Goal: Task Accomplishment & Management: Manage account settings

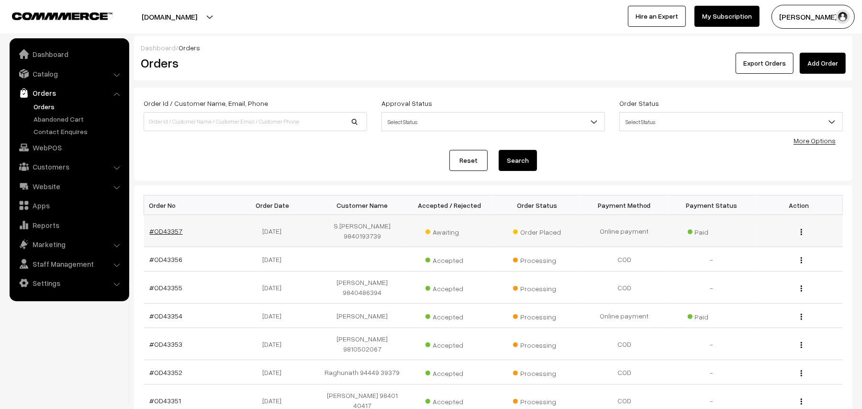
click at [172, 234] on link "#OD43357" at bounding box center [166, 231] width 33 height 8
click at [34, 56] on link "Dashboard" at bounding box center [69, 53] width 114 height 17
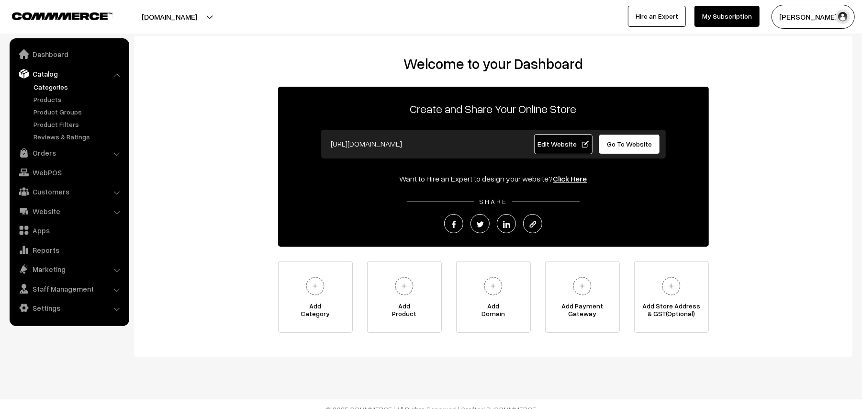
click at [65, 91] on link "Categories" at bounding box center [78, 87] width 95 height 10
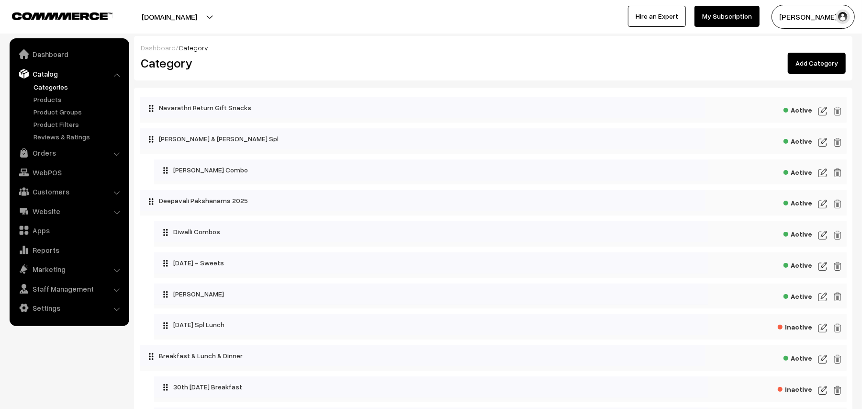
scroll to position [192, 0]
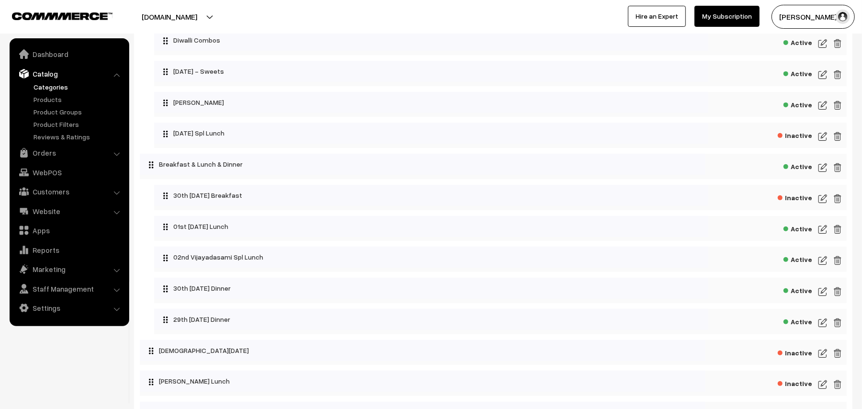
click at [822, 201] on img at bounding box center [823, 198] width 9 height 11
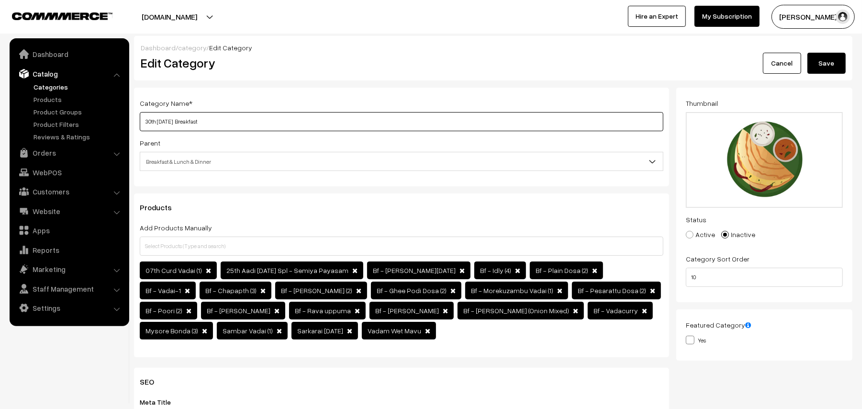
click at [248, 125] on input "30th [DATE] Breakfast" at bounding box center [402, 121] width 524 height 19
drag, startPoint x: 157, startPoint y: 121, endPoint x: 122, endPoint y: 118, distance: 35.6
click at [122, 118] on body "Thank you for showing interest. Our team will call you shortly. Close annamfood…" at bounding box center [431, 397] width 862 height 794
type input "03rd [DATE] Breakfast"
click at [138, 121] on div "Category Name * 03rd Friday Breakfast Parent Top Level Category Navarathri Retu…" at bounding box center [401, 137] width 535 height 99
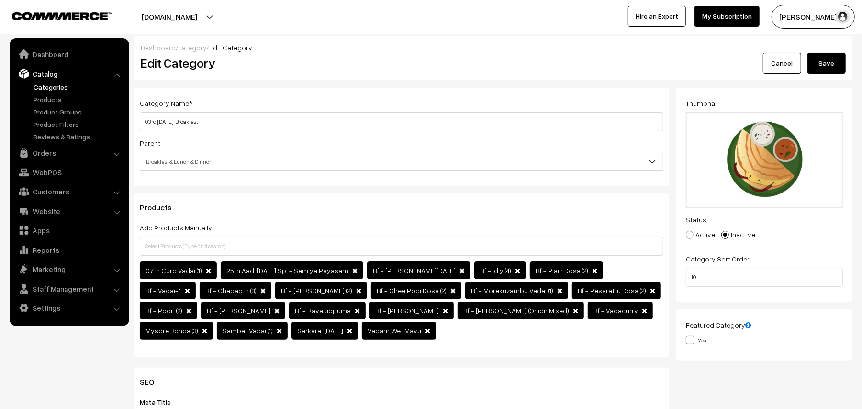
click at [812, 67] on button "Save" at bounding box center [827, 63] width 38 height 21
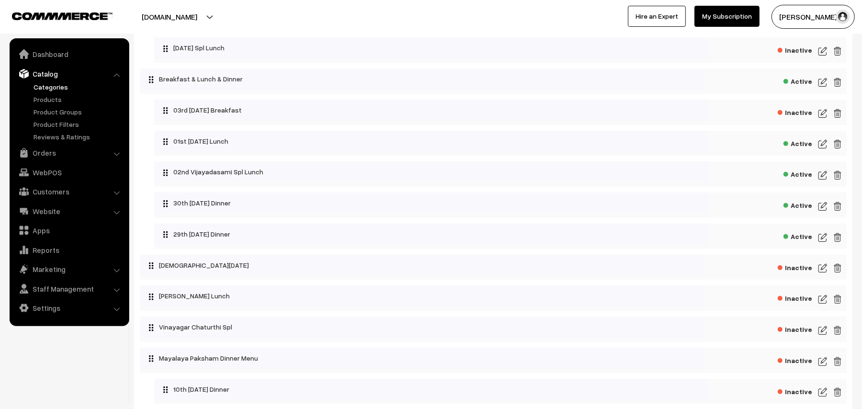
scroll to position [255, 0]
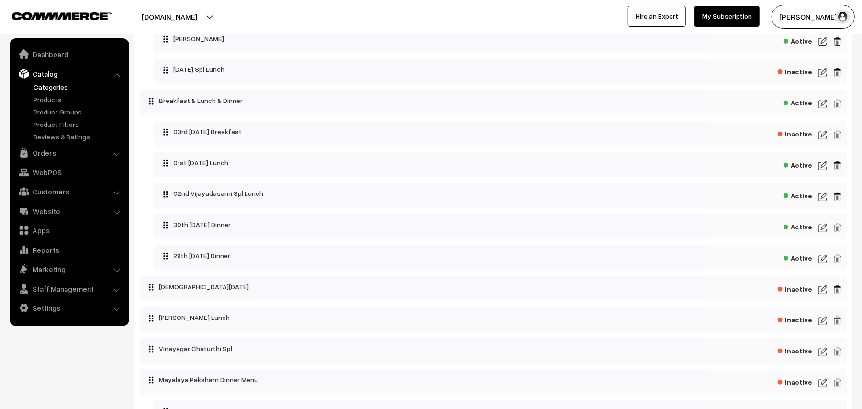
click at [826, 203] on img at bounding box center [823, 196] width 9 height 11
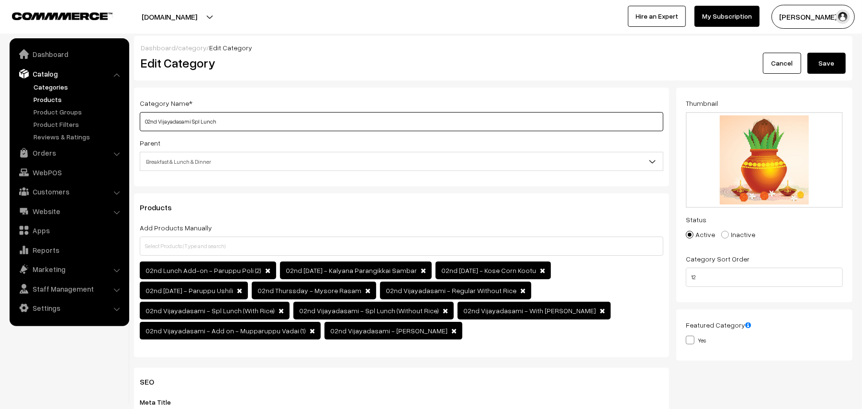
drag, startPoint x: 191, startPoint y: 119, endPoint x: 92, endPoint y: 100, distance: 100.5
click at [92, 100] on body "Thank you for showing interest. Our team will call you shortly. Close annamfood…" at bounding box center [431, 397] width 862 height 794
paste input "3rd Friday"
drag, startPoint x: 181, startPoint y: 121, endPoint x: 174, endPoint y: 115, distance: 8.5
click at [174, 115] on input "03rd Friday Spl Lunch" at bounding box center [402, 121] width 524 height 19
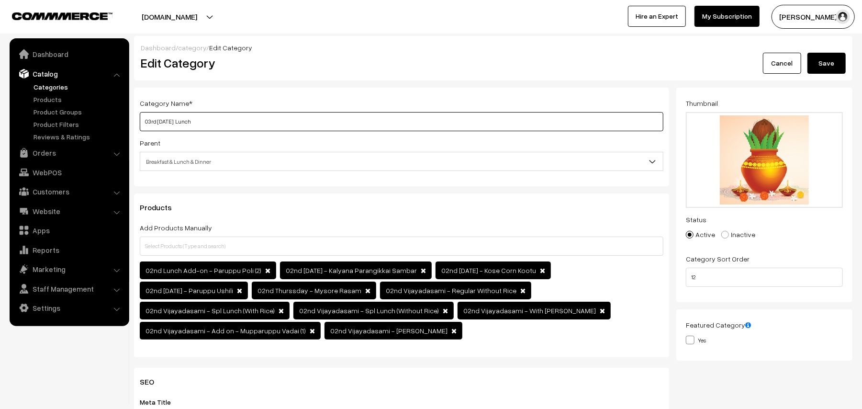
type input "03rd Friday Lunch"
click at [835, 66] on button "Save" at bounding box center [827, 63] width 38 height 21
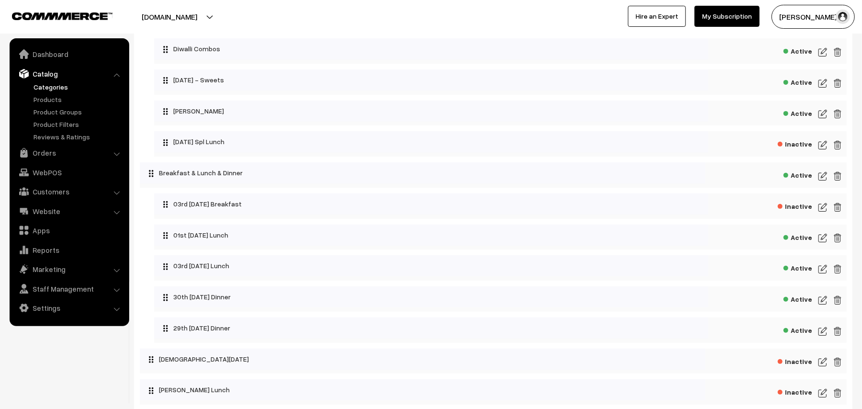
scroll to position [192, 0]
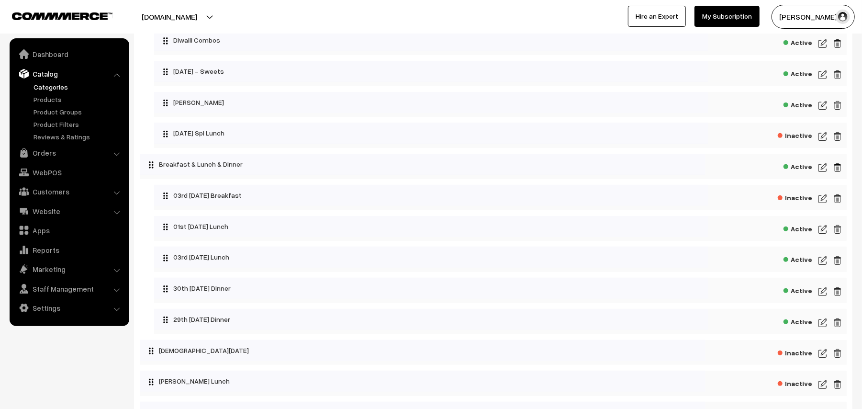
click at [820, 265] on img at bounding box center [823, 260] width 9 height 11
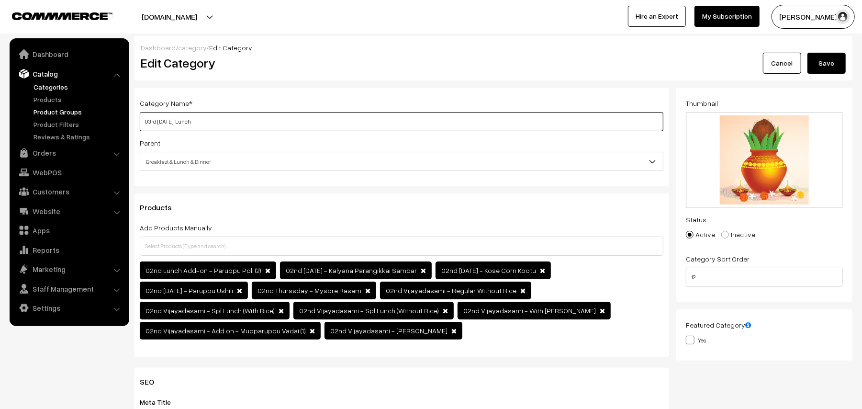
drag, startPoint x: 173, startPoint y: 125, endPoint x: 106, endPoint y: 115, distance: 67.7
click at [106, 115] on body "Thank you for showing interest. Our team will call you shortly. Close annamfood…" at bounding box center [431, 397] width 862 height 794
paste input "text"
type input "03rd Friday Lunch"
click at [833, 66] on button "Save" at bounding box center [827, 63] width 38 height 21
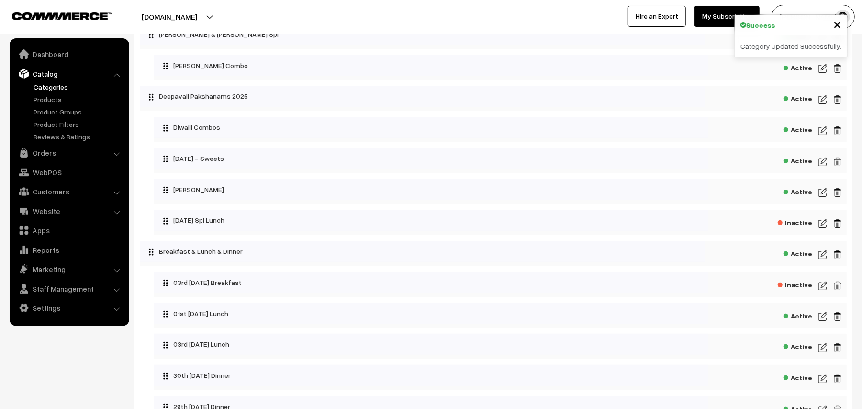
scroll to position [192, 0]
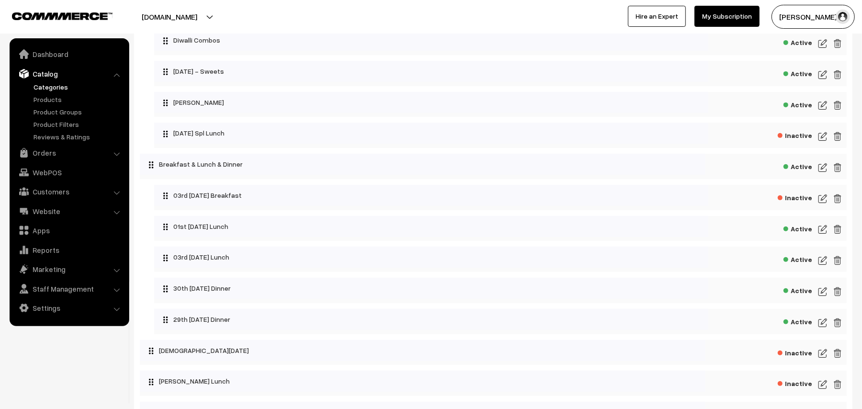
click at [823, 266] on img at bounding box center [823, 260] width 9 height 11
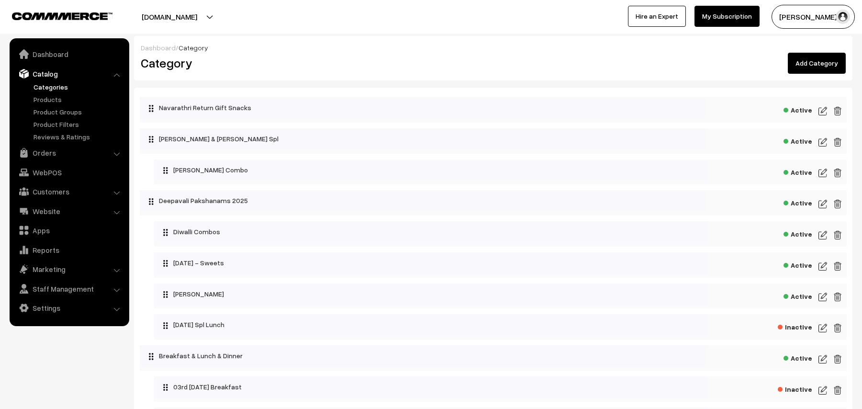
scroll to position [192, 0]
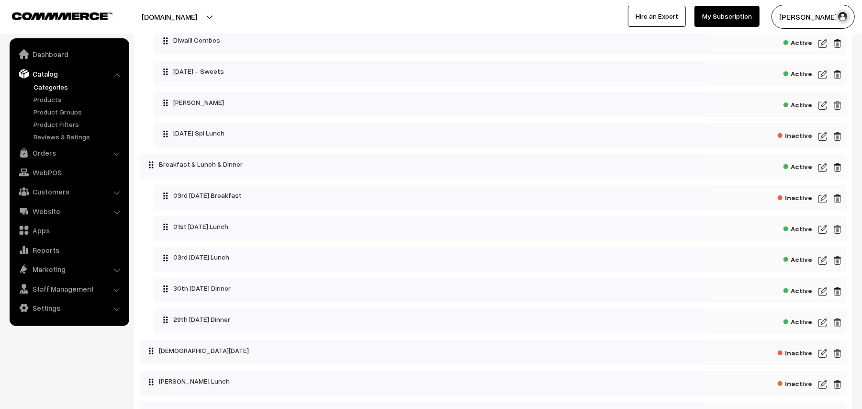
click at [826, 235] on img at bounding box center [823, 229] width 9 height 11
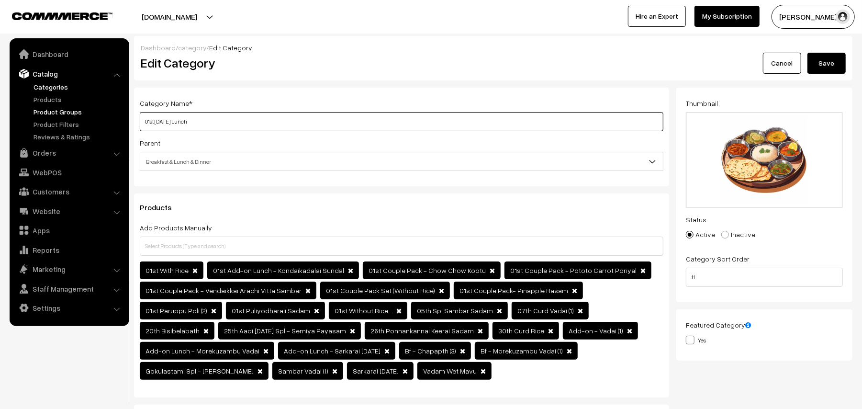
drag, startPoint x: 183, startPoint y: 119, endPoint x: 93, endPoint y: 108, distance: 90.6
click at [93, 108] on body "Thank you for showing interest. Our team will call you shortly. Close [DOMAIN_N…" at bounding box center [431, 415] width 862 height 830
paste input "3rd Friday"
type input "03rd [DATE] Lunch"
click at [841, 59] on button "Save" at bounding box center [827, 63] width 38 height 21
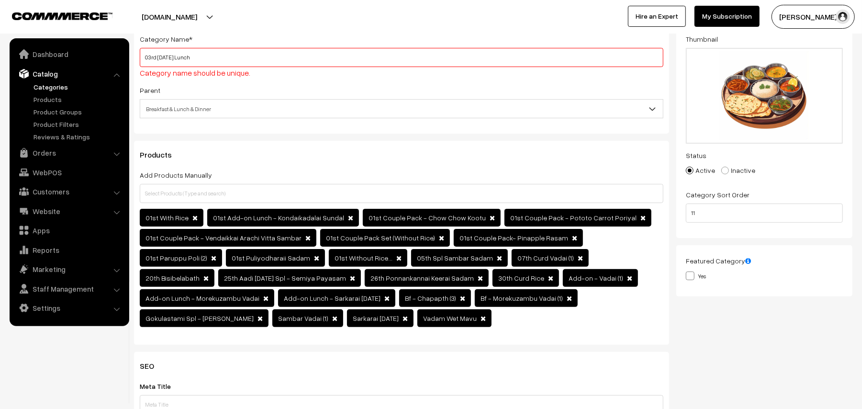
scroll to position [0, 0]
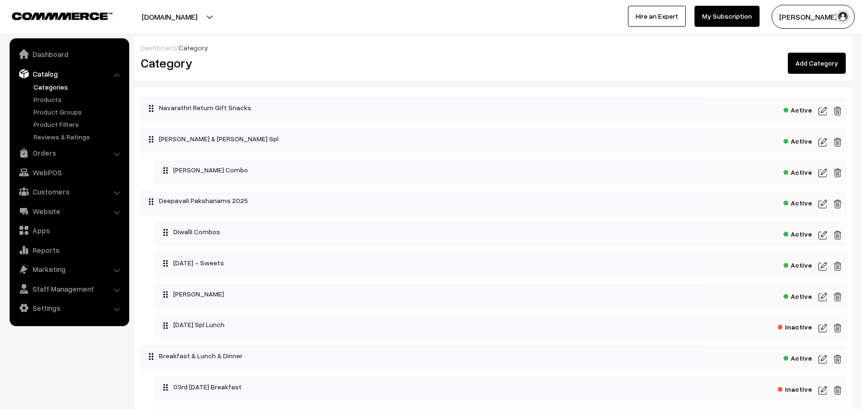
scroll to position [192, 0]
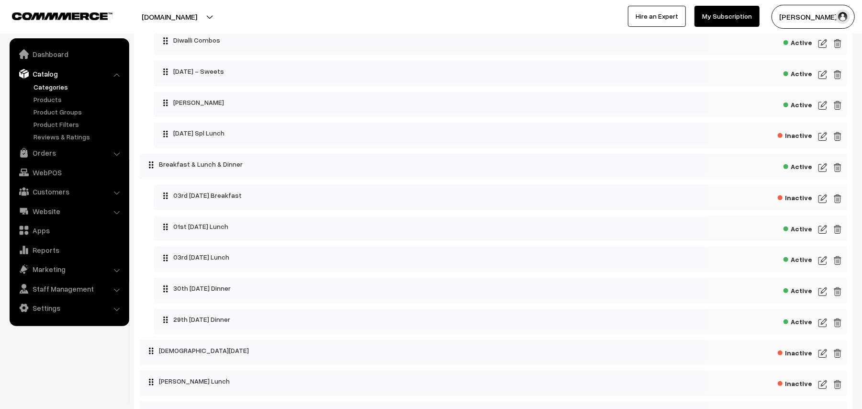
click at [822, 265] on img at bounding box center [823, 260] width 9 height 11
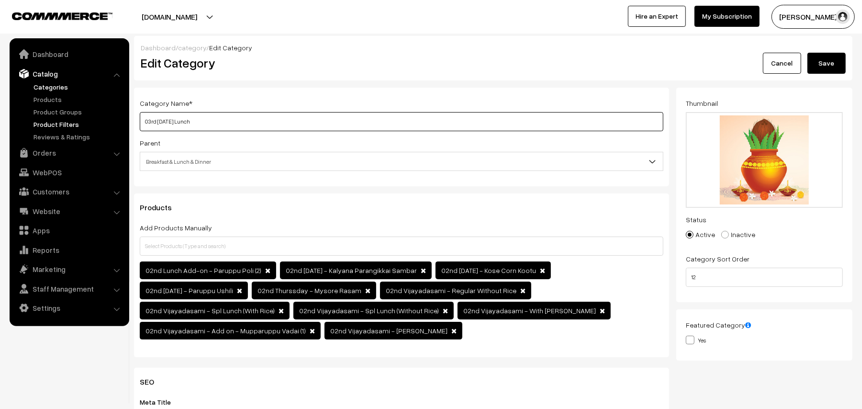
drag, startPoint x: 173, startPoint y: 126, endPoint x: 59, endPoint y: 126, distance: 114.0
click at [59, 126] on body "Thank you for showing interest. Our team will call you shortly. Close annamfood…" at bounding box center [431, 397] width 862 height 794
type input "Spl Lunch"
click at [815, 55] on button "Save" at bounding box center [827, 63] width 38 height 21
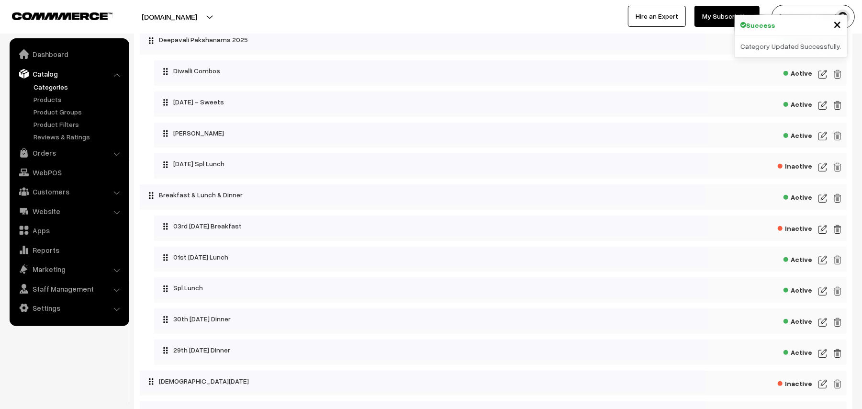
scroll to position [192, 0]
click at [824, 265] on img at bounding box center [823, 260] width 9 height 11
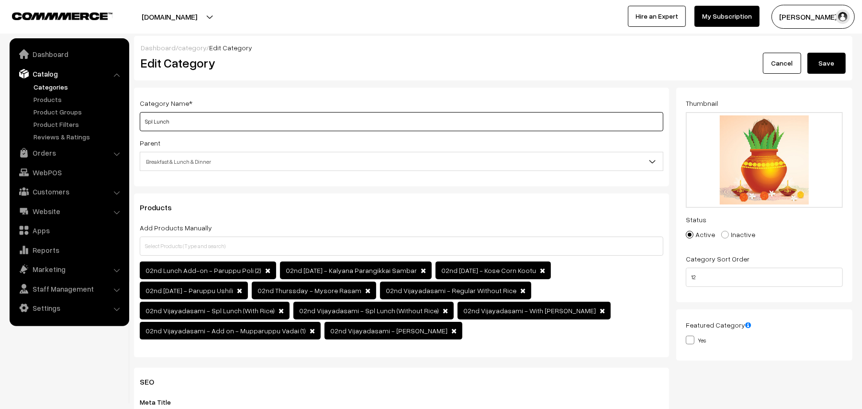
drag, startPoint x: 173, startPoint y: 118, endPoint x: 27, endPoint y: 97, distance: 147.1
click at [27, 97] on body "Thank you for showing interest. Our team will call you shortly. Close [DOMAIN_N…" at bounding box center [431, 397] width 862 height 794
type input "02nd Friday Lunch"
click at [815, 77] on div "Dashboard / category / Edit Category Edit Category Cancel Save" at bounding box center [493, 58] width 719 height 45
click at [816, 66] on button "Save" at bounding box center [827, 63] width 38 height 21
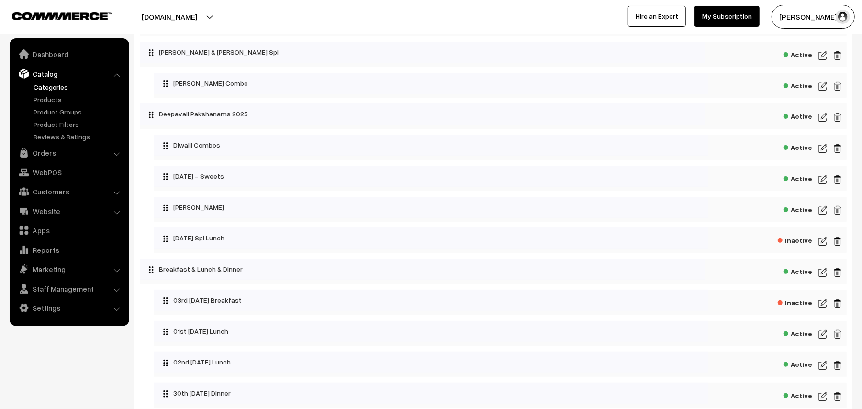
scroll to position [255, 0]
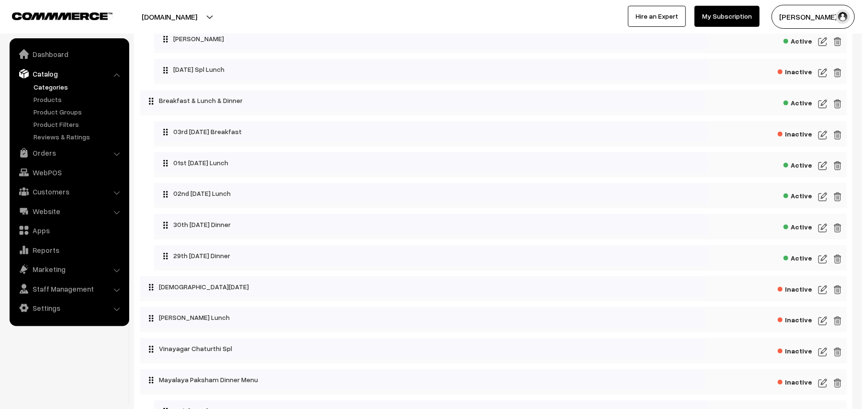
click at [821, 198] on img at bounding box center [823, 196] width 9 height 11
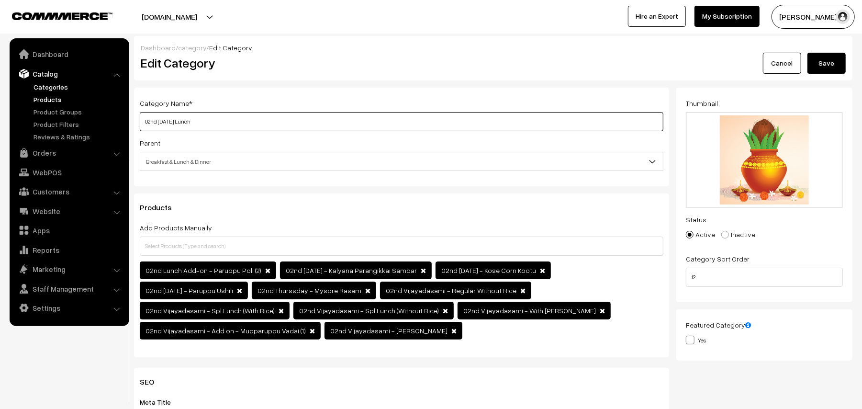
drag, startPoint x: 115, startPoint y: 113, endPoint x: 69, endPoint y: 101, distance: 47.3
click at [68, 105] on body "Thank you for showing interest. Our team will call you shortly. Close annamfood…" at bounding box center [431, 397] width 862 height 794
type input "Spl Lunch"
click at [836, 56] on button "Save" at bounding box center [827, 63] width 38 height 21
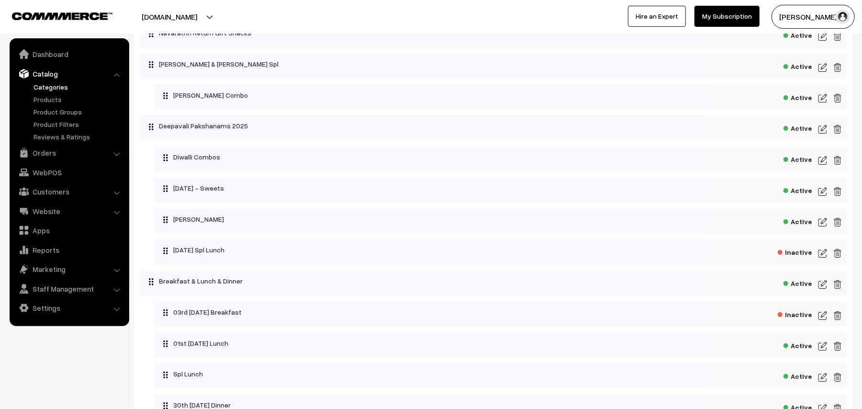
scroll to position [255, 0]
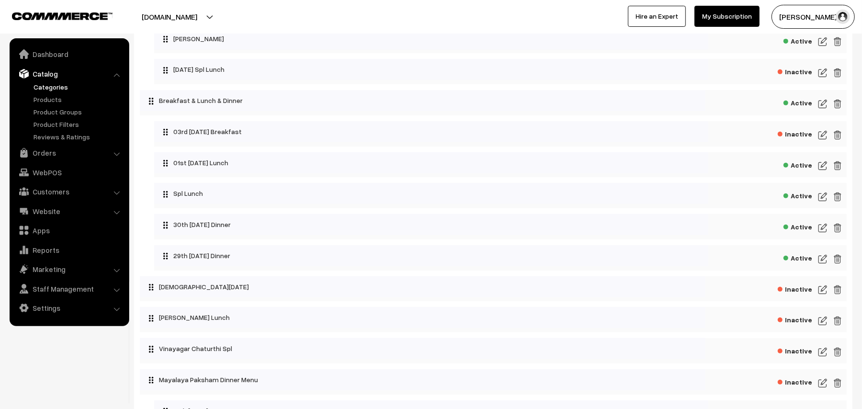
drag, startPoint x: 824, startPoint y: 167, endPoint x: 599, endPoint y: 129, distance: 228.2
click at [823, 167] on img at bounding box center [823, 165] width 9 height 11
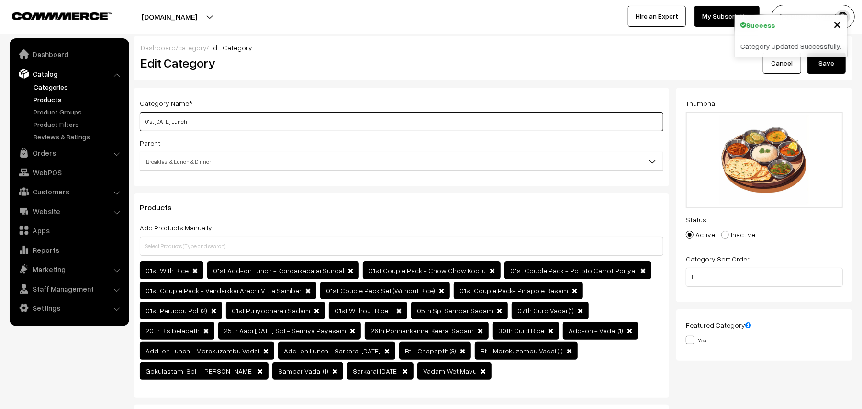
drag, startPoint x: 184, startPoint y: 118, endPoint x: 43, endPoint y: 99, distance: 142.6
click at [45, 100] on body "Thank you for showing interest. Our team will call you shortly. Close [DOMAIN_N…" at bounding box center [431, 415] width 862 height 830
type input "02nd [DATE] Lunch"
click at [823, 70] on button "Save" at bounding box center [827, 63] width 38 height 21
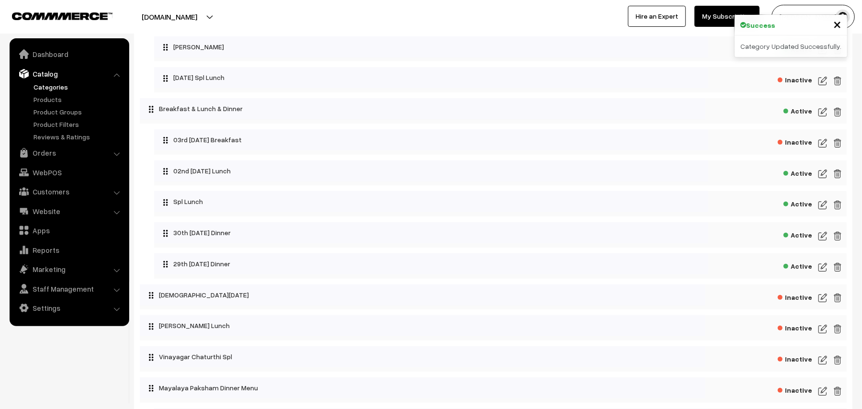
scroll to position [192, 0]
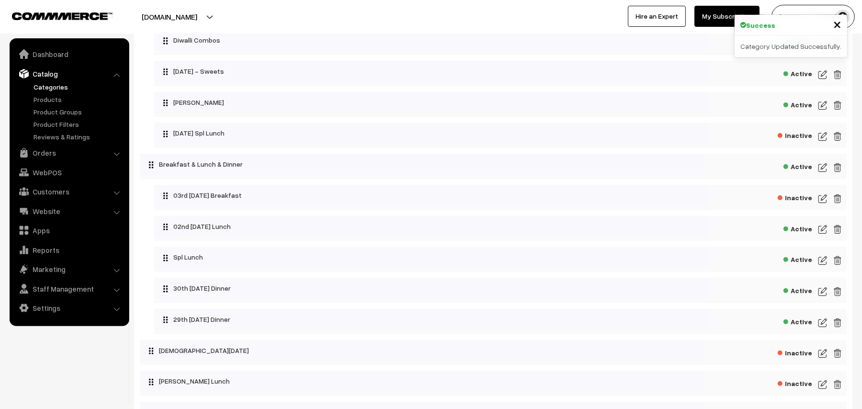
click at [824, 297] on img at bounding box center [823, 291] width 9 height 11
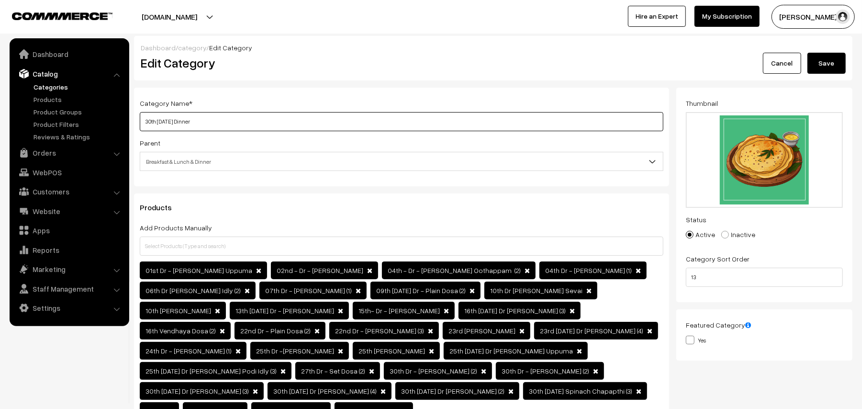
drag, startPoint x: 177, startPoint y: 123, endPoint x: 129, endPoint y: 121, distance: 47.9
click at [129, 121] on div "Category Name * 30th Tuesday Dinner Parent Top Level Category Navarathri Return…" at bounding box center [402, 266] width 550 height 357
type input "03rd [DATE] Dinner"
click at [823, 57] on button "Save" at bounding box center [827, 63] width 38 height 21
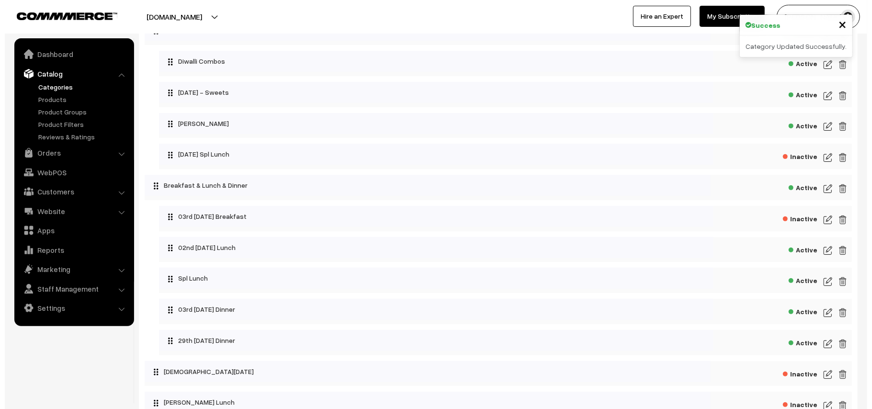
scroll to position [255, 0]
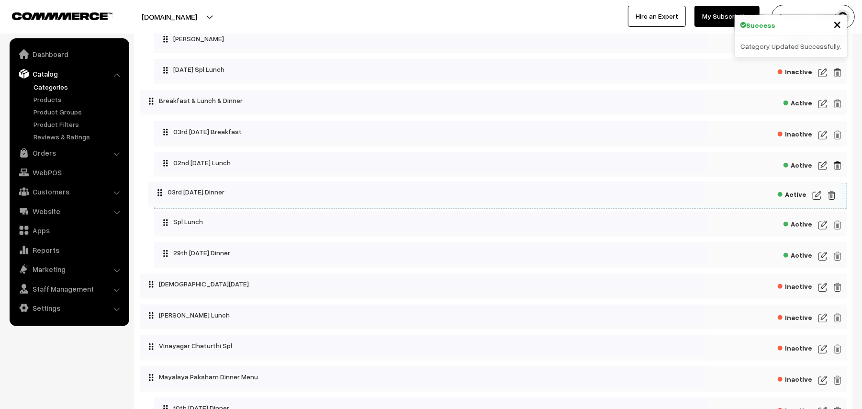
drag, startPoint x: 225, startPoint y: 230, endPoint x: 219, endPoint y: 192, distance: 38.7
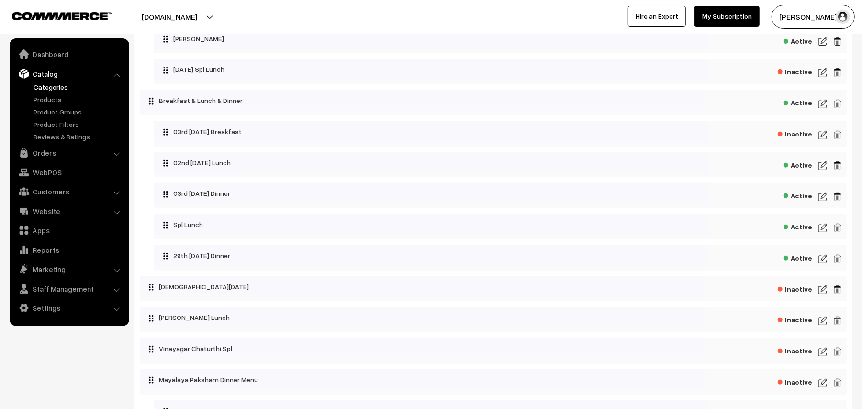
click at [794, 136] on span "Inactive" at bounding box center [795, 133] width 34 height 12
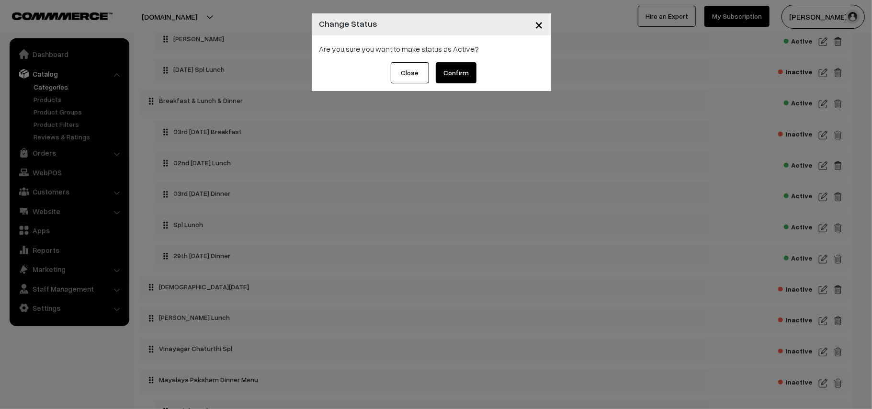
click at [472, 66] on button "Confirm" at bounding box center [456, 72] width 41 height 21
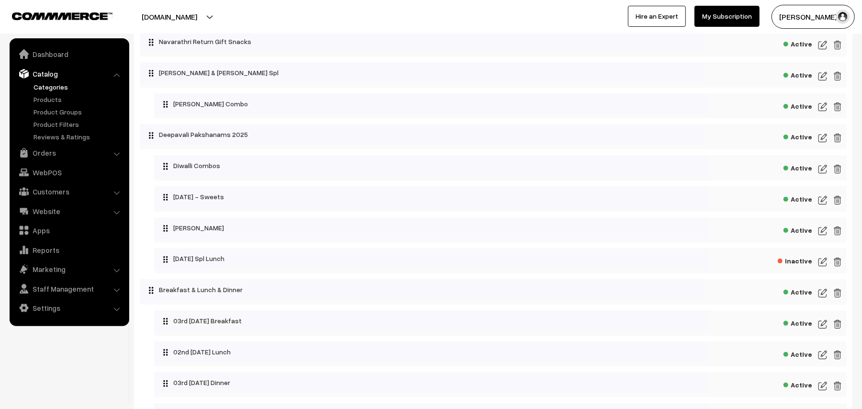
scroll to position [127, 0]
click at [818, 298] on div "Active" at bounding box center [500, 292] width 693 height 25
click at [823, 298] on img at bounding box center [823, 293] width 9 height 11
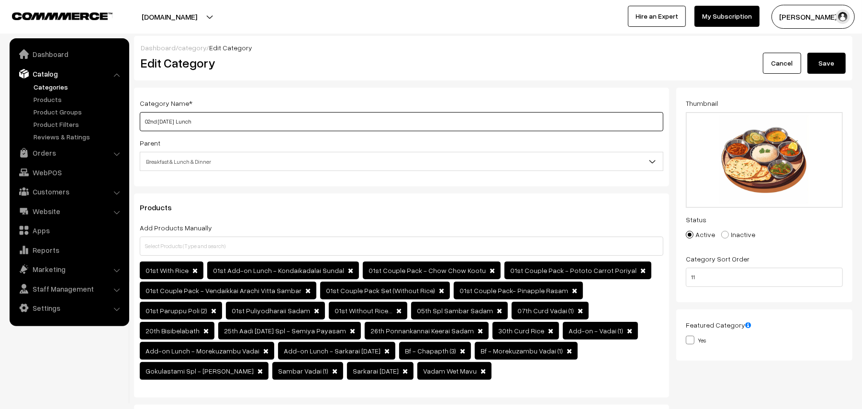
click at [256, 127] on input "02nd [DATE] Lunch" at bounding box center [402, 121] width 524 height 19
drag, startPoint x: 156, startPoint y: 124, endPoint x: 85, endPoint y: 117, distance: 71.1
click at [86, 117] on body "Thank you for showing interest. Our team will call you shortly. Close annamfood…" at bounding box center [431, 415] width 862 height 830
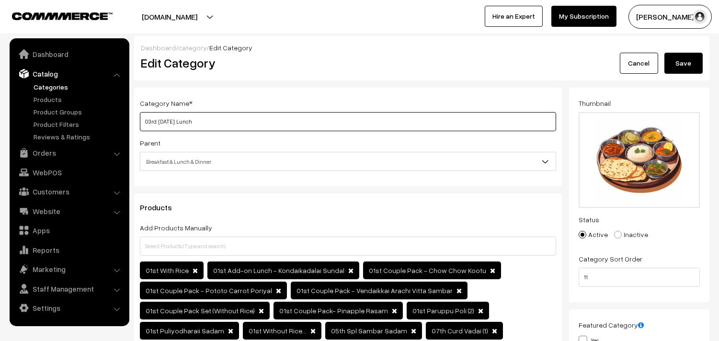
type input "03rd Friday Lunch"
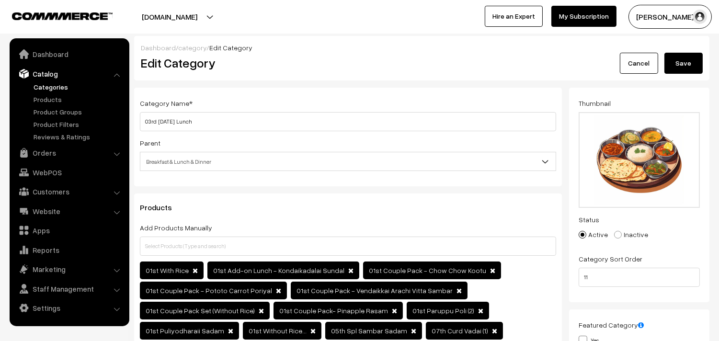
drag, startPoint x: 682, startPoint y: 62, endPoint x: 622, endPoint y: 62, distance: 60.8
click at [682, 62] on button "Save" at bounding box center [683, 63] width 38 height 21
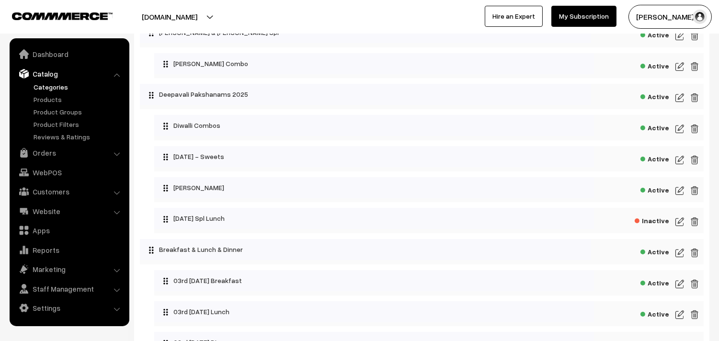
scroll to position [213, 0]
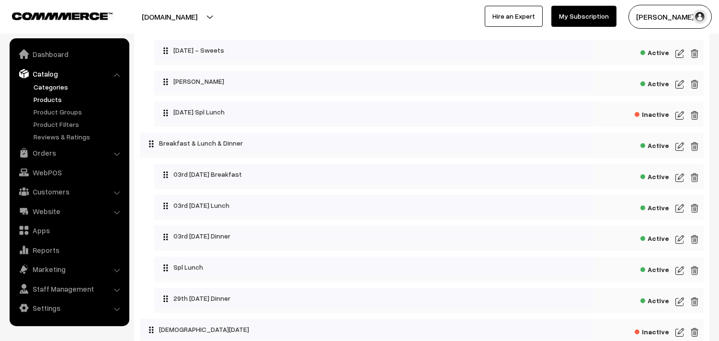
click at [53, 101] on link "Products" at bounding box center [78, 99] width 95 height 10
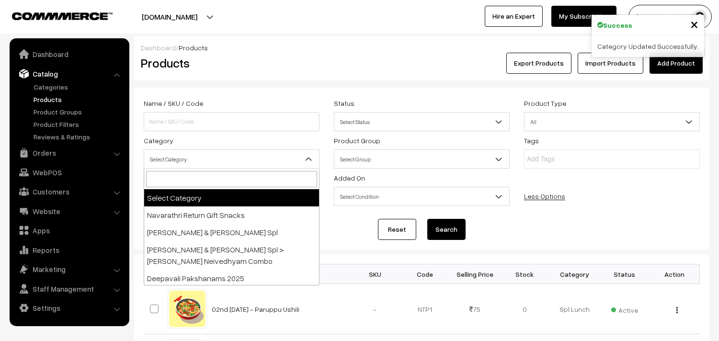
click at [192, 157] on span "Select Category" at bounding box center [231, 159] width 175 height 17
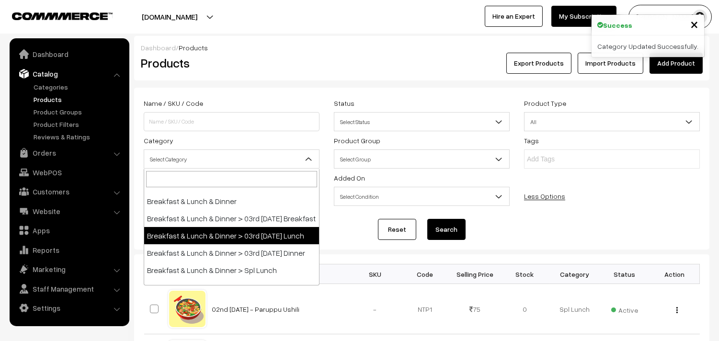
scroll to position [159, 0]
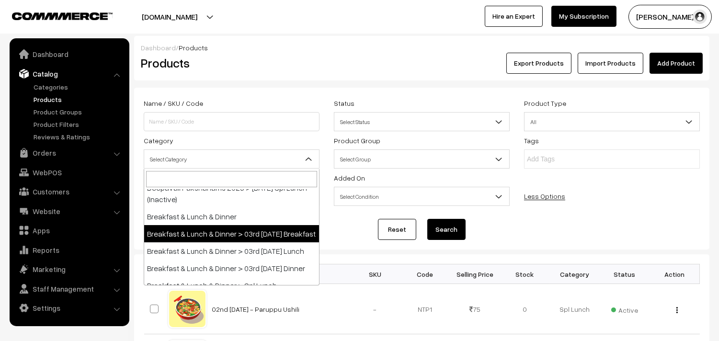
select select "91"
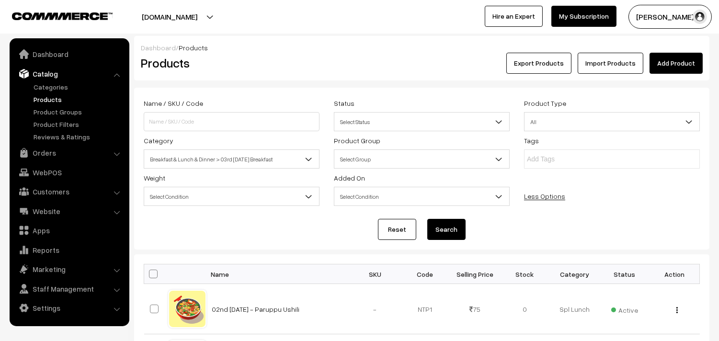
click at [449, 225] on button "Search" at bounding box center [446, 229] width 38 height 21
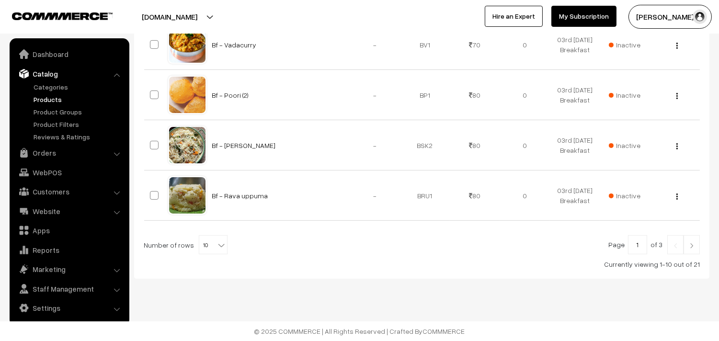
scroll to position [571, 0]
click at [217, 238] on span at bounding box center [222, 242] width 10 height 12
select select "90"
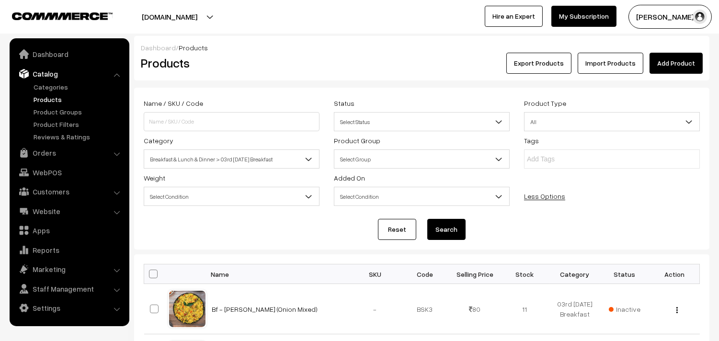
click at [188, 152] on span "Breakfast & Lunch & Dinner > 03rd [DATE] Breakfast" at bounding box center [231, 159] width 175 height 17
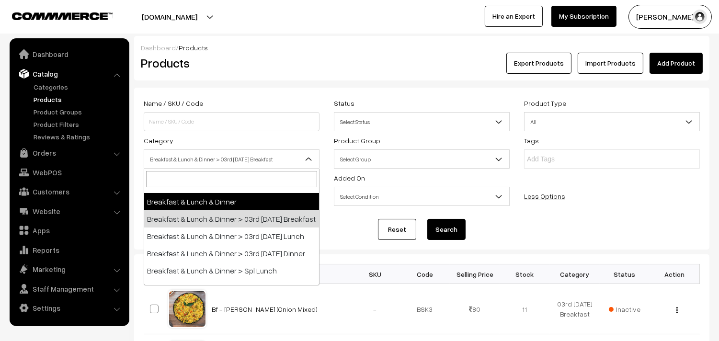
scroll to position [191, 0]
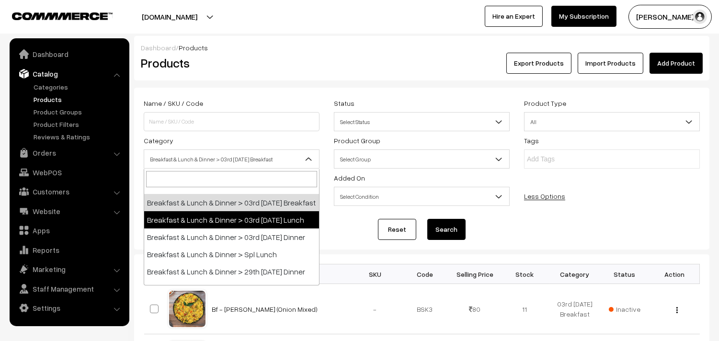
select select "95"
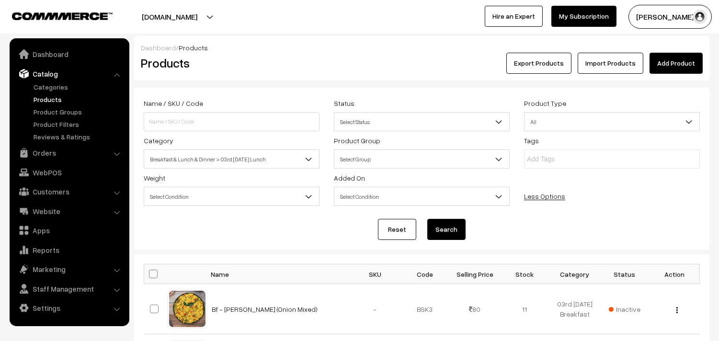
click at [444, 221] on button "Search" at bounding box center [446, 229] width 38 height 21
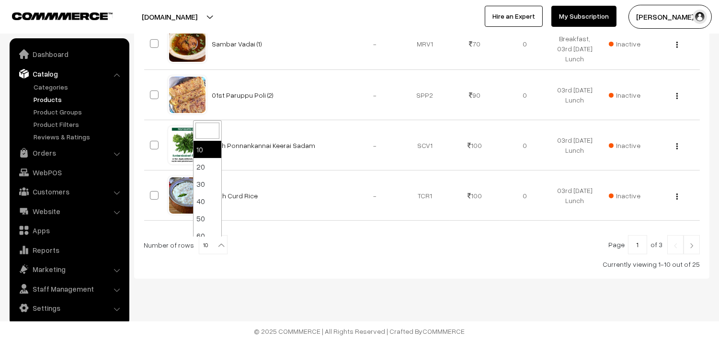
click at [216, 242] on b at bounding box center [221, 245] width 10 height 10
select select "100"
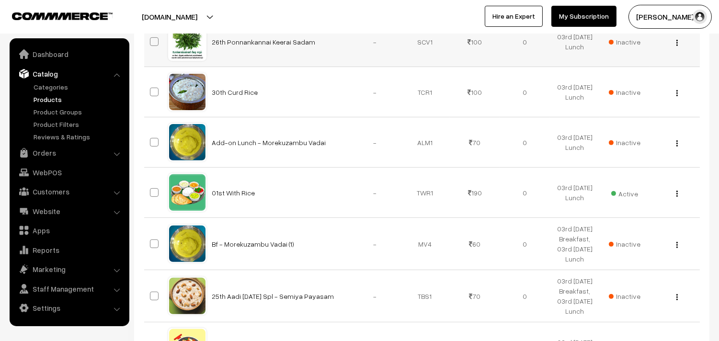
scroll to position [692, 0]
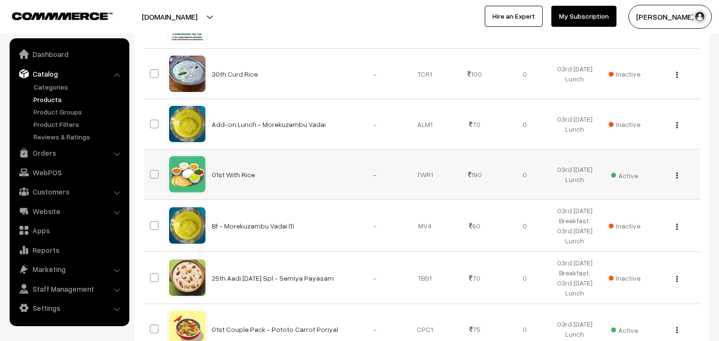
click at [679, 176] on div "View Edit Delete" at bounding box center [674, 175] width 38 height 10
click at [678, 176] on div "View Edit Delete" at bounding box center [674, 175] width 38 height 10
click at [677, 176] on img "button" at bounding box center [676, 175] width 1 height 6
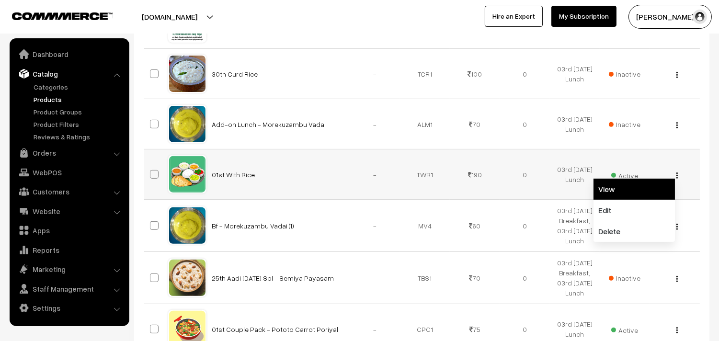
click at [634, 199] on link "View" at bounding box center [633, 189] width 81 height 21
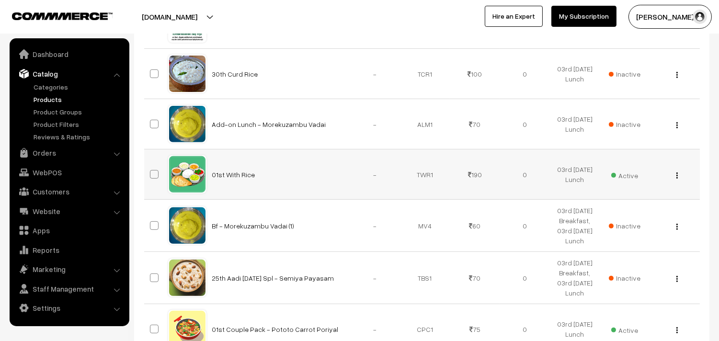
click at [634, 199] on td "Active" at bounding box center [625, 174] width 50 height 50
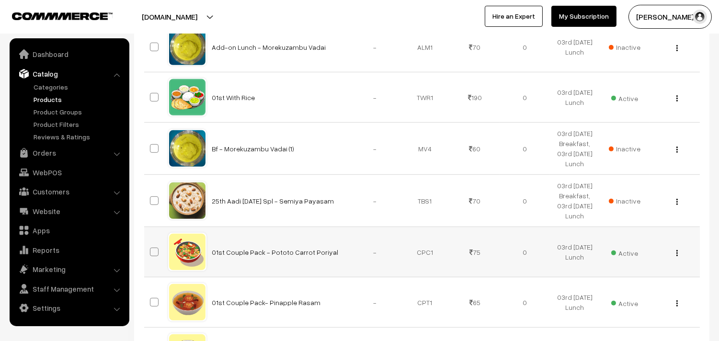
scroll to position [745, 0]
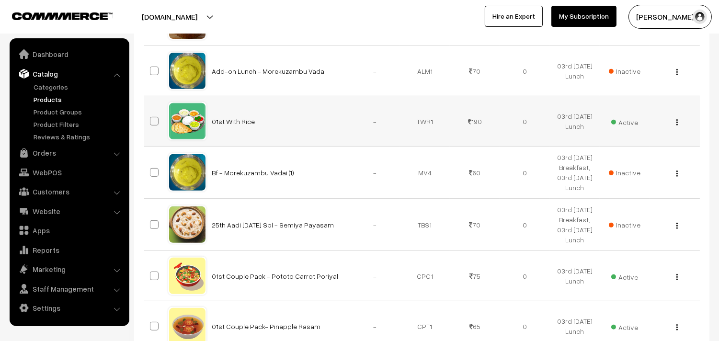
click at [679, 124] on div "View Edit Delete" at bounding box center [674, 121] width 38 height 10
click at [676, 123] on div "View Edit Delete" at bounding box center [674, 121] width 38 height 10
click at [676, 125] on button "button" at bounding box center [677, 122] width 2 height 8
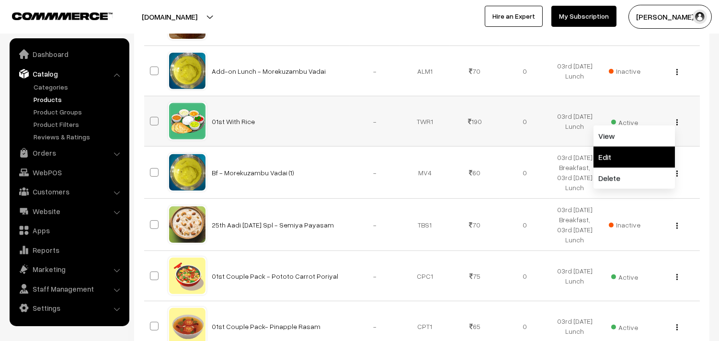
click at [619, 152] on link "Edit" at bounding box center [633, 157] width 81 height 21
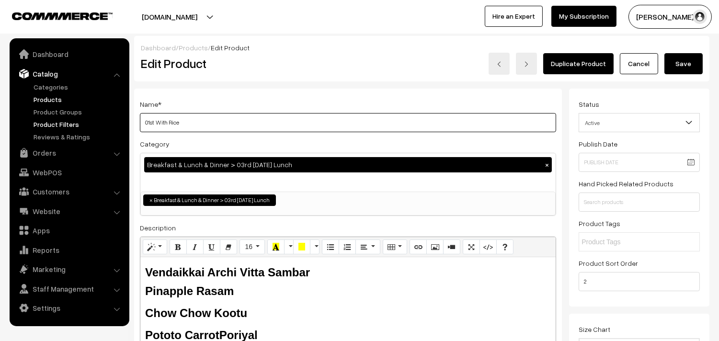
drag, startPoint x: 156, startPoint y: 122, endPoint x: 117, endPoint y: 122, distance: 38.8
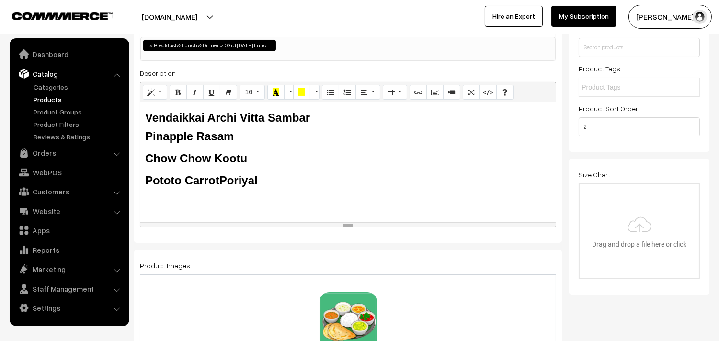
scroll to position [159, 0]
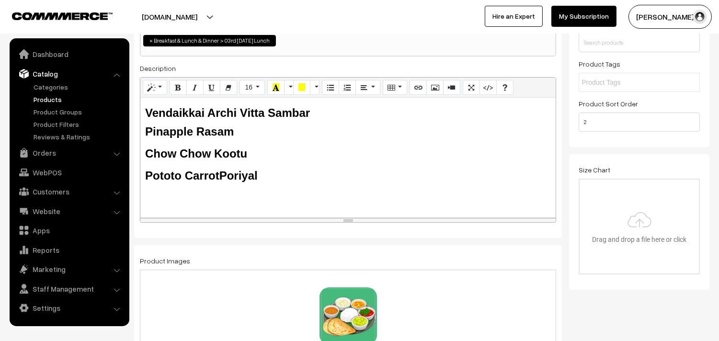
type input "03rd Friday With Rice"
drag, startPoint x: 283, startPoint y: 181, endPoint x: 126, endPoint y: 108, distance: 172.9
paste div
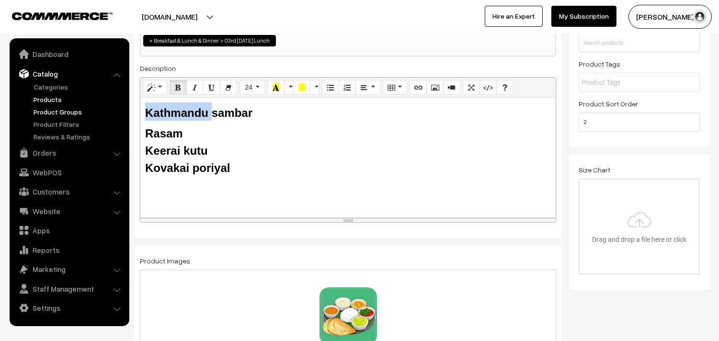
drag, startPoint x: 211, startPoint y: 108, endPoint x: 117, endPoint y: 108, distance: 94.3
click at [146, 131] on b "Rasam" at bounding box center [164, 133] width 38 height 13
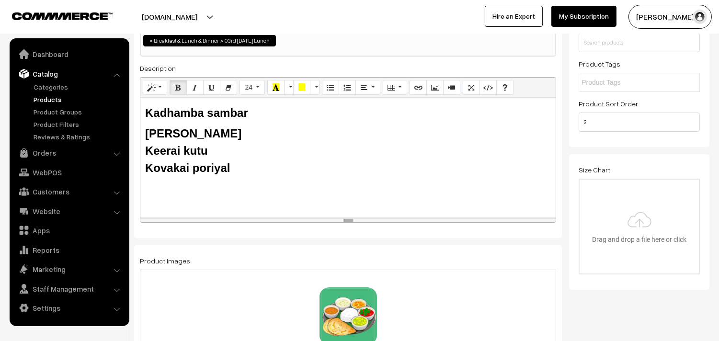
drag, startPoint x: 215, startPoint y: 152, endPoint x: 185, endPoint y: 149, distance: 29.8
click at [185, 149] on div "Keerai kutu" at bounding box center [348, 150] width 406 height 17
click at [243, 170] on div "Kovakai poriyal" at bounding box center [348, 167] width 406 height 17
click at [200, 167] on b "Kovakai poriyal" at bounding box center [187, 167] width 85 height 13
click at [202, 165] on b "Kovakai pPoriyal" at bounding box center [191, 167] width 92 height 13
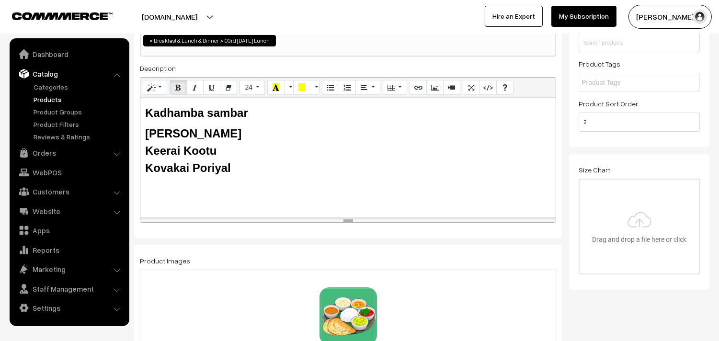
drag, startPoint x: 249, startPoint y: 165, endPoint x: 75, endPoint y: 70, distance: 198.0
copy div "Kadhamba sambar Tomato Rasam Keerai Kootu Kovakai Poriyal"
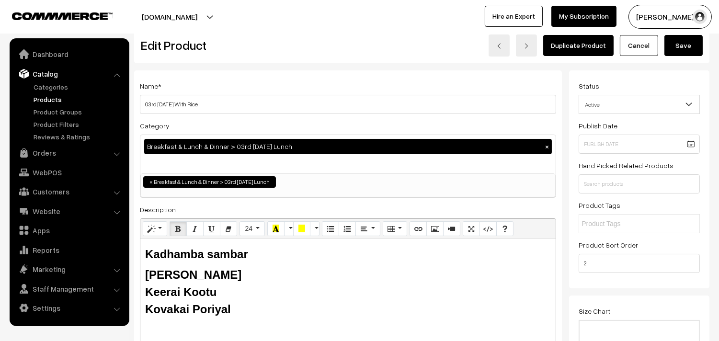
scroll to position [0, 0]
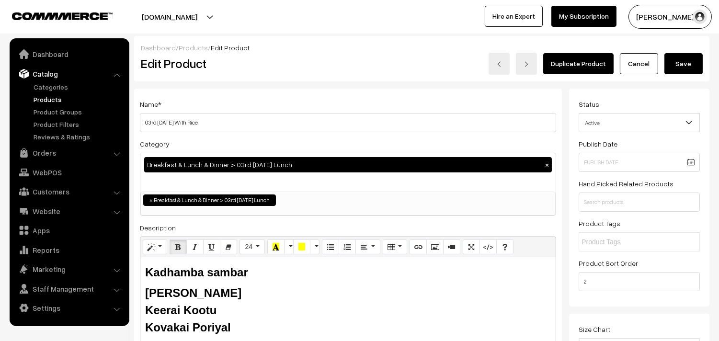
click at [690, 60] on button "Save" at bounding box center [683, 63] width 38 height 21
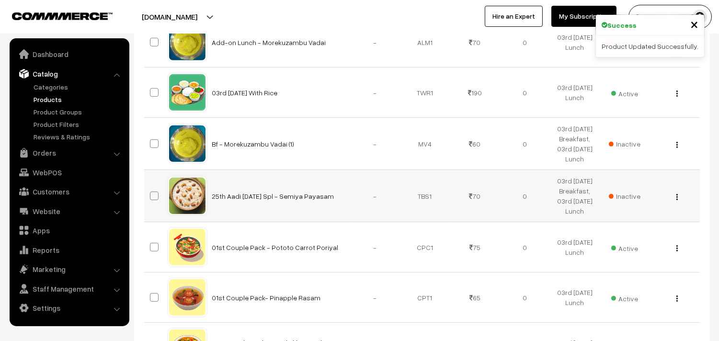
scroll to position [798, 0]
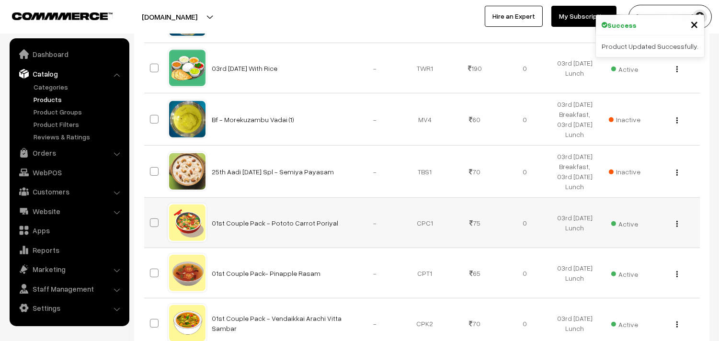
click at [674, 221] on div "View Edit Delete" at bounding box center [674, 223] width 38 height 10
click at [679, 225] on div "View Edit Delete" at bounding box center [674, 223] width 38 height 10
click at [678, 226] on button "button" at bounding box center [677, 224] width 2 height 8
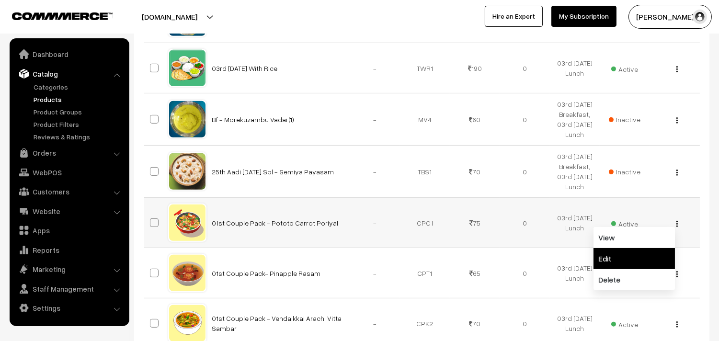
click at [637, 253] on link "Edit" at bounding box center [633, 258] width 81 height 21
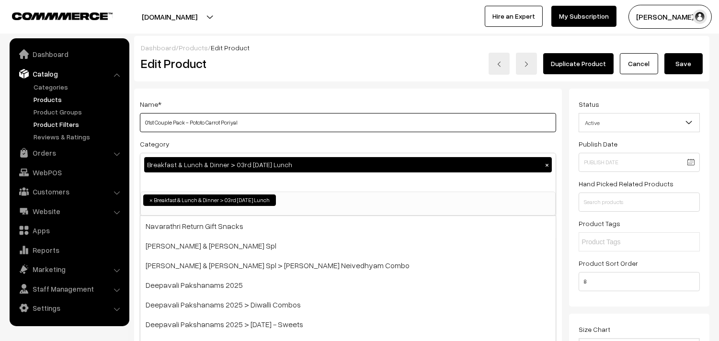
drag, startPoint x: 156, startPoint y: 125, endPoint x: 104, endPoint y: 125, distance: 51.2
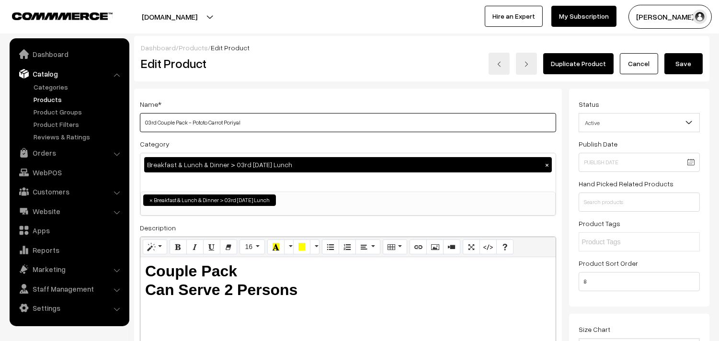
drag, startPoint x: 193, startPoint y: 121, endPoint x: 382, endPoint y: 146, distance: 191.3
click at [382, 146] on div "Name * 03rd Couple Pack - Pototo Carrot Poriyal Category Breakfast & Lunch & Di…" at bounding box center [348, 243] width 428 height 309
type input "03rd Couple Pack - Kovaikkai Poriyal"
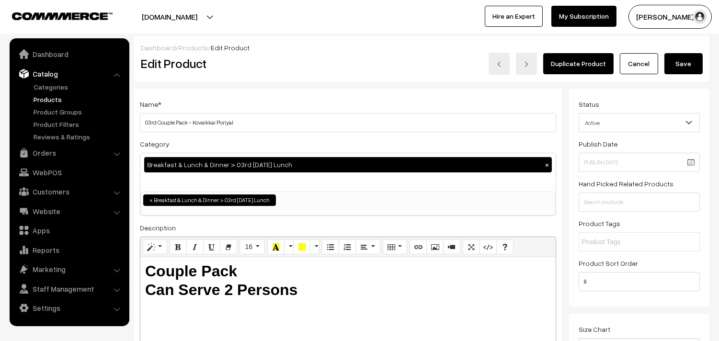
click at [677, 61] on button "Save" at bounding box center [683, 63] width 38 height 21
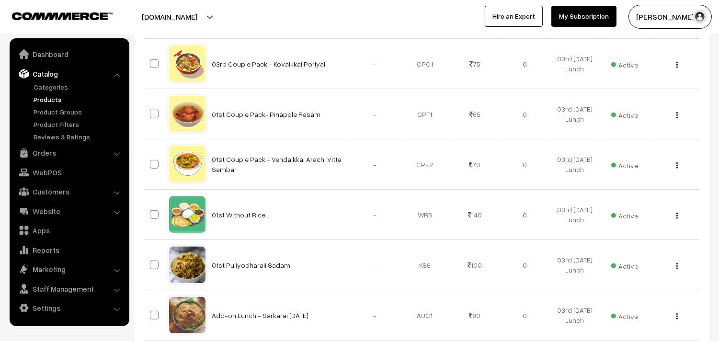
scroll to position [958, 0]
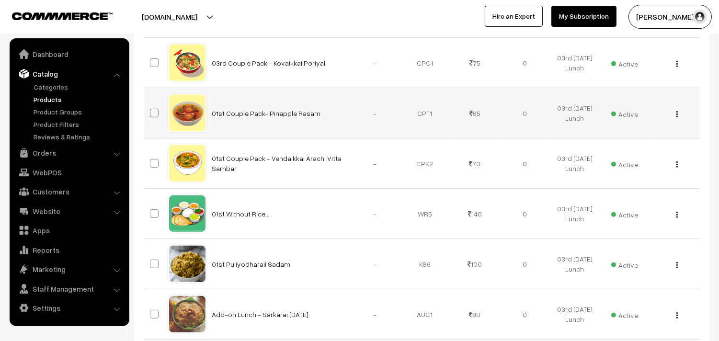
click at [676, 115] on button "button" at bounding box center [677, 114] width 2 height 8
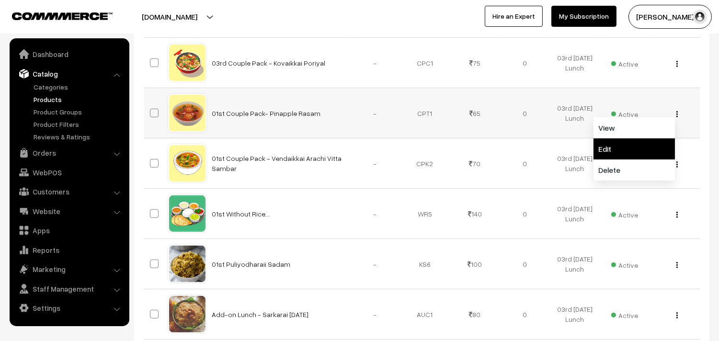
click at [634, 147] on link "Edit" at bounding box center [633, 148] width 81 height 21
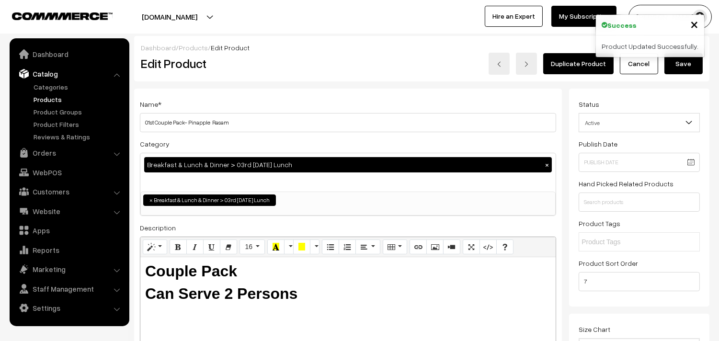
scroll to position [53, 0]
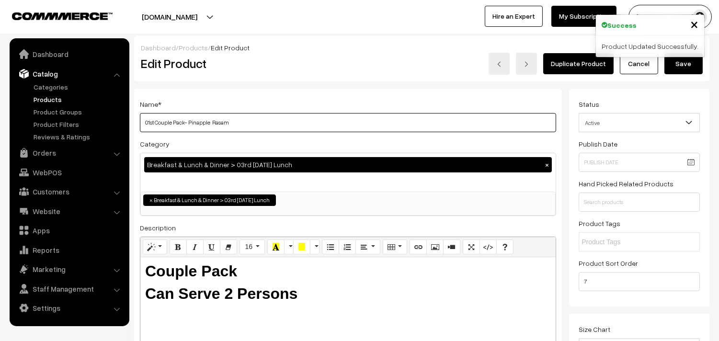
drag, startPoint x: 154, startPoint y: 123, endPoint x: 83, endPoint y: 104, distance: 73.3
click at [192, 122] on input "03rd Couple Pack- Pinapple Rasam" at bounding box center [348, 122] width 416 height 19
click at [212, 121] on input "03rd Couple Pack- inappPle Rasam" at bounding box center [348, 122] width 416 height 19
drag, startPoint x: 212, startPoint y: 121, endPoint x: 200, endPoint y: 122, distance: 11.5
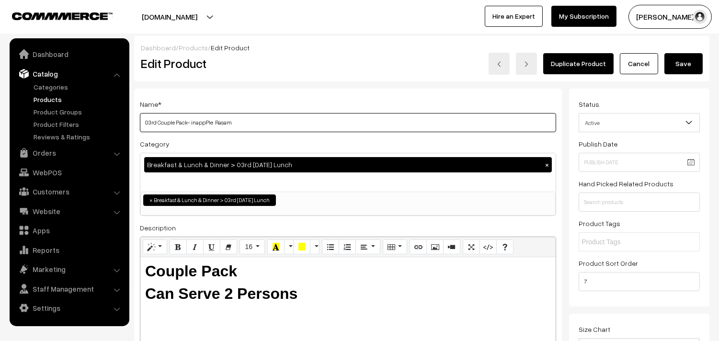
click at [200, 122] on input "03rd Couple Pack- inappPle Rasam" at bounding box center [348, 122] width 416 height 19
type input "03rd Couple Pack- Tomato Rasam"
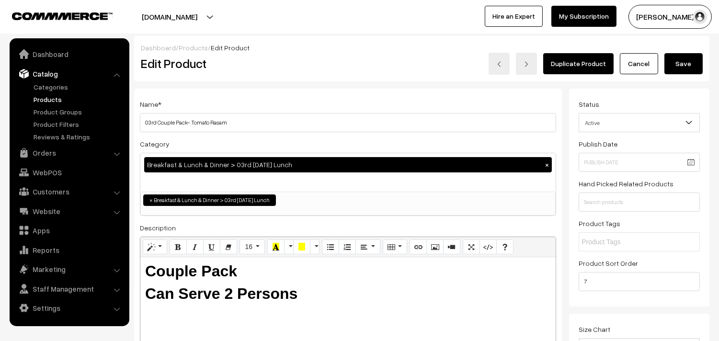
click at [697, 69] on button "Save" at bounding box center [683, 63] width 38 height 21
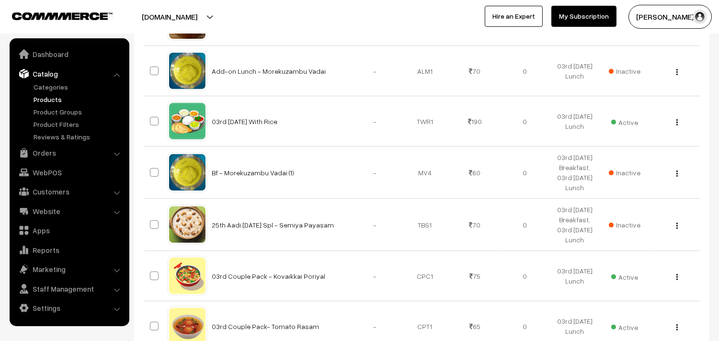
scroll to position [958, 0]
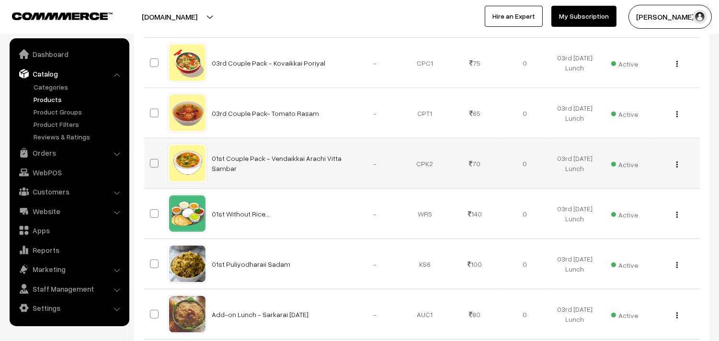
click at [678, 165] on button "button" at bounding box center [677, 164] width 2 height 8
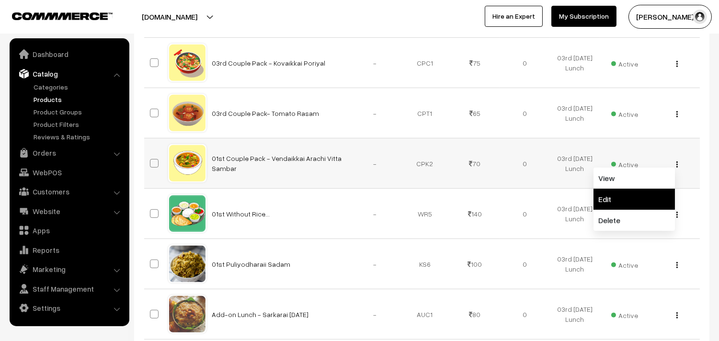
click at [643, 199] on link "Edit" at bounding box center [633, 199] width 81 height 21
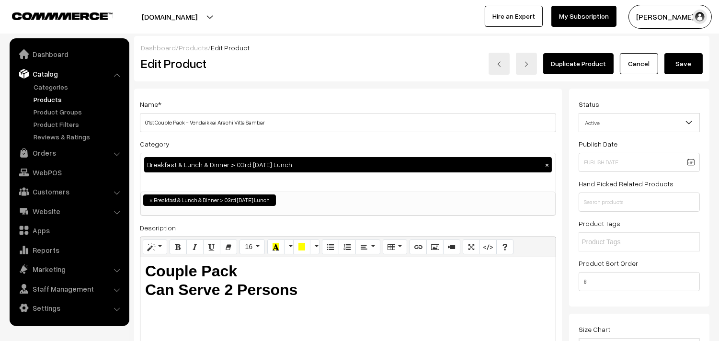
drag, startPoint x: 154, startPoint y: 120, endPoint x: 91, endPoint y: 117, distance: 62.8
drag, startPoint x: 193, startPoint y: 126, endPoint x: 422, endPoint y: 146, distance: 230.7
click at [422, 146] on div "Name * 03rd Couple Pack - Vendaikkai Arachi Vitta Sambar Category Breakfast & L…" at bounding box center [348, 243] width 428 height 309
type input "03rd Couple Pack - Kadhamba Sambar"
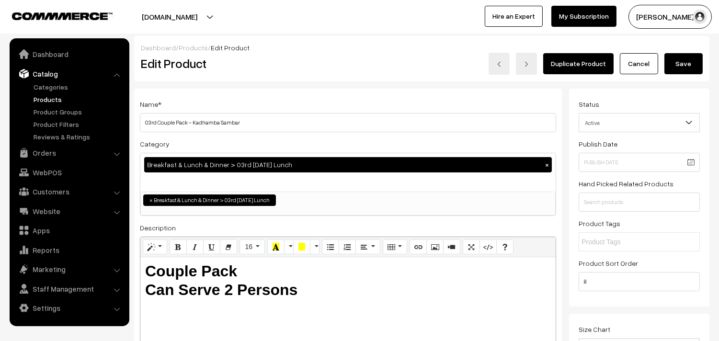
click at [677, 59] on button "Save" at bounding box center [683, 63] width 38 height 21
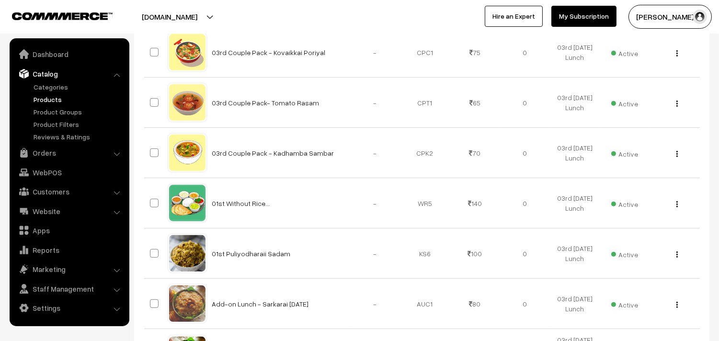
scroll to position [1064, 0]
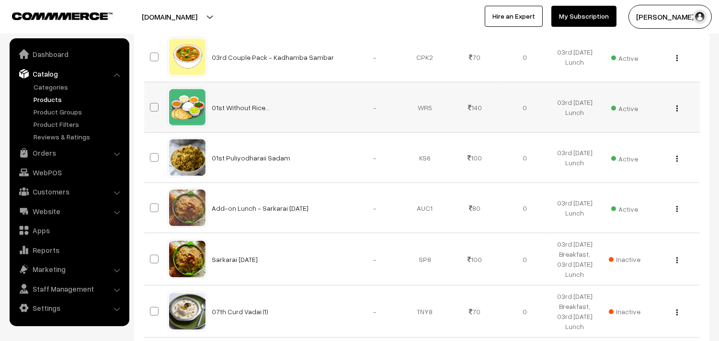
click at [676, 108] on img "button" at bounding box center [676, 108] width 1 height 6
click at [636, 144] on link "Edit" at bounding box center [633, 143] width 81 height 21
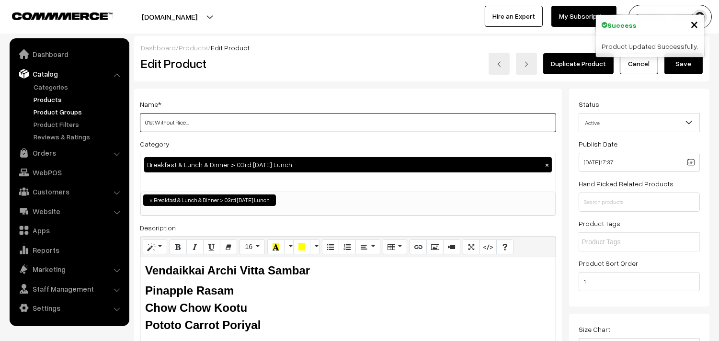
drag, startPoint x: 155, startPoint y: 119, endPoint x: 98, endPoint y: 109, distance: 57.3
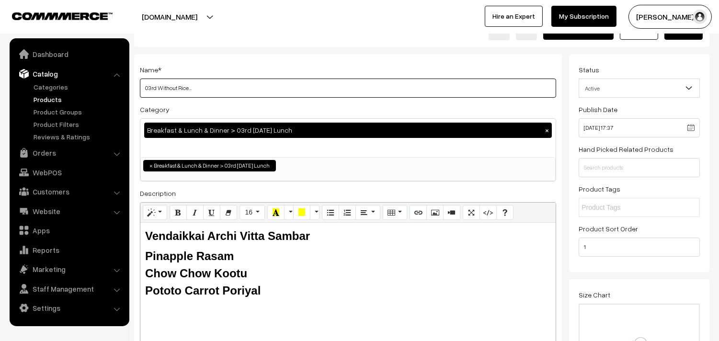
scroll to position [53, 0]
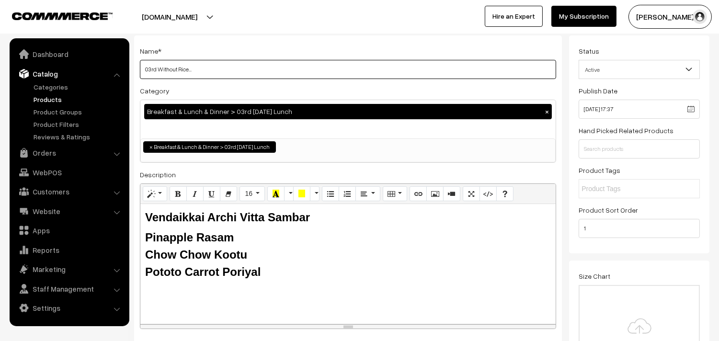
type input "03rd Without Rice..."
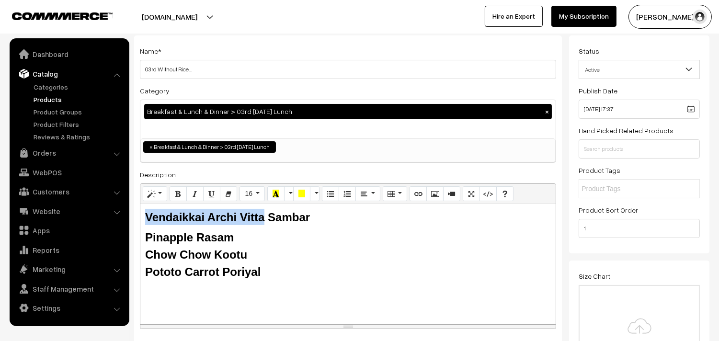
drag, startPoint x: 264, startPoint y: 217, endPoint x: 132, endPoint y: 215, distance: 132.2
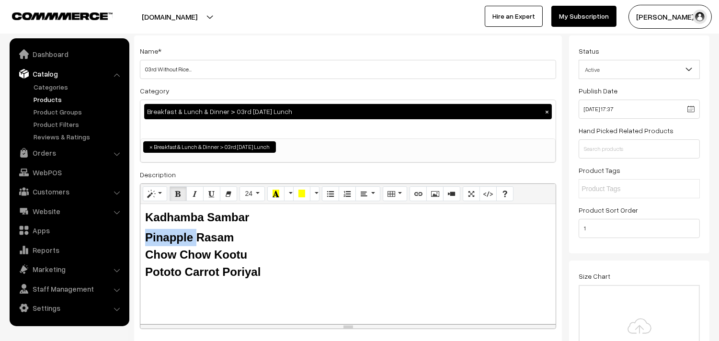
drag, startPoint x: 197, startPoint y: 240, endPoint x: 144, endPoint y: 236, distance: 53.4
click at [144, 236] on div "Kadhamba Sambar Pinapple Rasam Chow Chow Kootu Pototo Carrot Poriyal" at bounding box center [347, 264] width 415 height 120
drag, startPoint x: 212, startPoint y: 247, endPoint x: 138, endPoint y: 252, distance: 74.0
click at [138, 252] on div "Name * 03rd Without Rice... Category Breakfast & Lunch & Dinner > 03rd [DATE] L…" at bounding box center [348, 189] width 428 height 309
drag, startPoint x: 209, startPoint y: 251, endPoint x: 134, endPoint y: 251, distance: 75.2
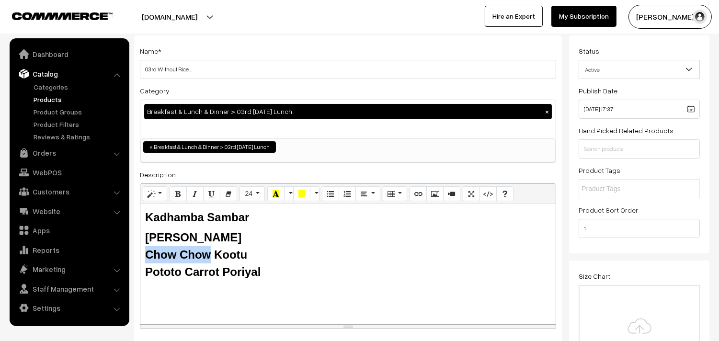
click at [134, 251] on div "Name * 03rd Without Rice... Category Breakfast & Lunch & Dinner > 03rd Friday L…" at bounding box center [348, 189] width 428 height 309
drag, startPoint x: 179, startPoint y: 271, endPoint x: 145, endPoint y: 273, distance: 34.1
click at [145, 273] on b "Pototo Carrot Poriyal" at bounding box center [202, 271] width 115 height 13
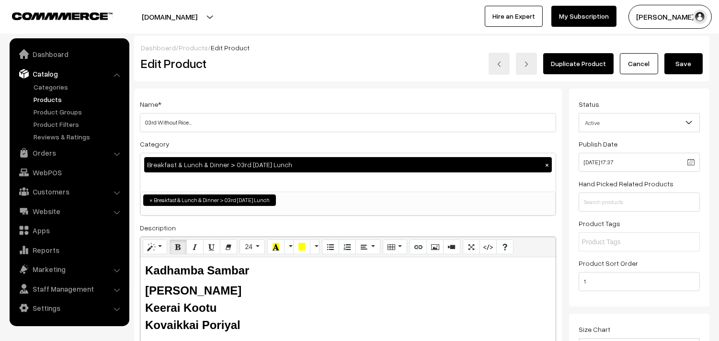
click at [665, 61] on button "Save" at bounding box center [683, 63] width 38 height 21
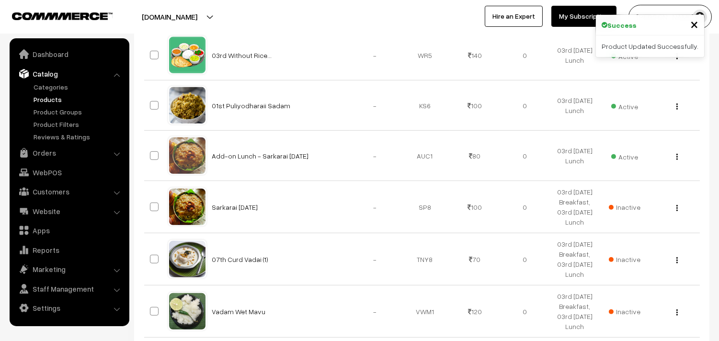
scroll to position [1117, 0]
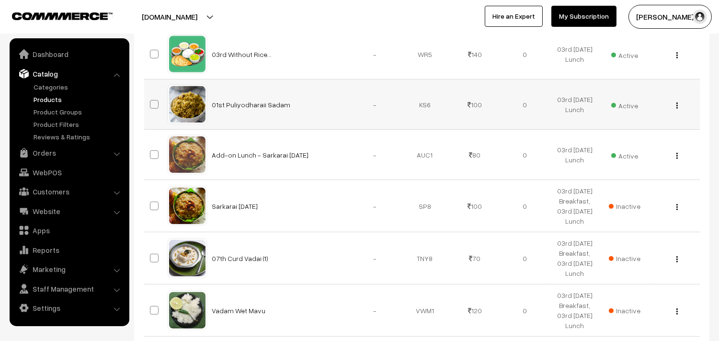
click at [676, 106] on img "button" at bounding box center [676, 105] width 1 height 6
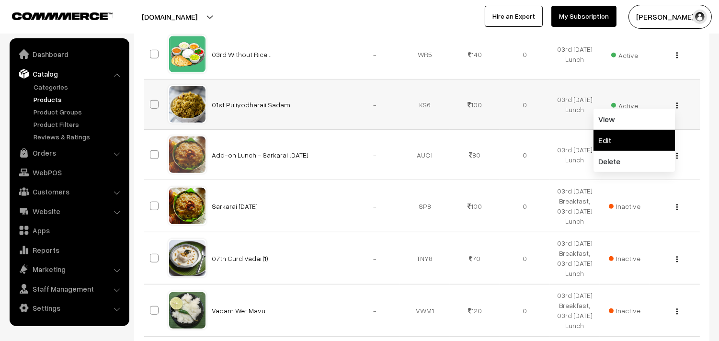
click at [625, 140] on link "Edit" at bounding box center [633, 140] width 81 height 21
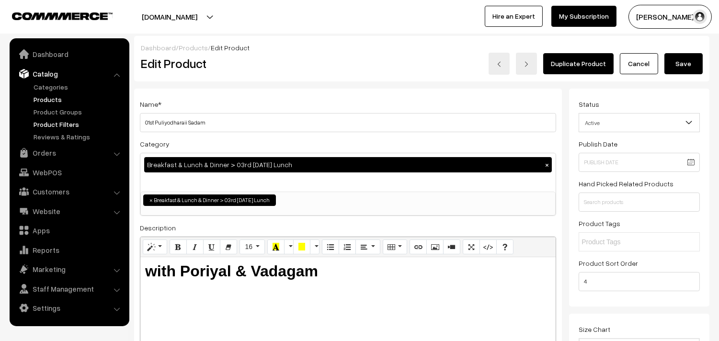
drag, startPoint x: 156, startPoint y: 125, endPoint x: 107, endPoint y: 124, distance: 48.9
click at [188, 123] on input "03rd Puliyodharaii Sadam" at bounding box center [348, 122] width 416 height 19
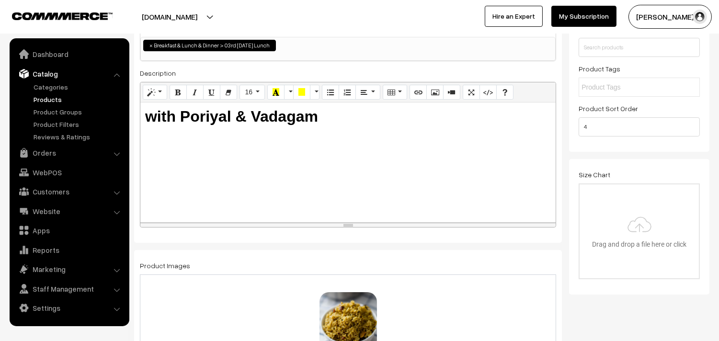
scroll to position [213, 0]
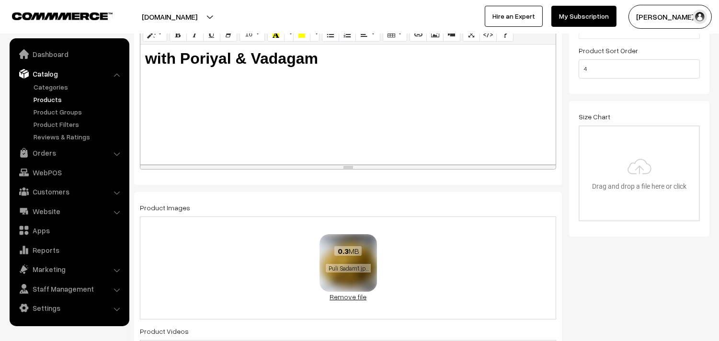
type input "03rd Coconut Sadam"
click at [348, 297] on link "Remove file" at bounding box center [347, 297] width 57 height 10
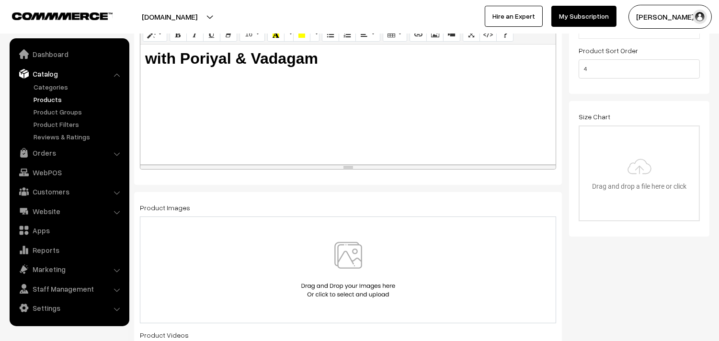
click at [349, 260] on img at bounding box center [348, 270] width 99 height 56
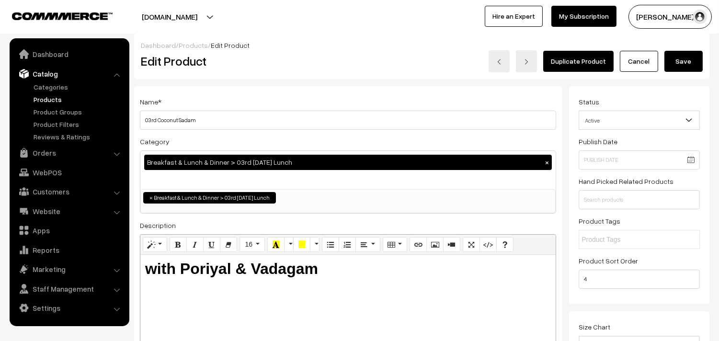
scroll to position [0, 0]
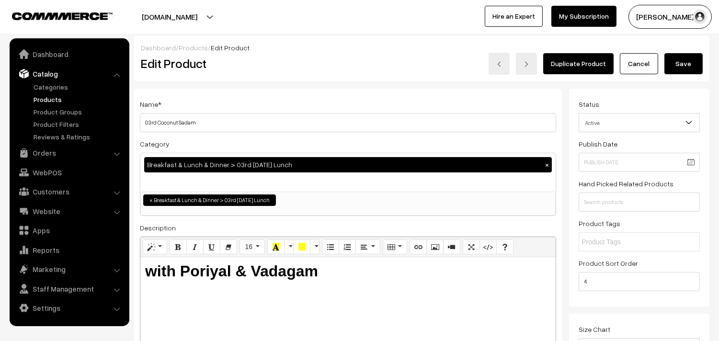
click at [683, 73] on button "Save" at bounding box center [683, 63] width 38 height 21
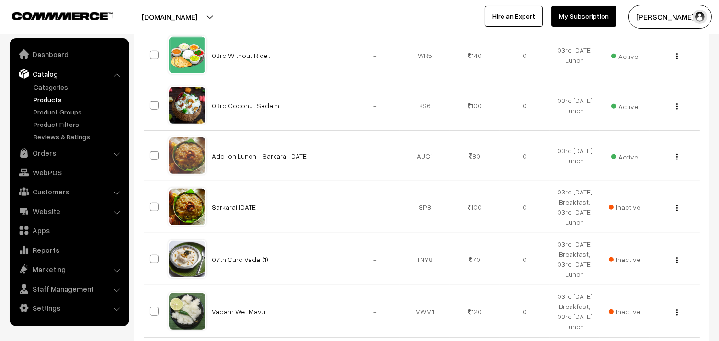
scroll to position [1117, 0]
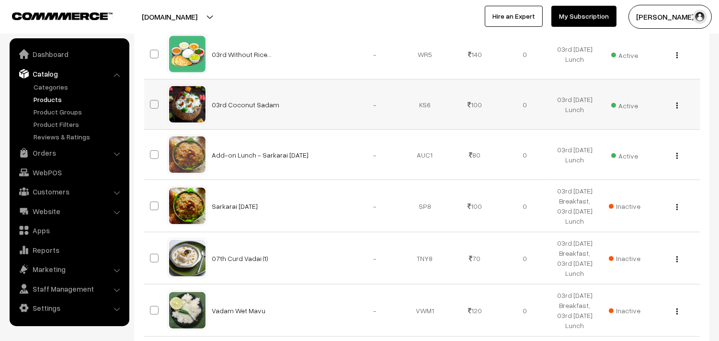
click at [677, 103] on img "button" at bounding box center [676, 105] width 1 height 6
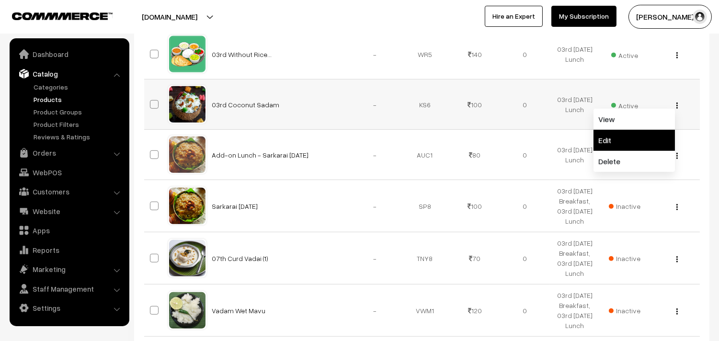
click at [631, 141] on link "Edit" at bounding box center [633, 140] width 81 height 21
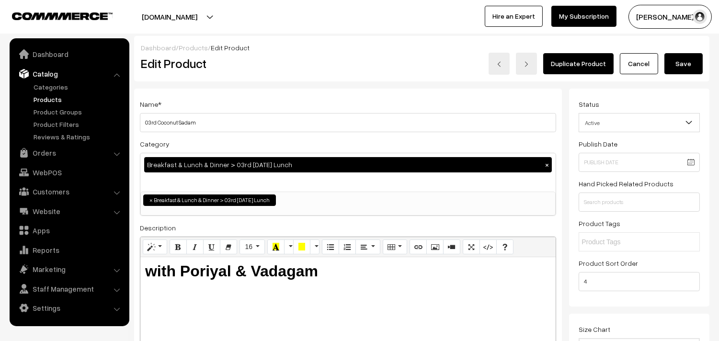
click at [693, 65] on button "Save" at bounding box center [683, 63] width 38 height 21
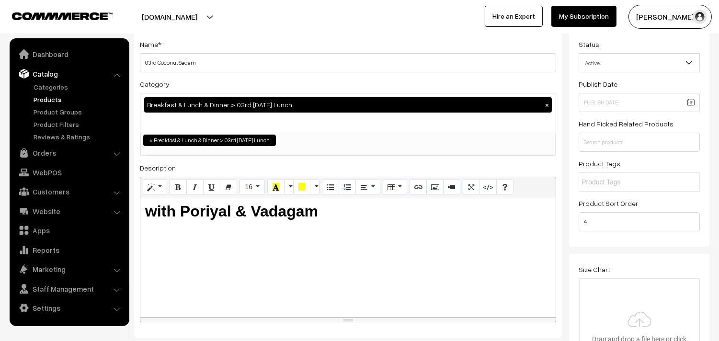
scroll to position [159, 0]
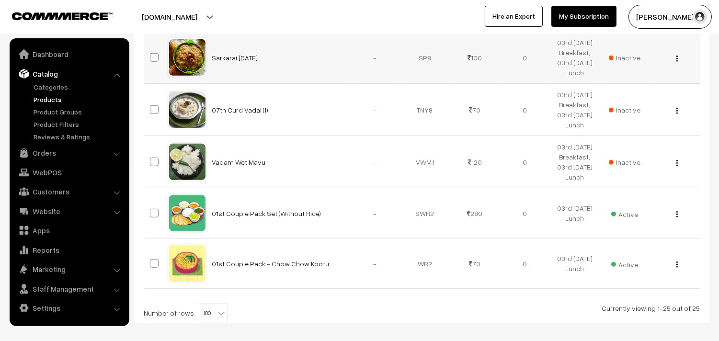
scroll to position [1277, 0]
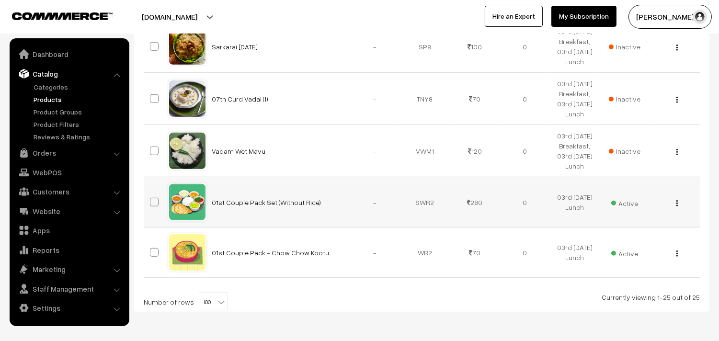
click at [676, 202] on img "button" at bounding box center [676, 203] width 1 height 6
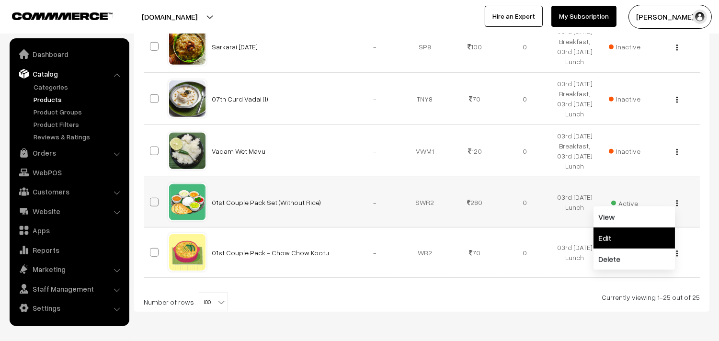
click at [623, 233] on link "Edit" at bounding box center [633, 237] width 81 height 21
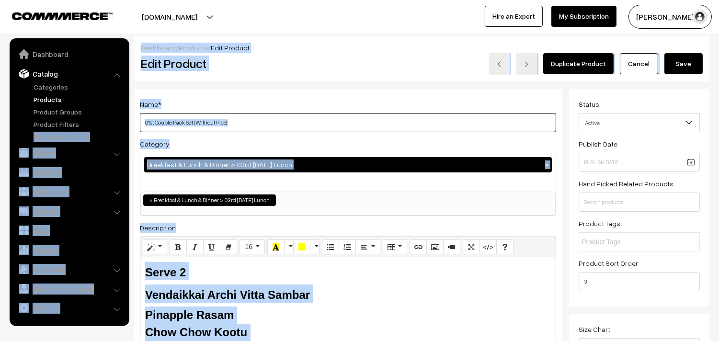
click at [270, 119] on input "01st Couple Pack Set (Without Rice)" at bounding box center [348, 122] width 416 height 19
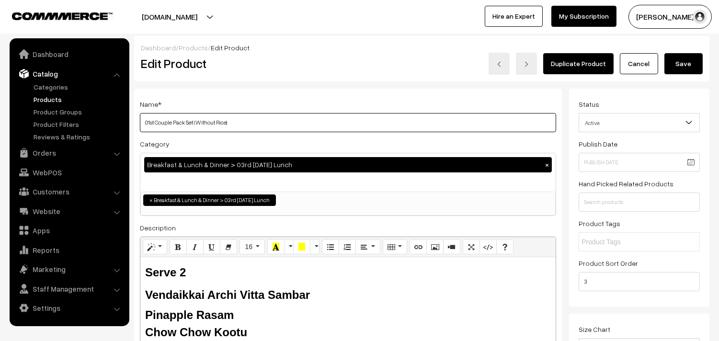
drag, startPoint x: 154, startPoint y: 122, endPoint x: 102, endPoint y: 113, distance: 52.4
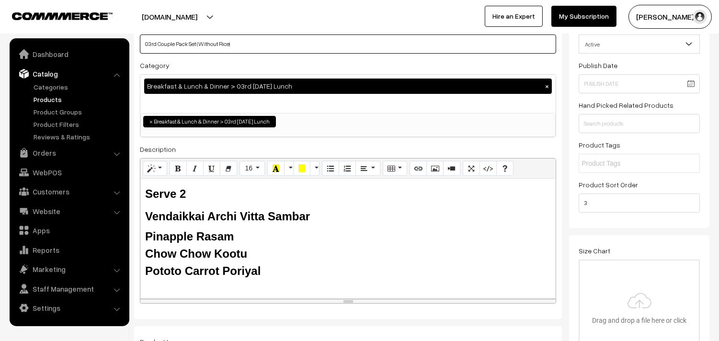
scroll to position [159, 0]
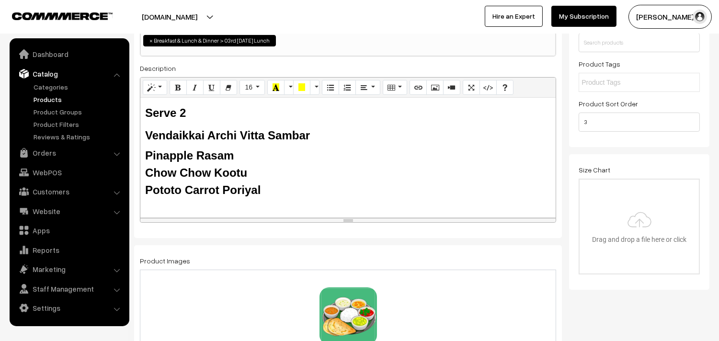
type input "03rd Couple Pack Set (Without Rice)"
drag, startPoint x: 173, startPoint y: 166, endPoint x: 129, endPoint y: 136, distance: 53.1
paste div
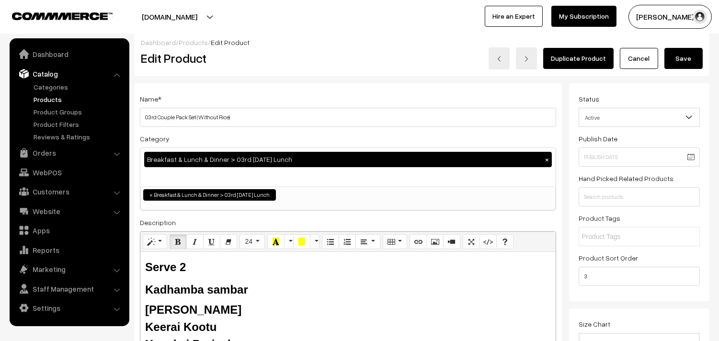
scroll to position [0, 0]
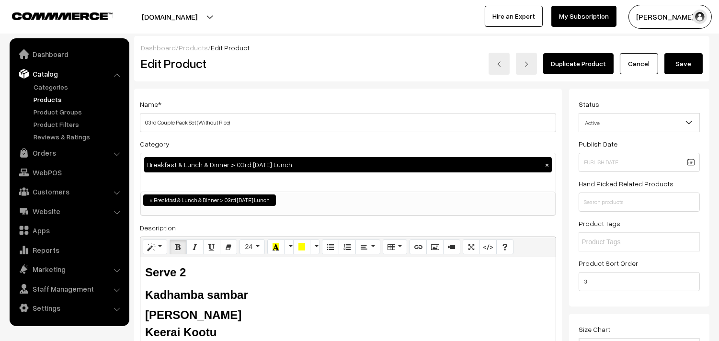
click at [685, 61] on button "Save" at bounding box center [683, 63] width 38 height 21
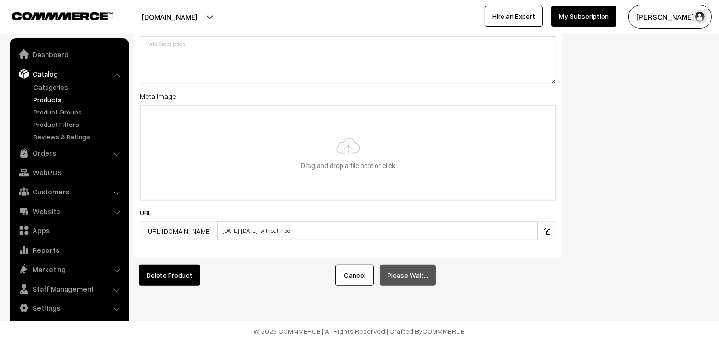
scroll to position [1377, 0]
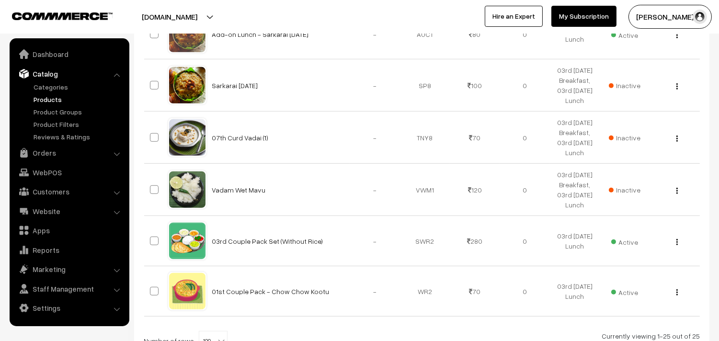
scroll to position [1311, 0]
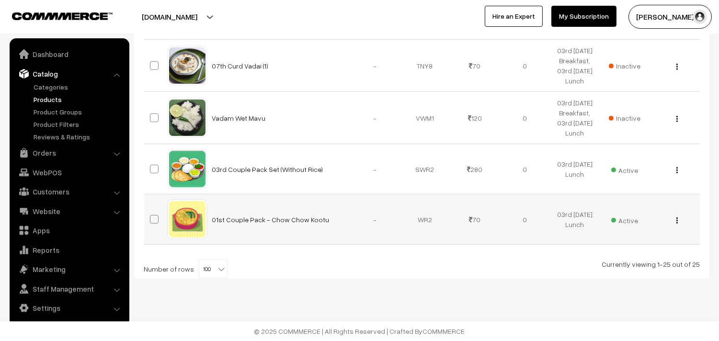
click at [676, 218] on img "button" at bounding box center [676, 220] width 1 height 6
click at [636, 245] on link "Edit" at bounding box center [633, 255] width 81 height 21
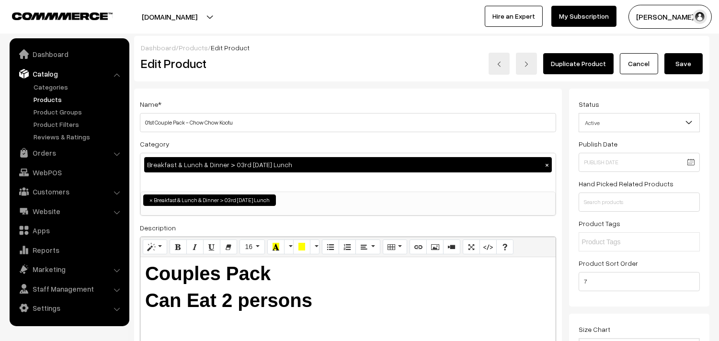
scroll to position [53, 0]
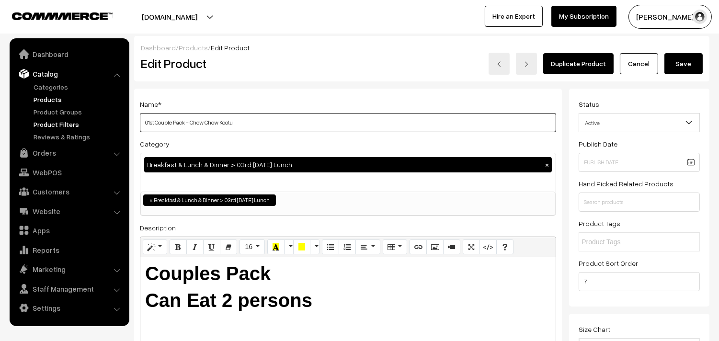
drag, startPoint x: 133, startPoint y: 122, endPoint x: 112, endPoint y: 122, distance: 21.1
drag, startPoint x: 193, startPoint y: 122, endPoint x: 223, endPoint y: 120, distance: 30.3
click at [223, 120] on input "03rd Couple Pack - Chow Chow Kootu" at bounding box center [348, 122] width 416 height 19
type input "03rd Couple Pack - Keerai Kootu"
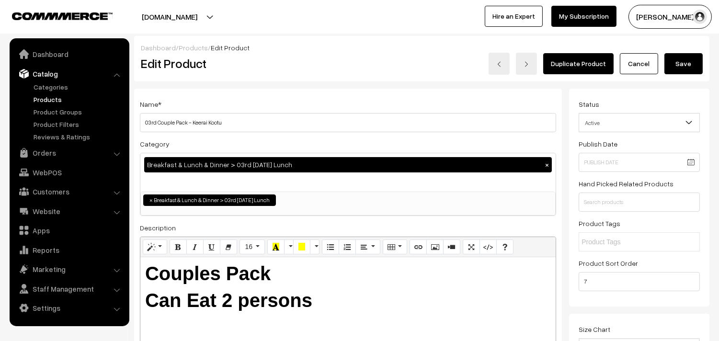
click at [684, 57] on button "Save" at bounding box center [683, 63] width 38 height 21
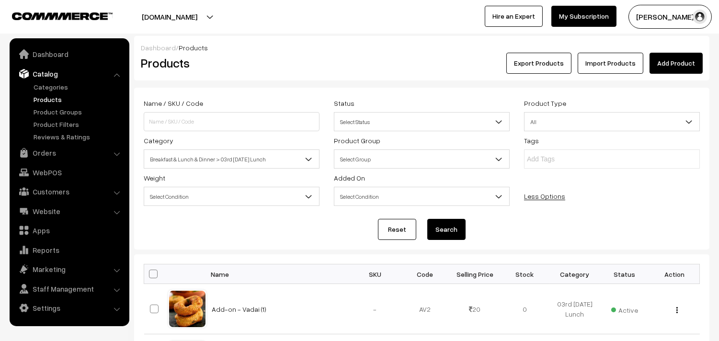
click at [262, 160] on span "Breakfast & Lunch & Dinner > 03rd [DATE] Lunch" at bounding box center [231, 159] width 175 height 17
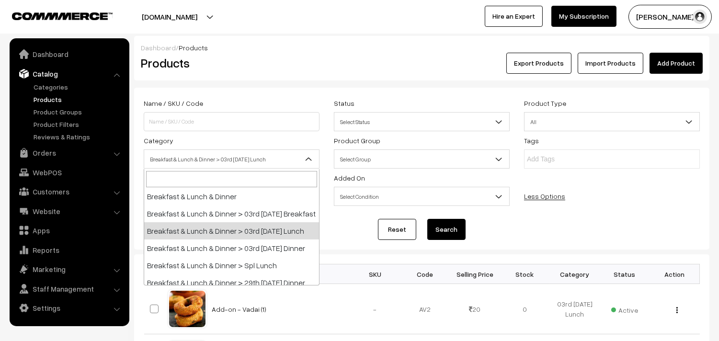
scroll to position [242, 0]
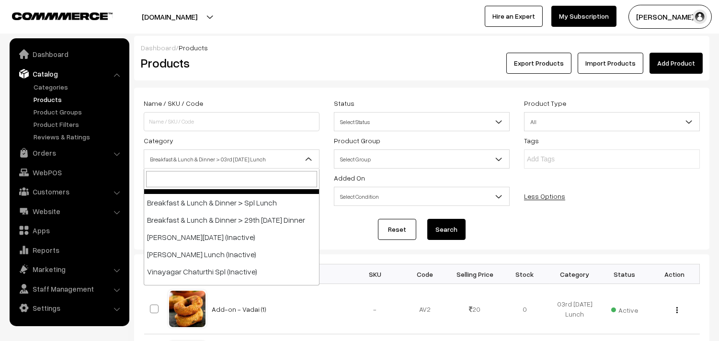
select select "68"
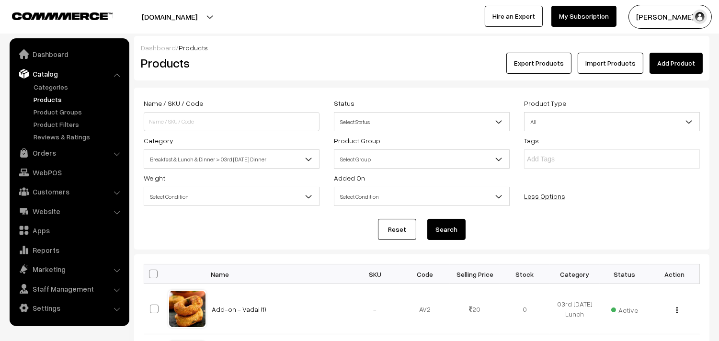
click at [451, 236] on button "Search" at bounding box center [446, 229] width 38 height 21
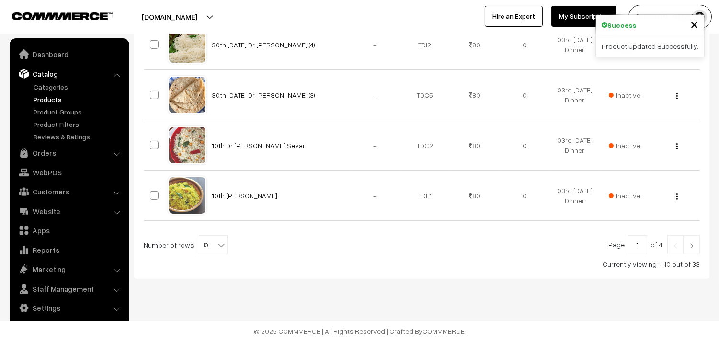
scroll to position [567, 0]
click at [216, 245] on b at bounding box center [221, 245] width 10 height 10
select select "60"
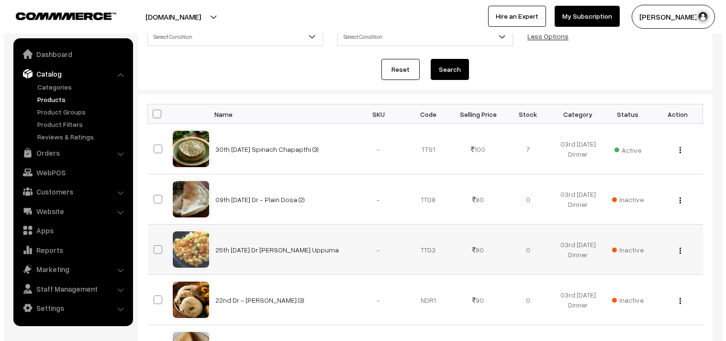
scroll to position [159, 0]
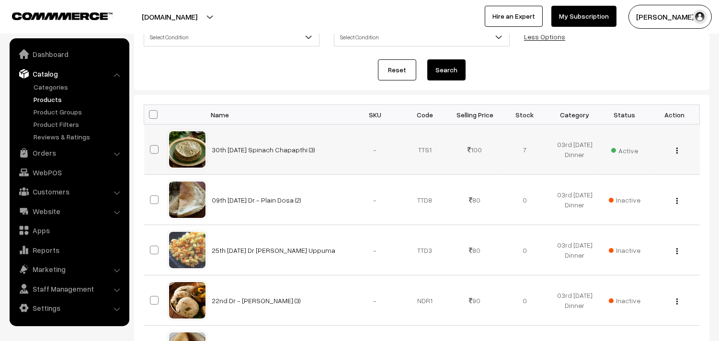
click at [622, 152] on span "Active" at bounding box center [624, 149] width 27 height 12
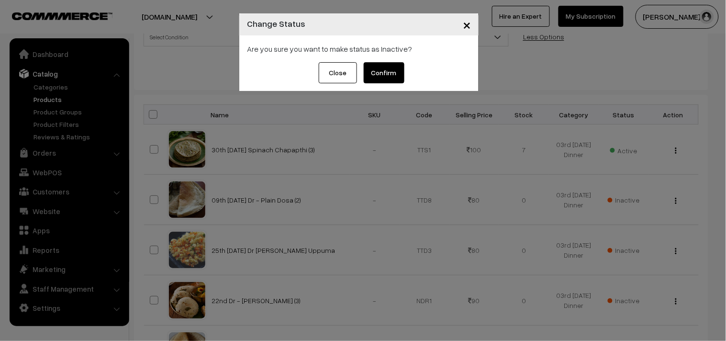
click at [371, 77] on button "Confirm" at bounding box center [384, 72] width 41 height 21
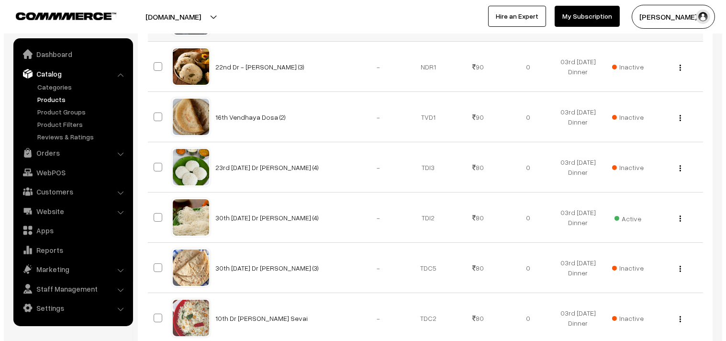
scroll to position [425, 0]
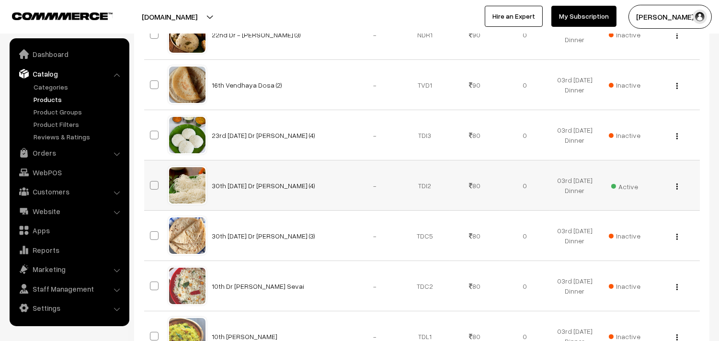
click at [631, 192] on span "Active" at bounding box center [624, 185] width 27 height 12
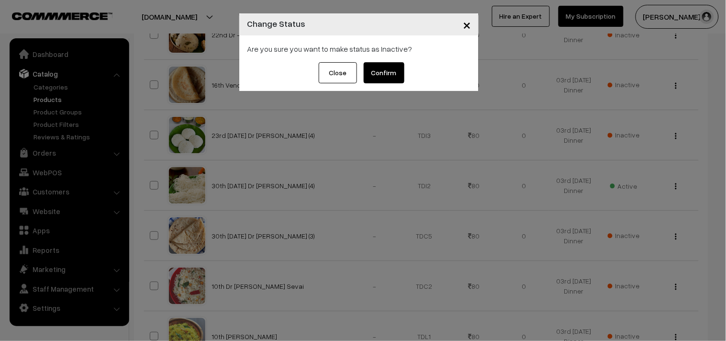
click at [393, 75] on button "Confirm" at bounding box center [384, 72] width 41 height 21
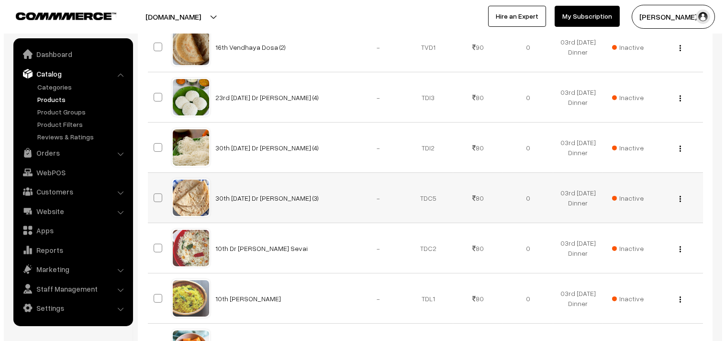
scroll to position [479, 0]
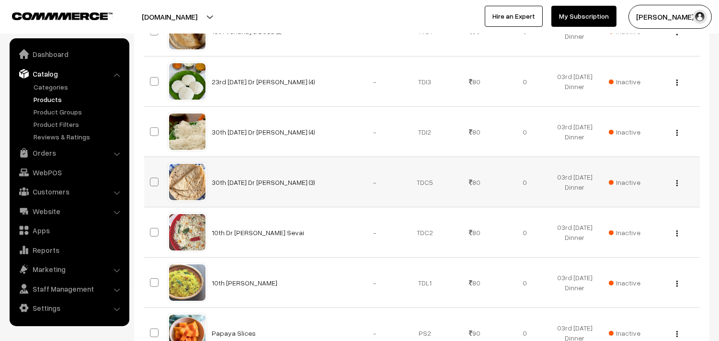
click at [619, 182] on span "Inactive" at bounding box center [625, 182] width 32 height 10
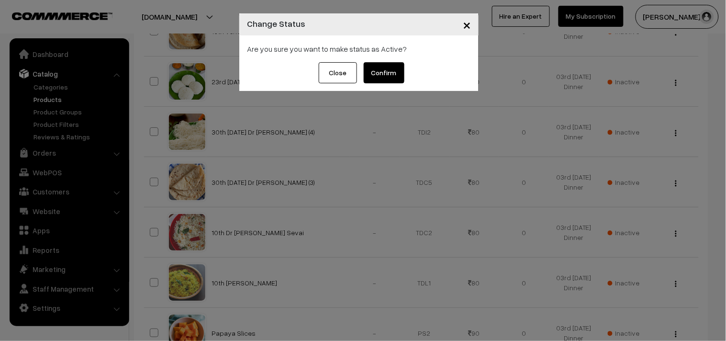
click at [377, 65] on button "Confirm" at bounding box center [384, 72] width 41 height 21
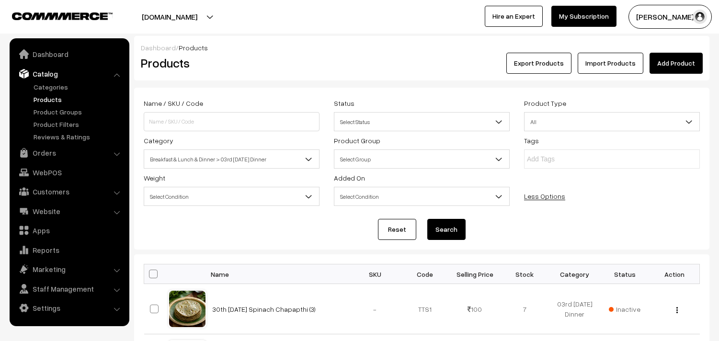
scroll to position [479, 0]
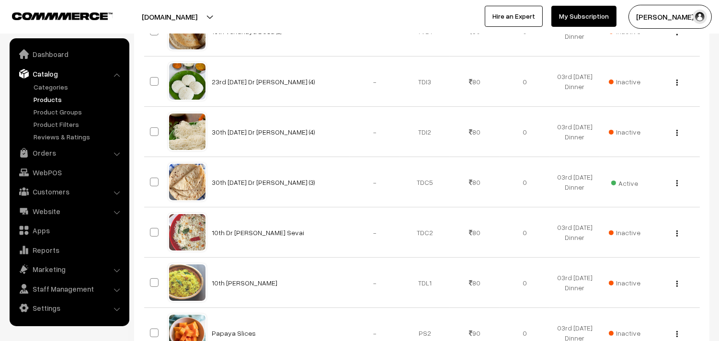
click at [677, 183] on img "button" at bounding box center [676, 183] width 1 height 6
click at [630, 215] on link "Edit" at bounding box center [633, 217] width 81 height 21
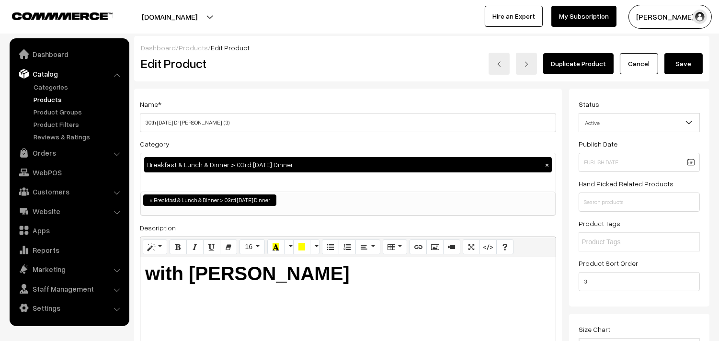
drag, startPoint x: 179, startPoint y: 117, endPoint x: 126, endPoint y: 118, distance: 53.2
type input "03rd [DATE] Dr [PERSON_NAME] (3)"
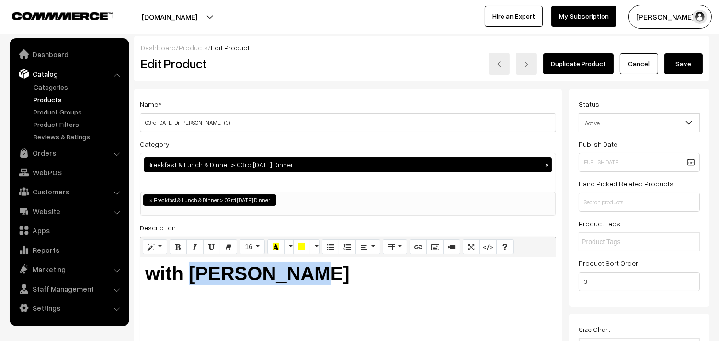
drag, startPoint x: 191, startPoint y: 270, endPoint x: 411, endPoint y: 281, distance: 220.6
click at [411, 281] on h1 "with Aloo Kuruma" at bounding box center [348, 273] width 406 height 23
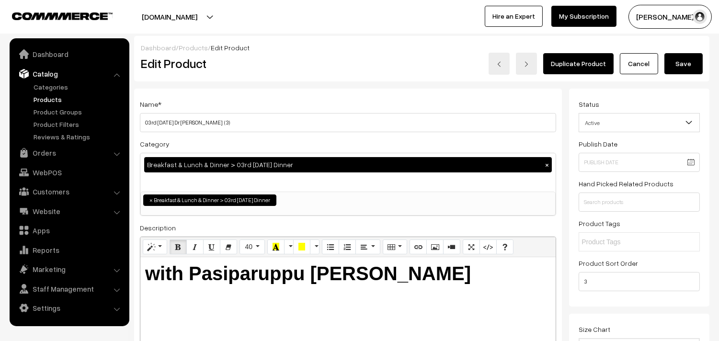
click at [678, 70] on button "Save" at bounding box center [683, 63] width 38 height 21
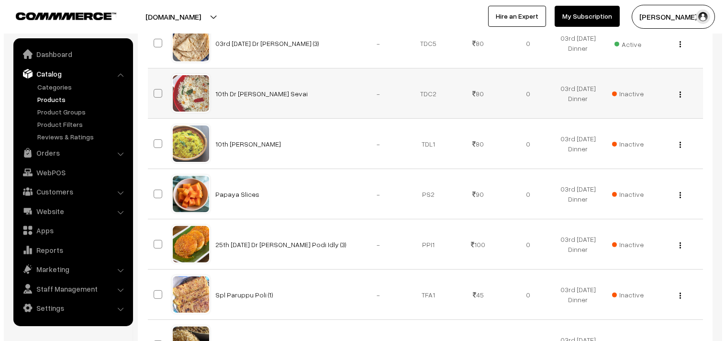
scroll to position [583, 0]
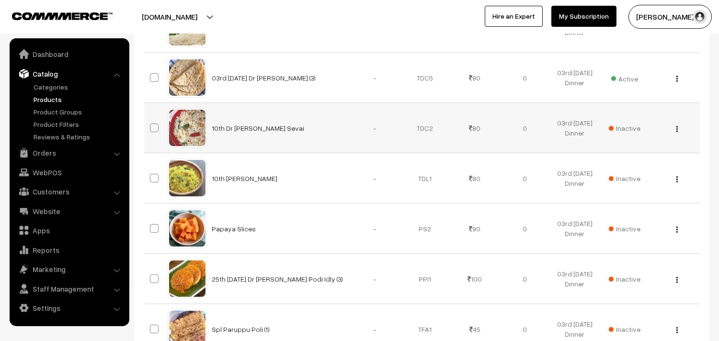
click at [628, 130] on span "Inactive" at bounding box center [625, 128] width 32 height 10
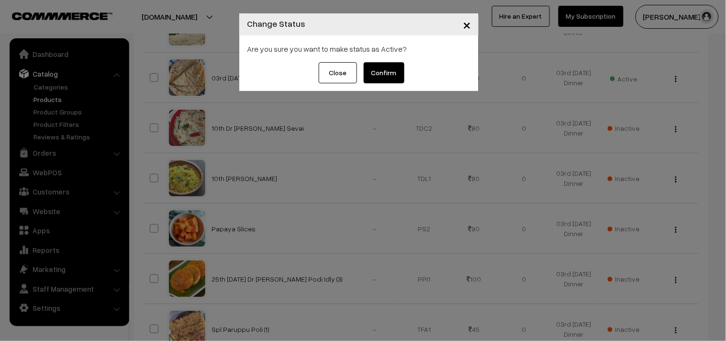
click at [387, 70] on button "Confirm" at bounding box center [384, 72] width 41 height 21
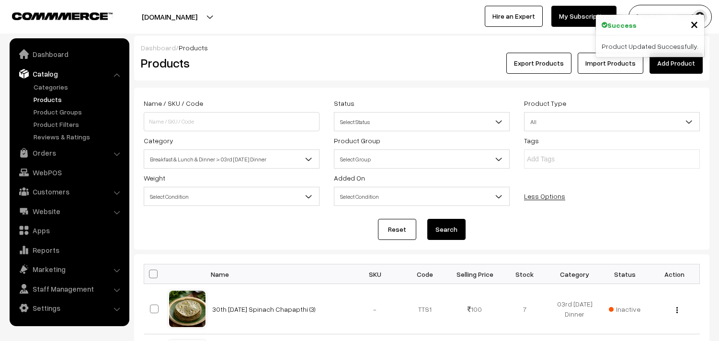
scroll to position [583, 0]
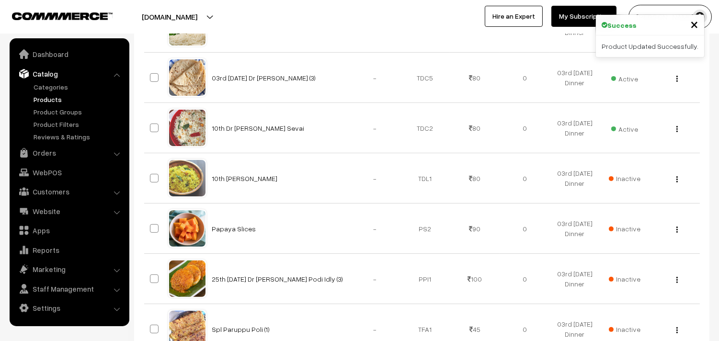
click at [676, 128] on button "button" at bounding box center [677, 129] width 2 height 8
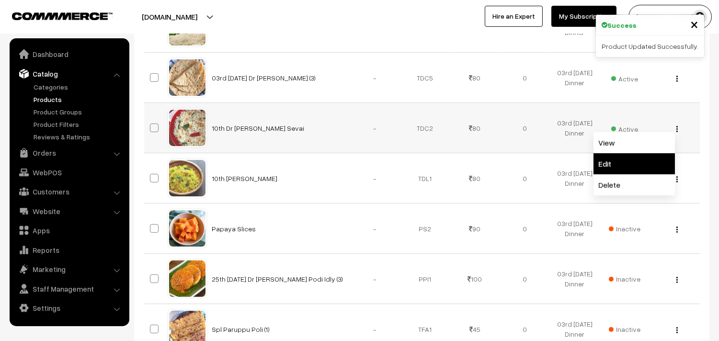
click at [610, 161] on link "Edit" at bounding box center [633, 163] width 81 height 21
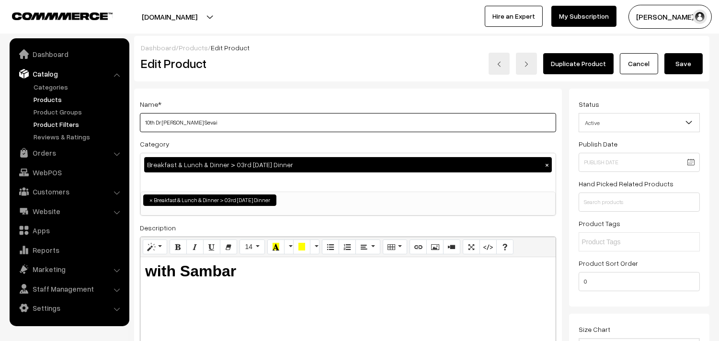
type input "03rd Dr Coconut Sevai"
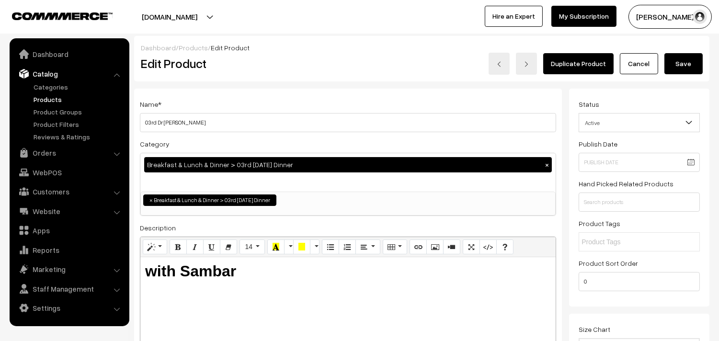
click at [682, 60] on button "Save" at bounding box center [683, 63] width 38 height 21
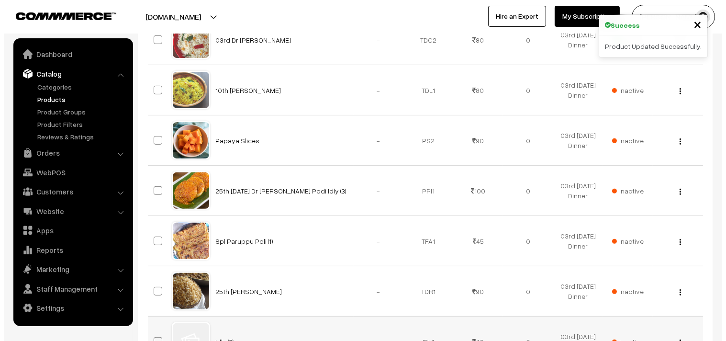
scroll to position [638, 0]
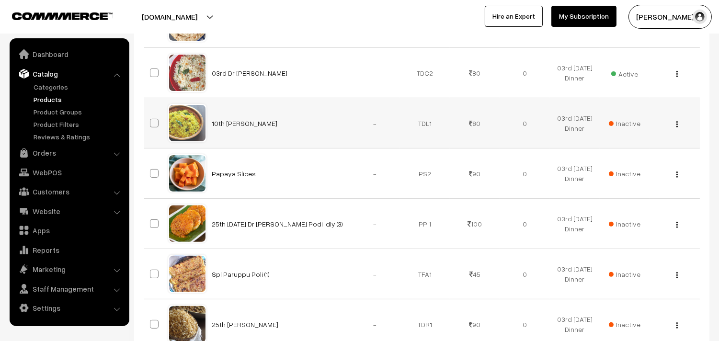
click at [678, 126] on div "View Edit Delete" at bounding box center [674, 123] width 38 height 10
click at [619, 121] on span "Inactive" at bounding box center [625, 123] width 32 height 10
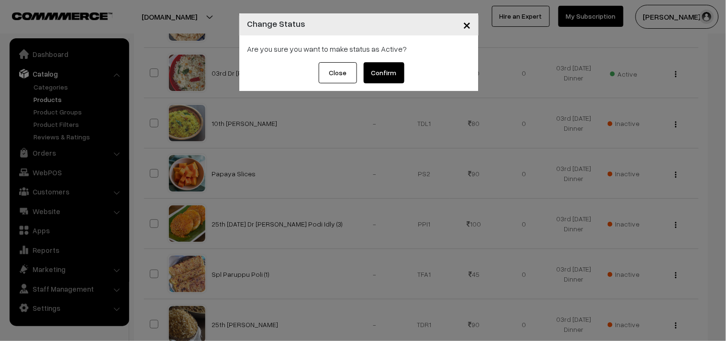
click at [388, 73] on button "Confirm" at bounding box center [384, 72] width 41 height 21
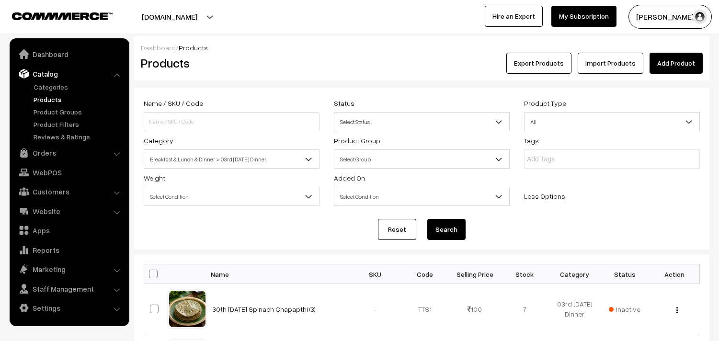
scroll to position [638, 0]
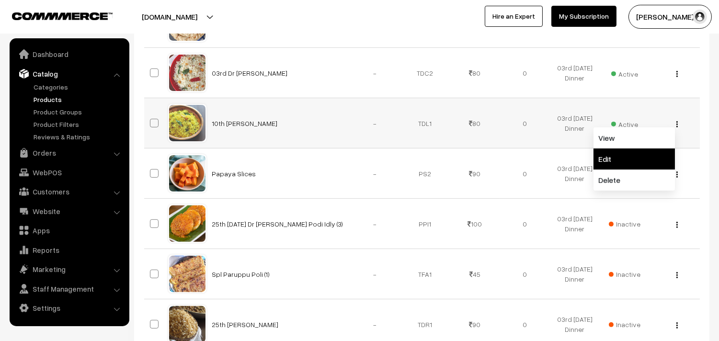
click at [596, 155] on link "Edit" at bounding box center [633, 158] width 81 height 21
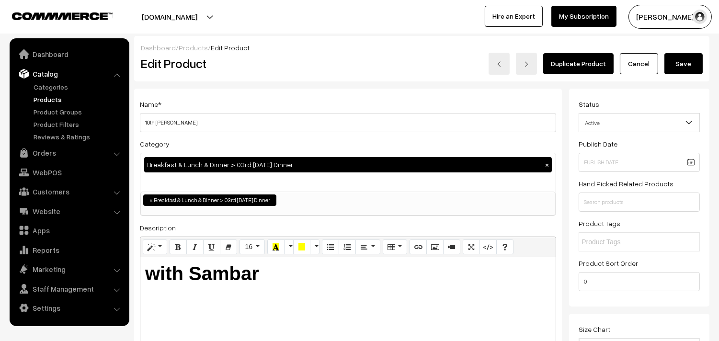
scroll to position [60, 0]
drag, startPoint x: 154, startPoint y: 120, endPoint x: 125, endPoint y: 118, distance: 29.8
type input "03rd [PERSON_NAME]"
click at [689, 60] on button "Save" at bounding box center [683, 63] width 38 height 21
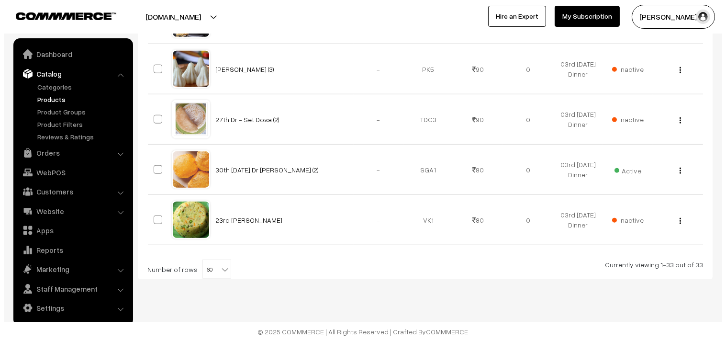
scroll to position [1701, 0]
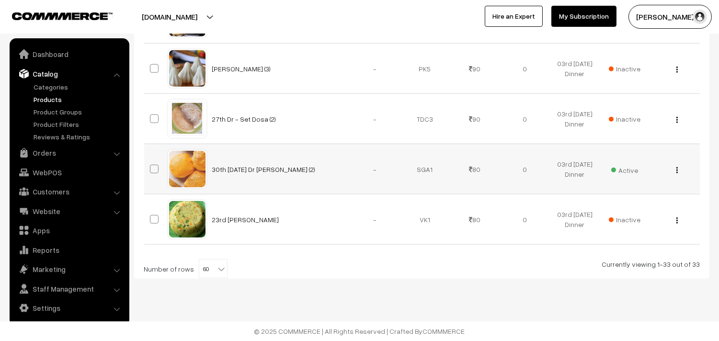
click at [623, 170] on span "Active" at bounding box center [624, 169] width 27 height 12
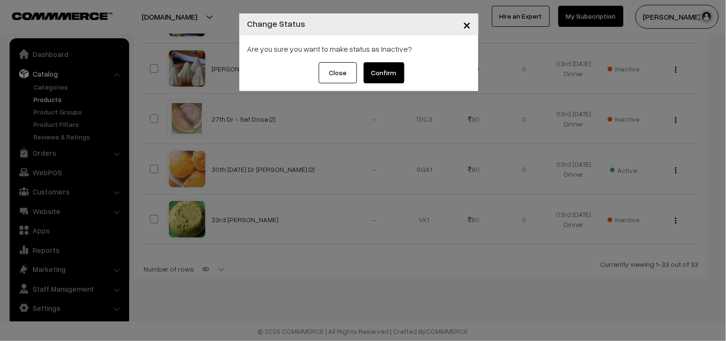
click at [385, 75] on button "Confirm" at bounding box center [384, 72] width 41 height 21
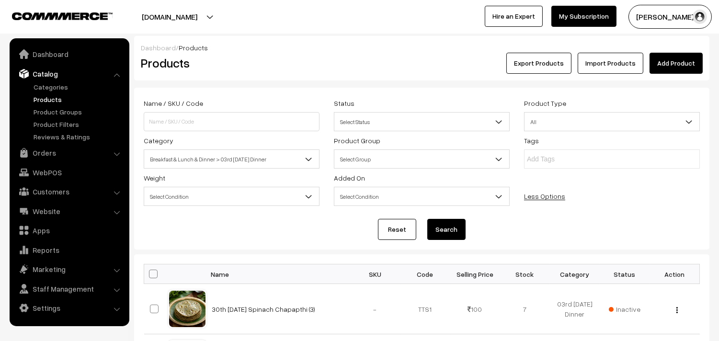
click at [156, 269] on th at bounding box center [156, 274] width 24 height 20
click at [156, 278] on span at bounding box center [153, 274] width 9 height 9
click at [150, 277] on input "checkbox" at bounding box center [147, 274] width 6 height 6
checkbox input "true"
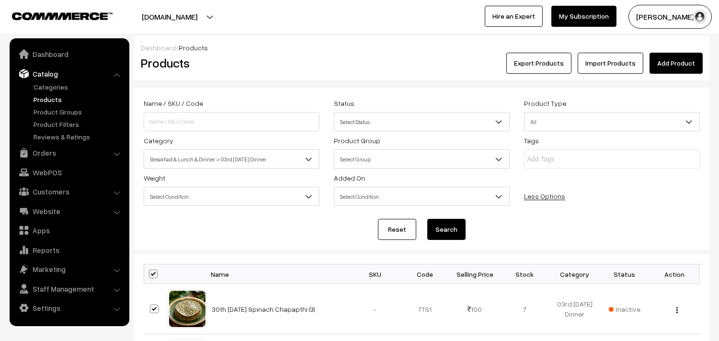
checkbox input "true"
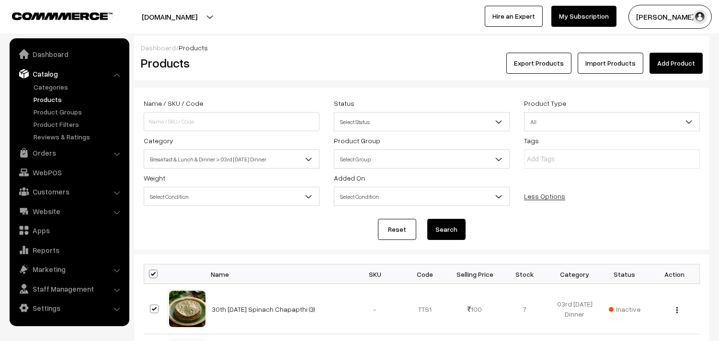
checkbox input "true"
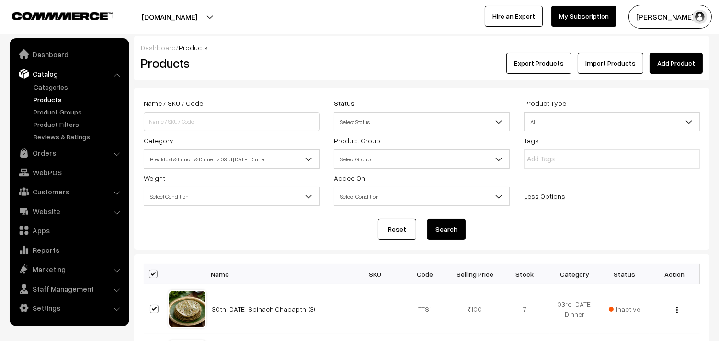
checkbox input "true"
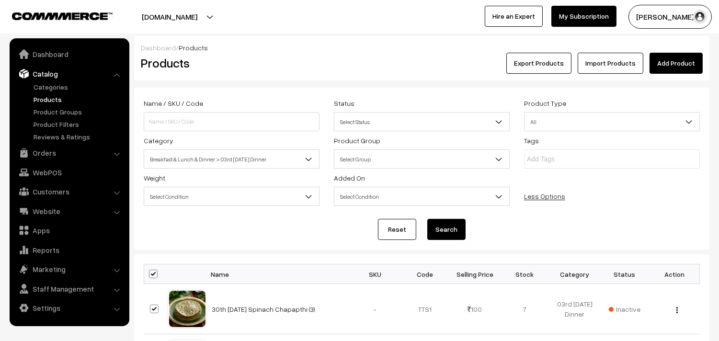
checkbox input "true"
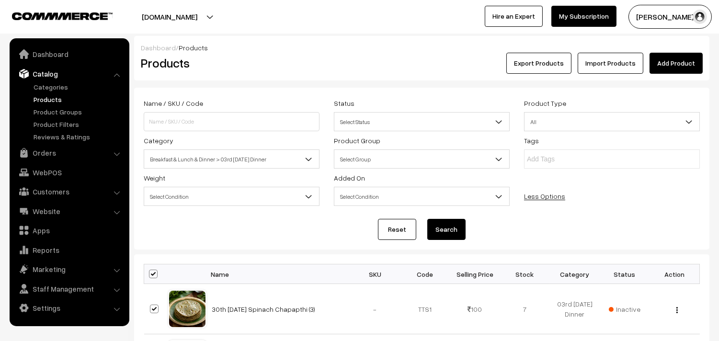
checkbox input "true"
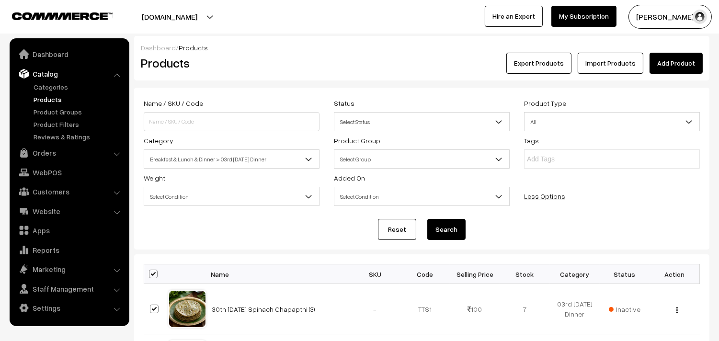
checkbox input "true"
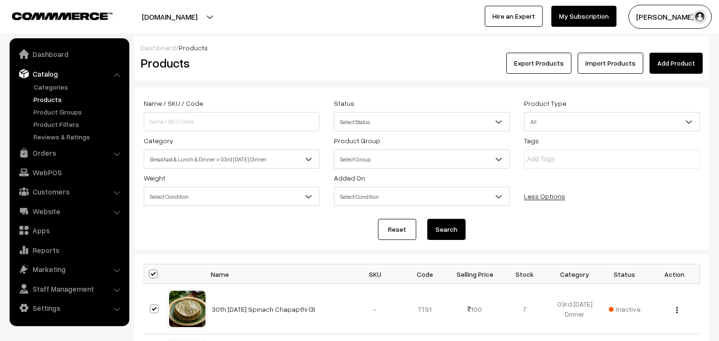
checkbox input "true"
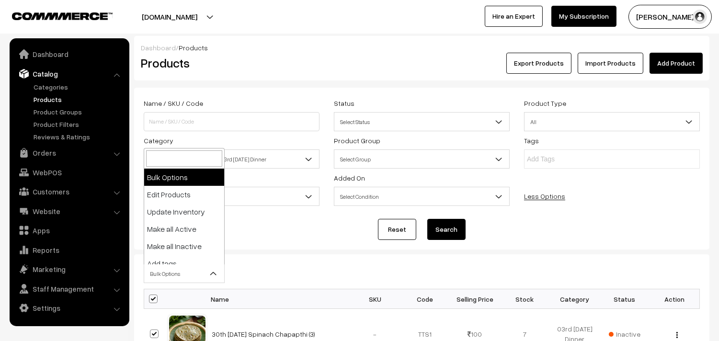
click at [164, 269] on span "Bulk Options" at bounding box center [184, 273] width 80 height 17
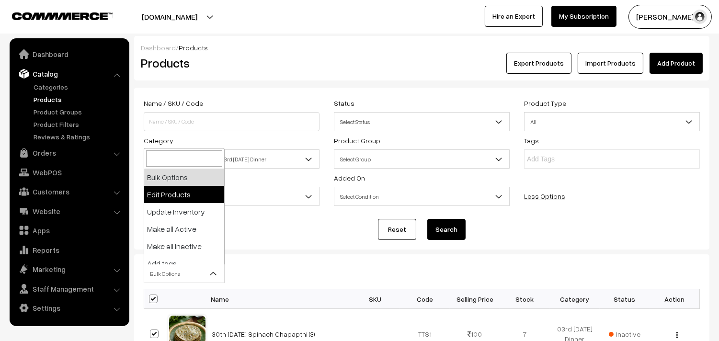
select select "editProduct"
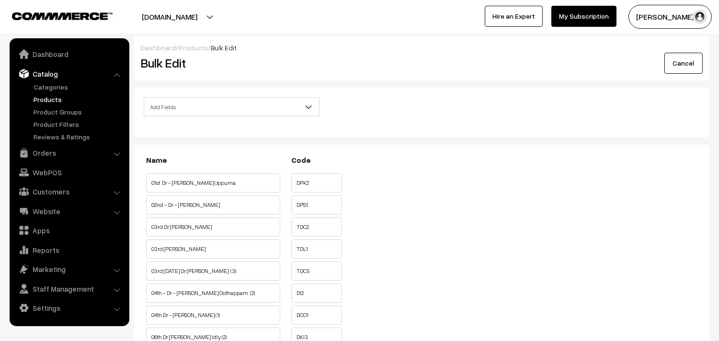
drag, startPoint x: 255, startPoint y: 108, endPoint x: 248, endPoint y: 113, distance: 9.0
click at [254, 108] on span "Add Fields" at bounding box center [231, 107] width 175 height 17
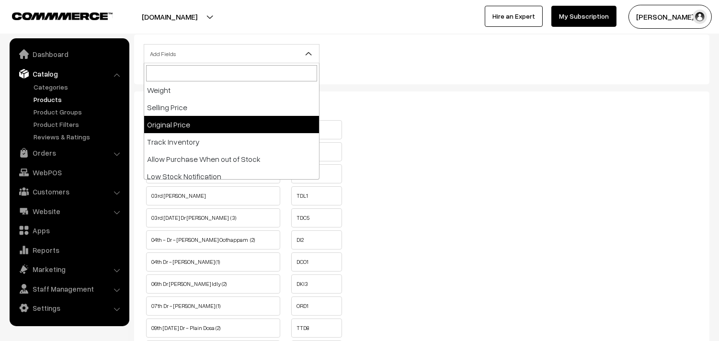
scroll to position [106, 0]
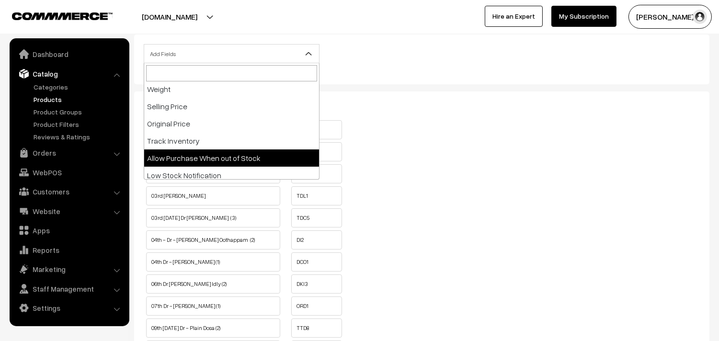
select select "allow-purchase"
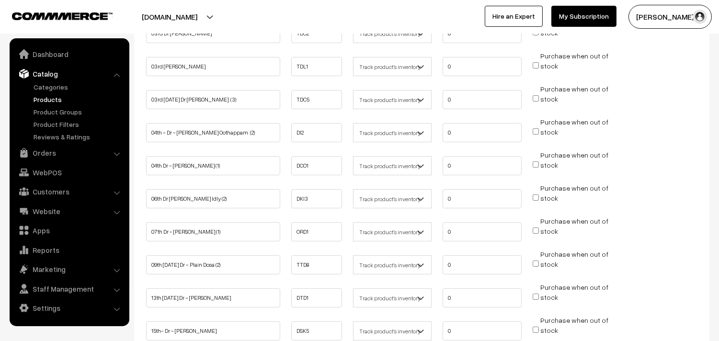
scroll to position [189, 0]
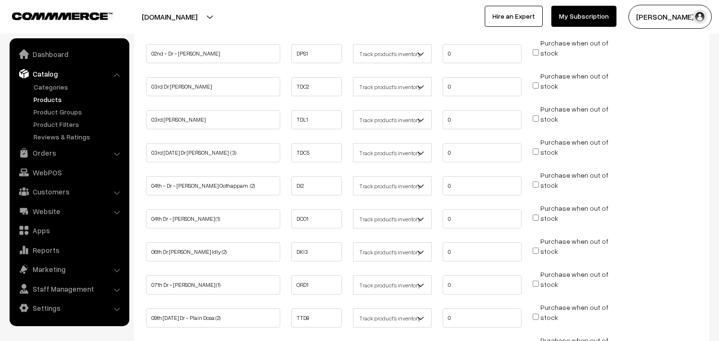
click at [535, 115] on input "Purchase when out of stock" at bounding box center [536, 118] width 6 height 6
checkbox input "true"
click at [535, 150] on input "Purchase when out of stock" at bounding box center [536, 151] width 6 height 6
checkbox input "true"
click at [537, 84] on input "Purchase when out of stock" at bounding box center [536, 85] width 6 height 6
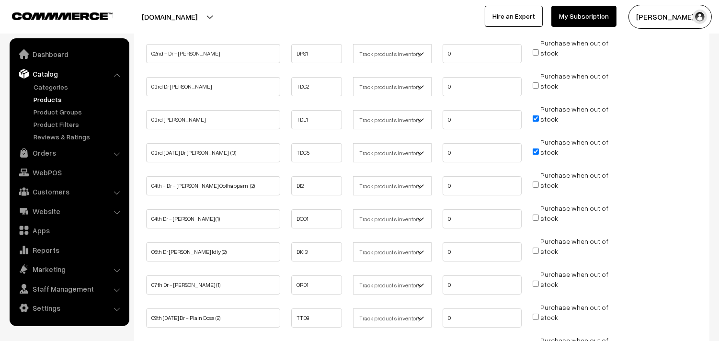
checkbox input "true"
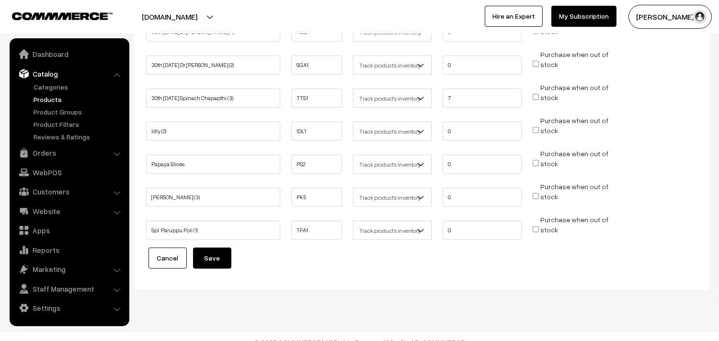
scroll to position [1040, 0]
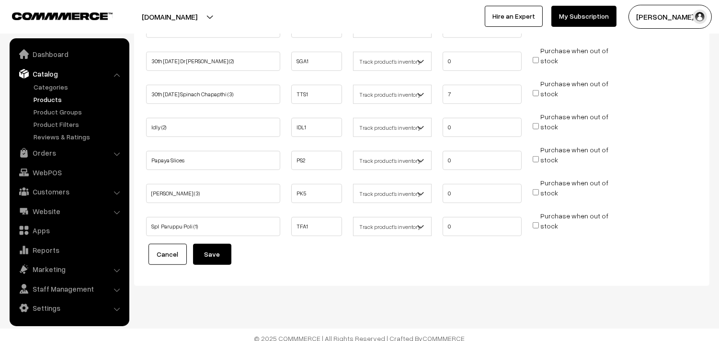
click at [211, 254] on button "Save" at bounding box center [212, 254] width 38 height 21
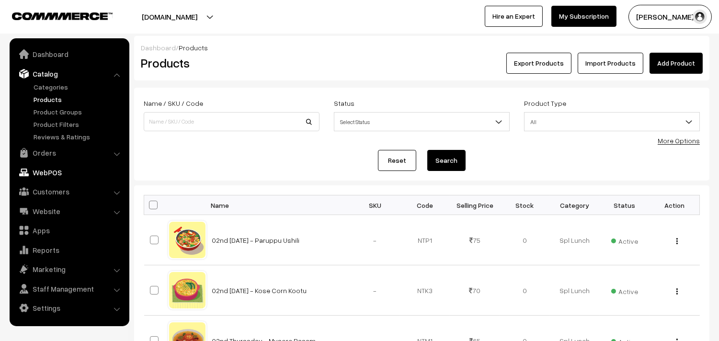
click at [51, 173] on link "WebPOS" at bounding box center [69, 172] width 114 height 17
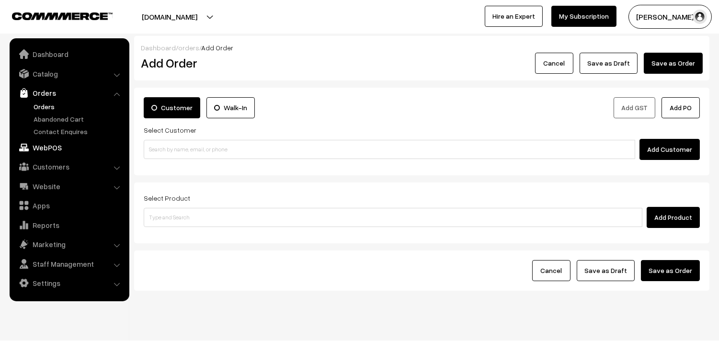
click at [54, 147] on link "WebPOS" at bounding box center [69, 147] width 114 height 17
click at [51, 184] on link "Website" at bounding box center [69, 186] width 114 height 17
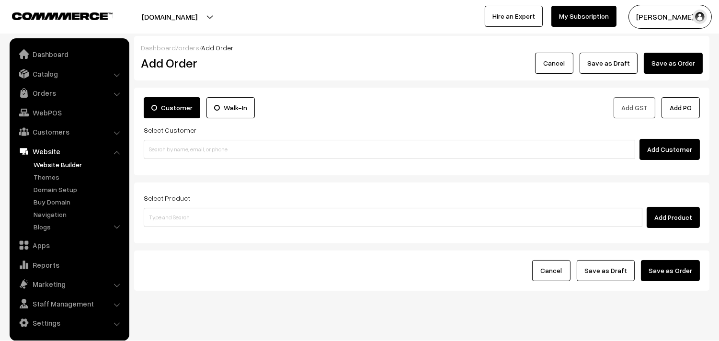
click at [77, 166] on link "Website Builder" at bounding box center [78, 164] width 95 height 10
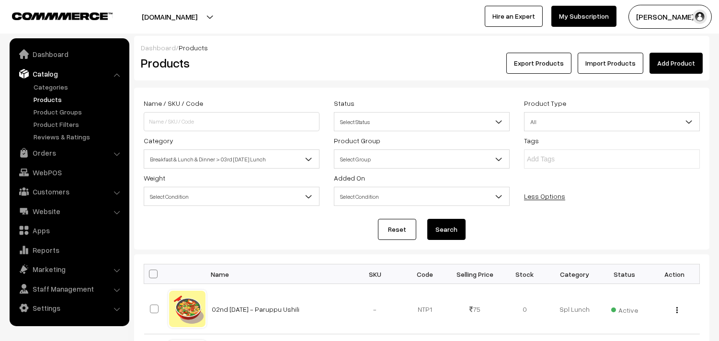
click at [250, 152] on span "Breakfast & Lunch & Dinner > 03rd [DATE] Lunch" at bounding box center [231, 159] width 175 height 17
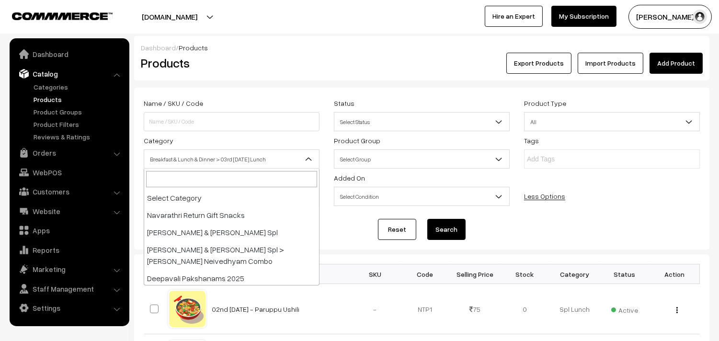
scroll to position [189, 0]
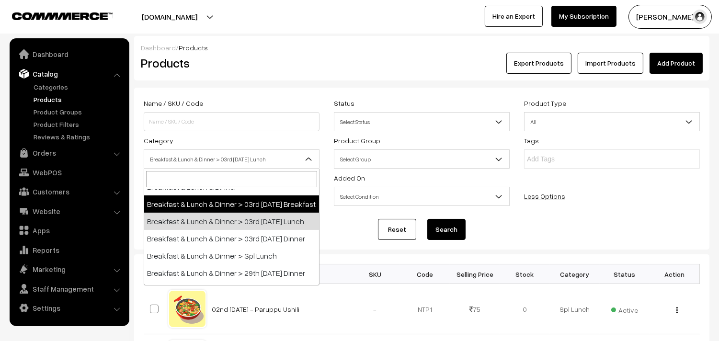
select select "91"
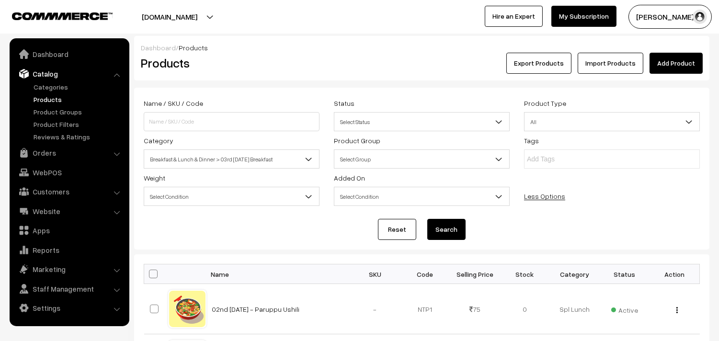
click at [457, 227] on button "Search" at bounding box center [446, 229] width 38 height 21
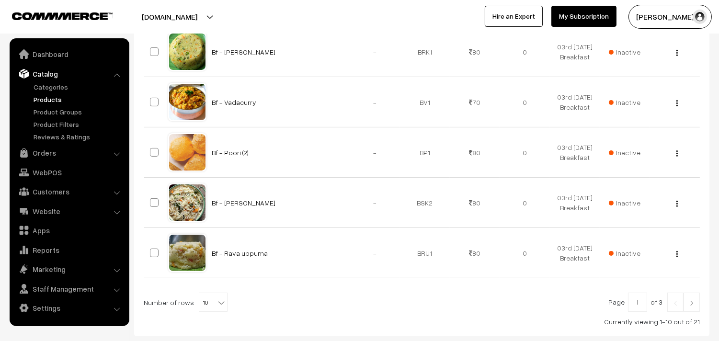
scroll to position [571, 0]
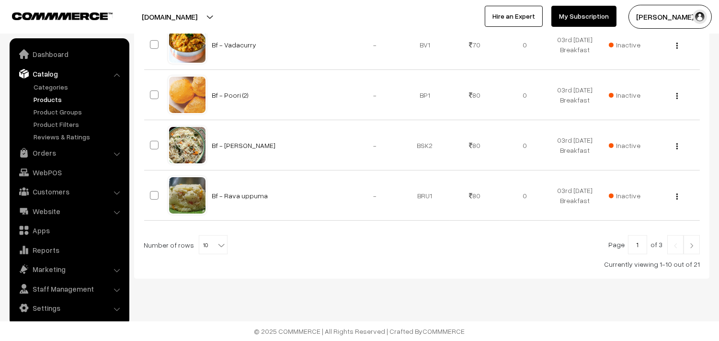
click at [216, 248] on b at bounding box center [221, 245] width 10 height 10
select select "100"
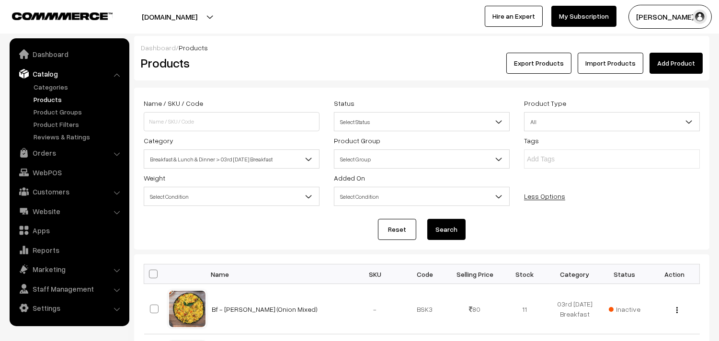
click at [147, 278] on th at bounding box center [156, 274] width 24 height 20
click at [150, 278] on span at bounding box center [153, 274] width 9 height 9
click at [150, 277] on input "checkbox" at bounding box center [147, 274] width 6 height 6
checkbox input "true"
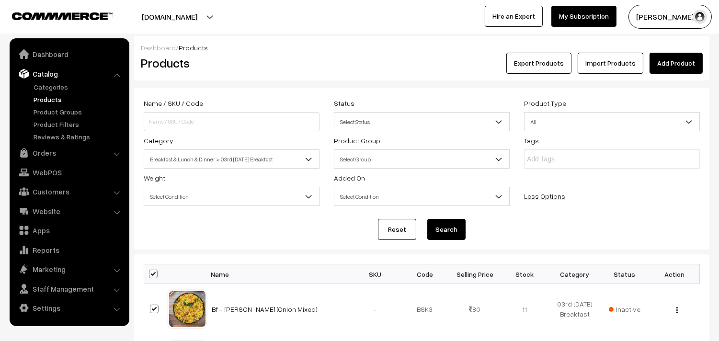
checkbox input "true"
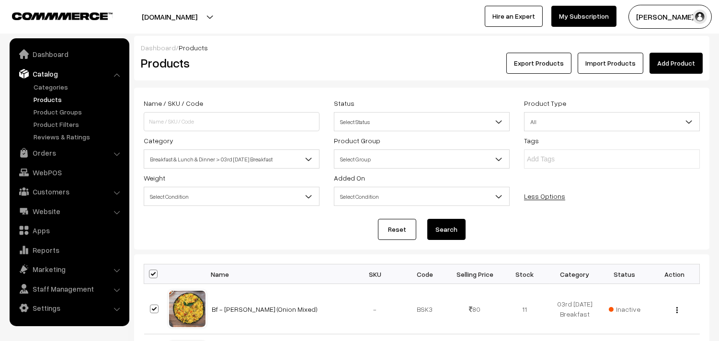
checkbox input "true"
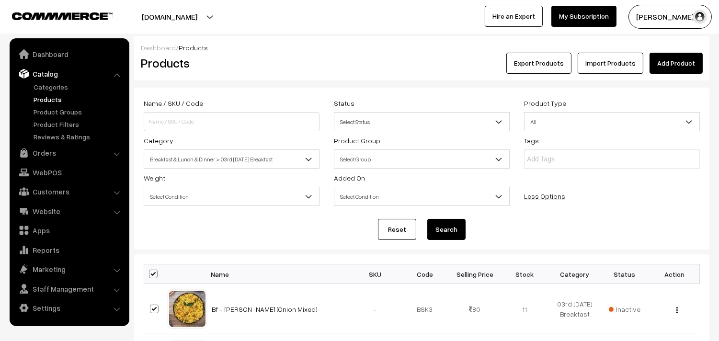
checkbox input "true"
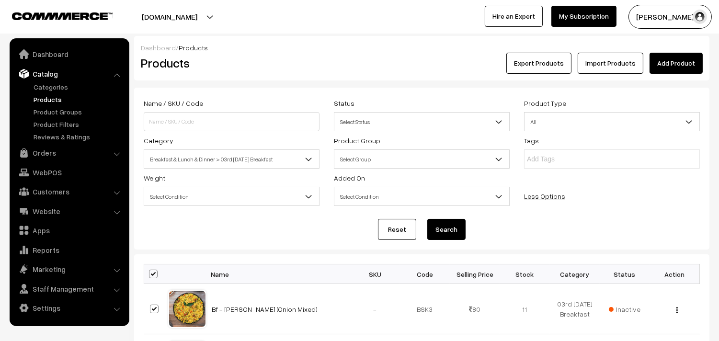
checkbox input "true"
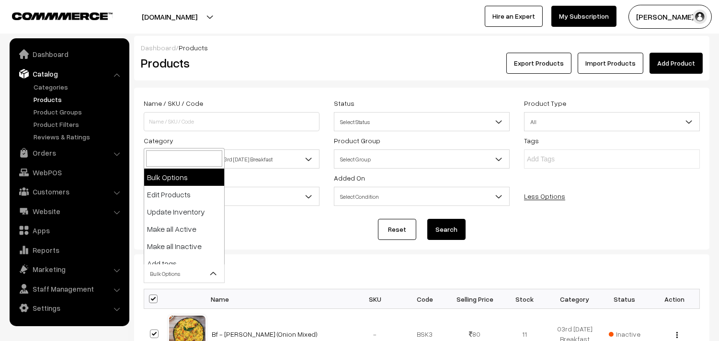
click at [168, 274] on span "Bulk Options" at bounding box center [184, 273] width 80 height 17
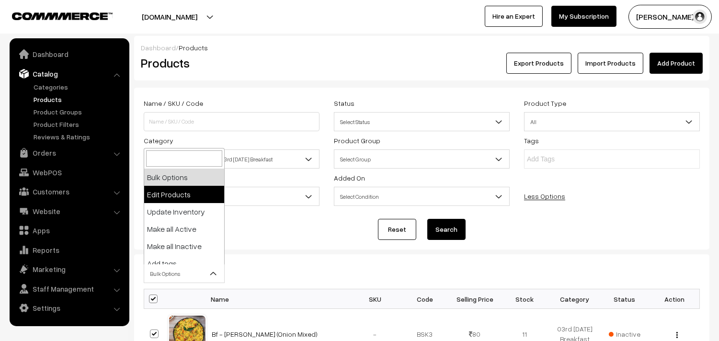
select select "editProduct"
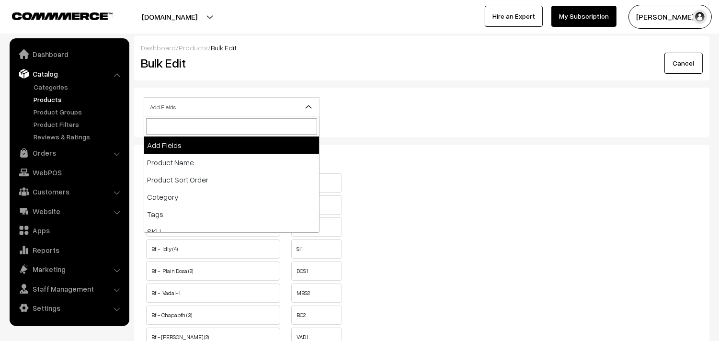
click at [222, 97] on span "Add Fields" at bounding box center [232, 106] width 176 height 19
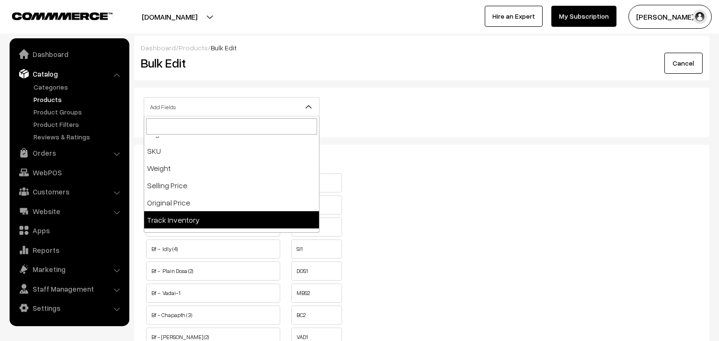
scroll to position [159, 0]
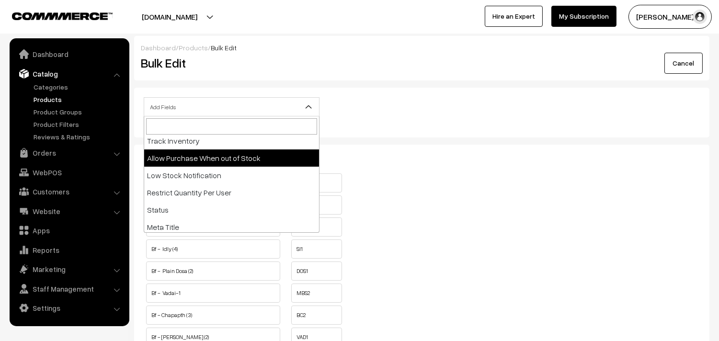
select select "allow-purchase"
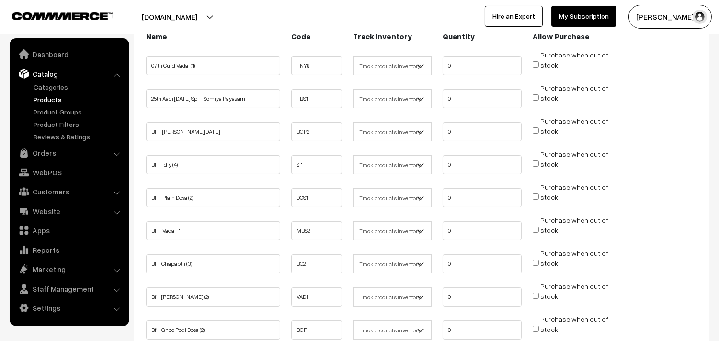
scroll to position [159, 0]
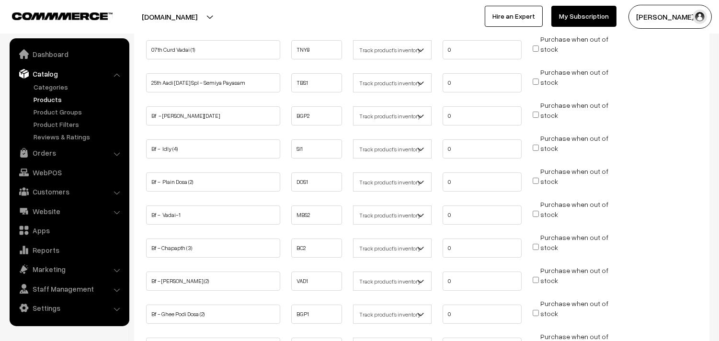
click at [537, 112] on input "Purchase when out of stock" at bounding box center [536, 115] width 6 height 6
checkbox input "true"
click at [534, 147] on input "Purchase when out of stock" at bounding box center [536, 148] width 6 height 6
checkbox input "true"
click at [535, 178] on input "Purchase when out of stock" at bounding box center [536, 181] width 6 height 6
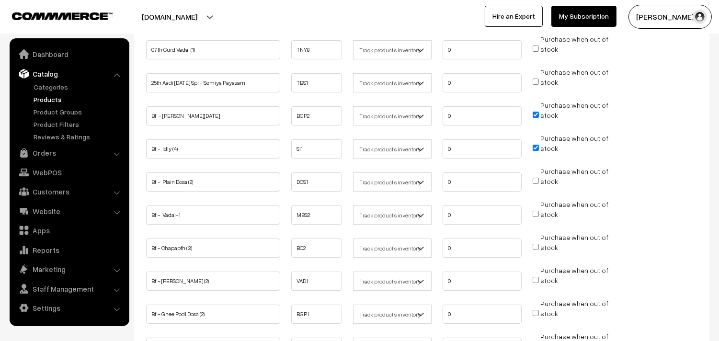
checkbox input "true"
click at [535, 213] on input "Purchase when out of stock" at bounding box center [536, 214] width 6 height 6
checkbox input "true"
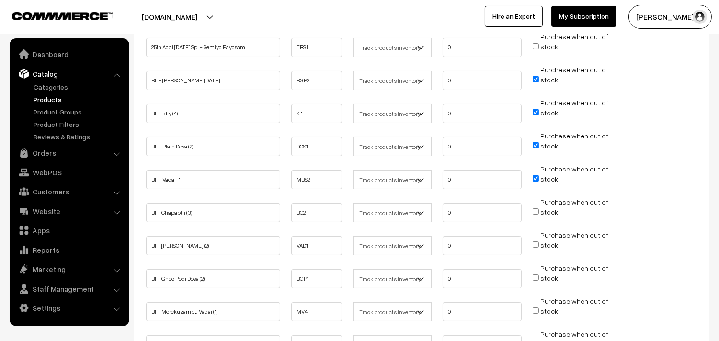
scroll to position [213, 0]
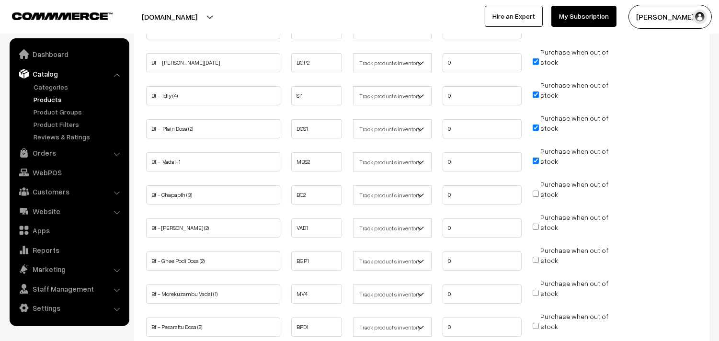
click at [537, 225] on input "Purchase when out of stock" at bounding box center [536, 227] width 6 height 6
checkbox input "true"
click at [534, 261] on span "Purchase when out of stock" at bounding box center [571, 260] width 76 height 10
click at [537, 257] on input "Purchase when out of stock" at bounding box center [536, 260] width 6 height 6
checkbox input "true"
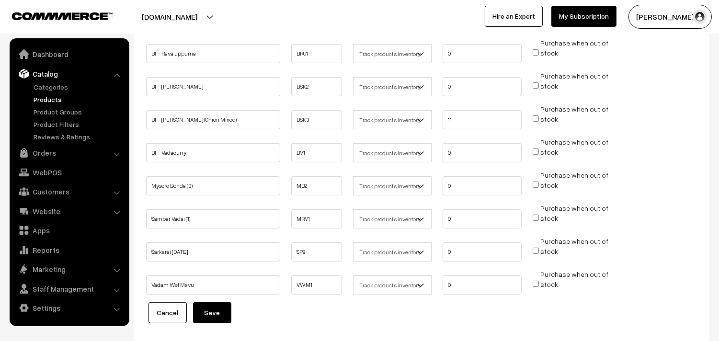
scroll to position [646, 0]
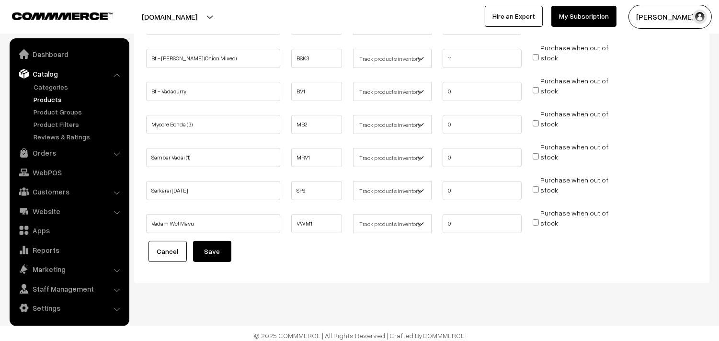
click at [220, 243] on button "Save" at bounding box center [212, 251] width 38 height 21
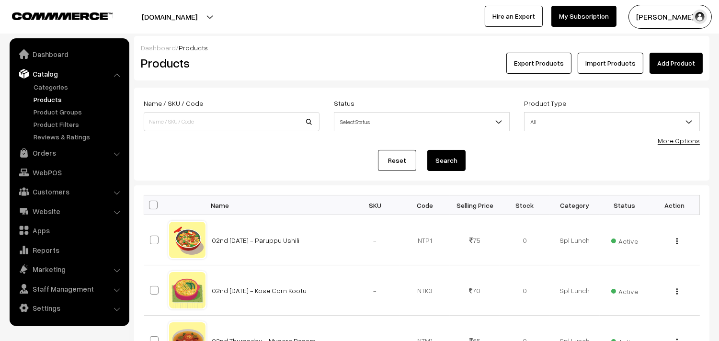
click at [664, 138] on link "More Options" at bounding box center [678, 140] width 42 height 8
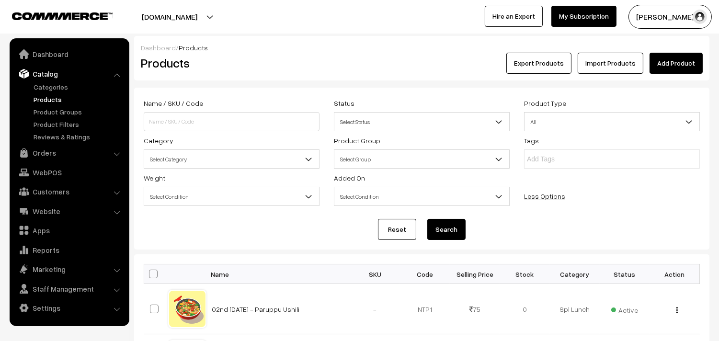
click at [185, 152] on span "Select Category" at bounding box center [231, 159] width 175 height 17
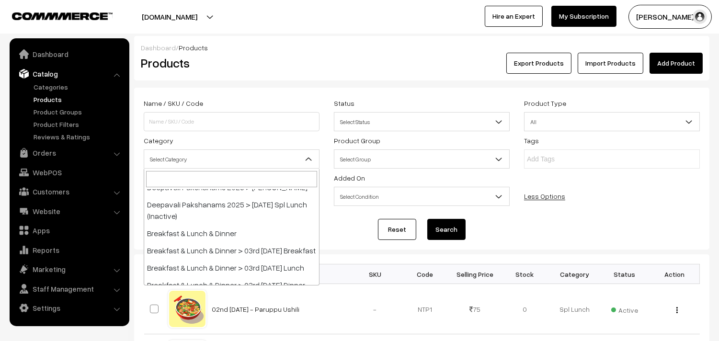
scroll to position [159, 0]
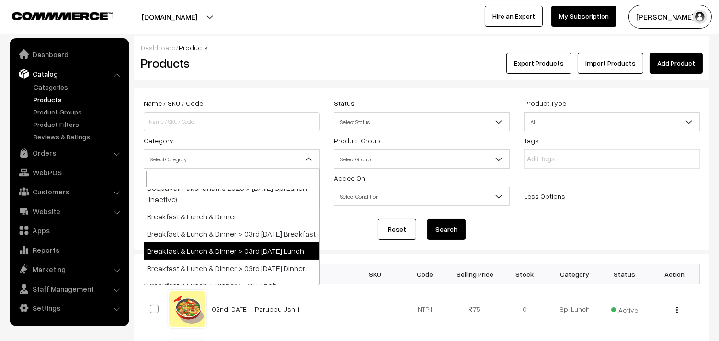
select select "95"
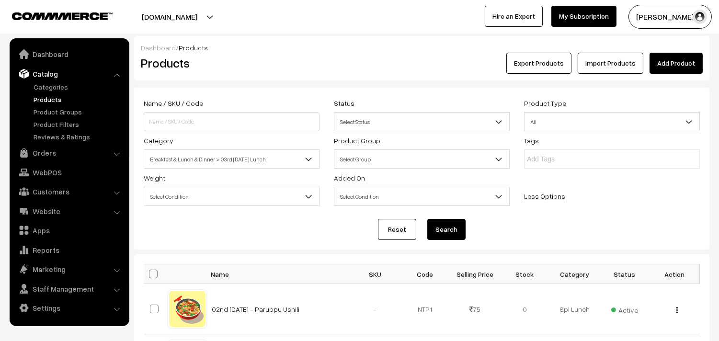
click at [446, 227] on button "Search" at bounding box center [446, 229] width 38 height 21
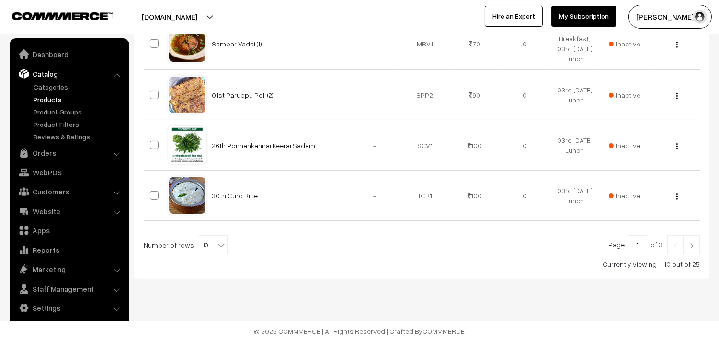
click at [208, 249] on span "10" at bounding box center [213, 245] width 28 height 19
select select "90"
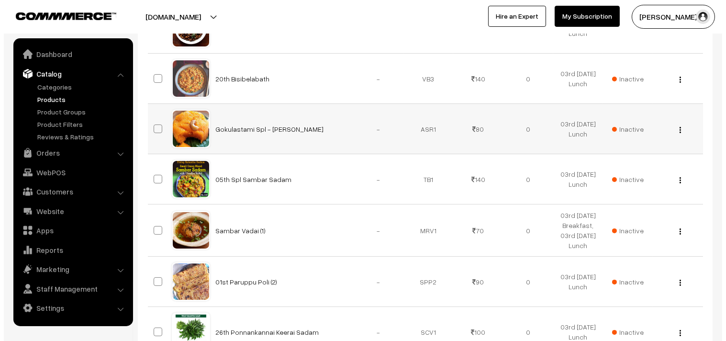
scroll to position [319, 0]
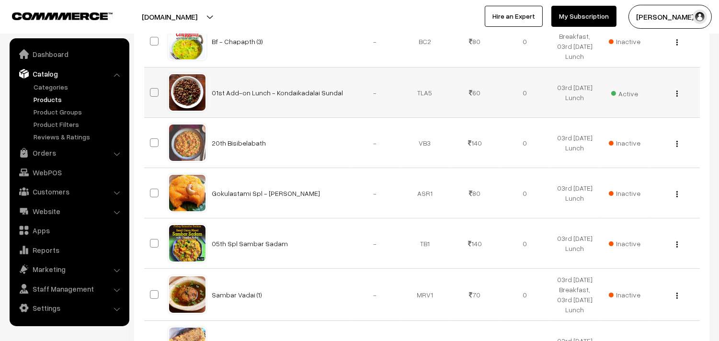
click at [631, 93] on span "Active" at bounding box center [624, 92] width 27 height 12
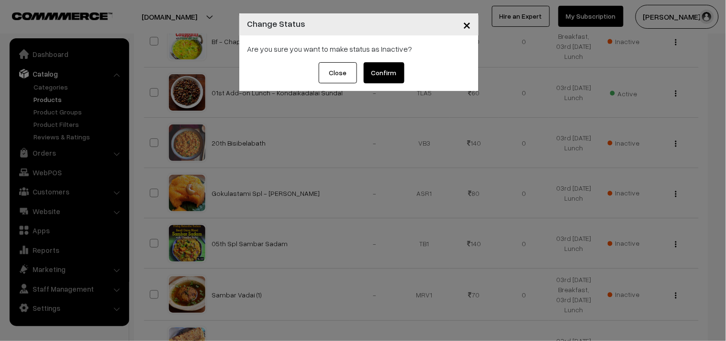
click at [388, 73] on button "Confirm" at bounding box center [384, 72] width 41 height 21
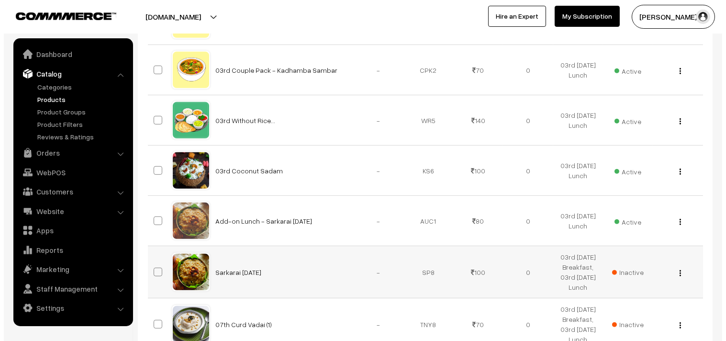
scroll to position [1117, 0]
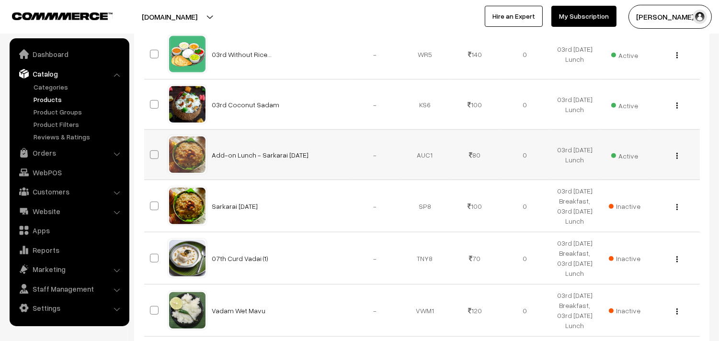
click at [608, 157] on td "Active" at bounding box center [625, 155] width 50 height 50
click at [628, 149] on td "Active" at bounding box center [625, 155] width 50 height 50
click at [624, 155] on span "Active" at bounding box center [624, 154] width 27 height 12
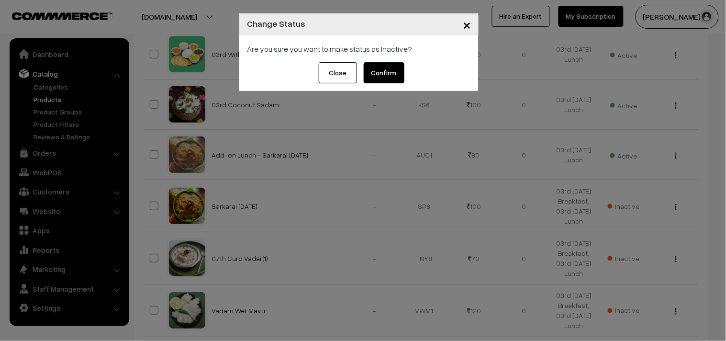
click at [391, 69] on button "Confirm" at bounding box center [384, 72] width 41 height 21
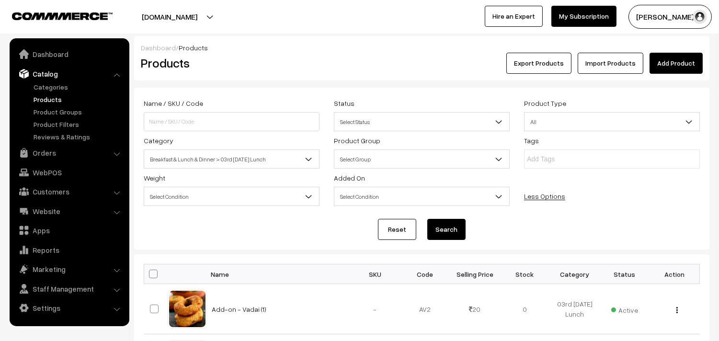
click at [152, 274] on span at bounding box center [153, 274] width 9 height 9
click at [150, 274] on input "checkbox" at bounding box center [147, 274] width 6 height 6
checkbox input "true"
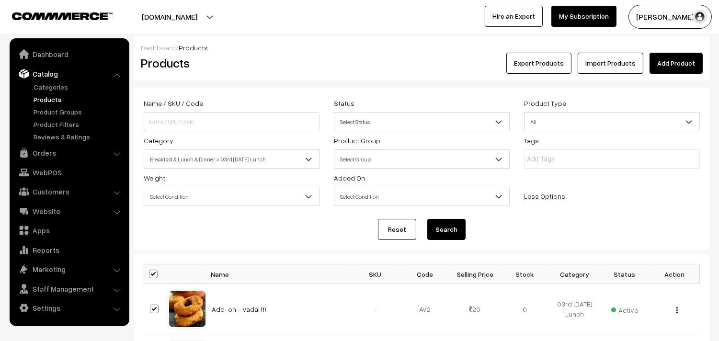
checkbox input "true"
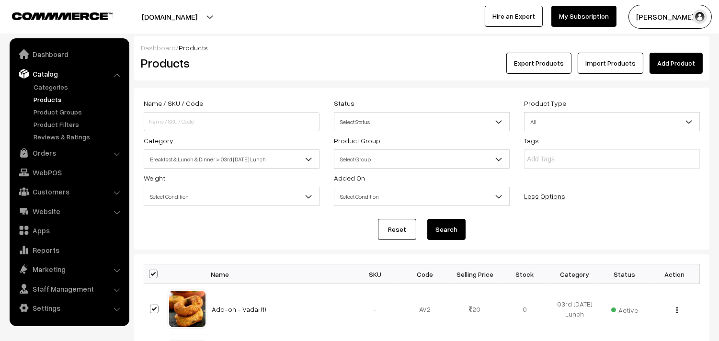
checkbox input "true"
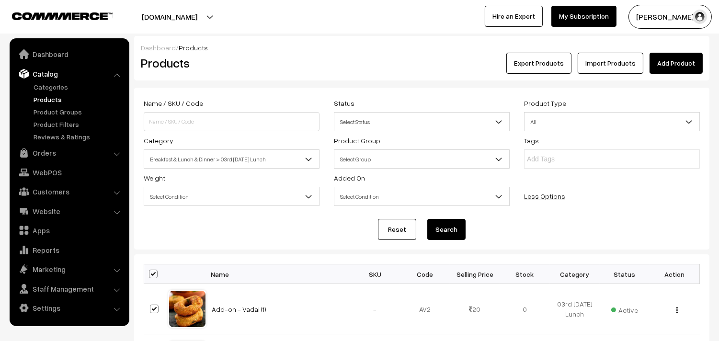
checkbox input "true"
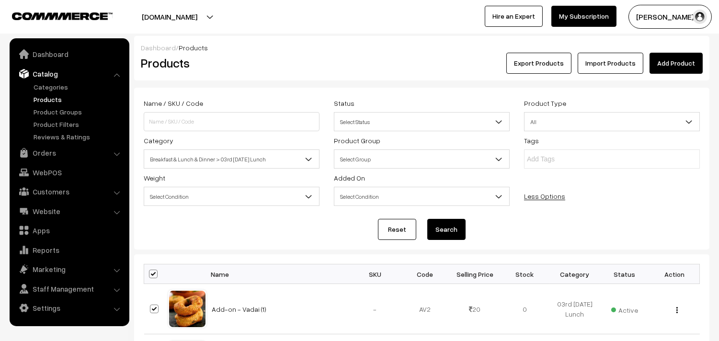
checkbox input "true"
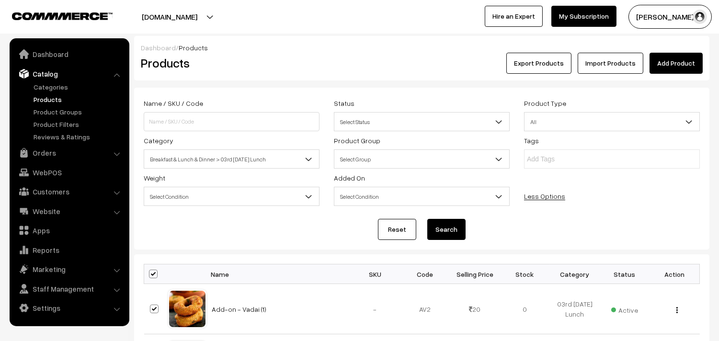
checkbox input "true"
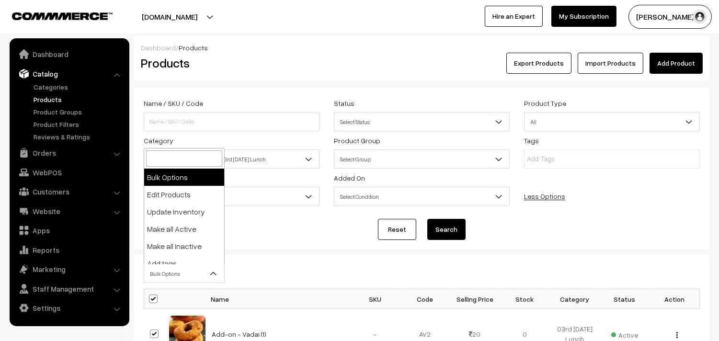
click at [159, 272] on span "Bulk Options" at bounding box center [184, 273] width 80 height 17
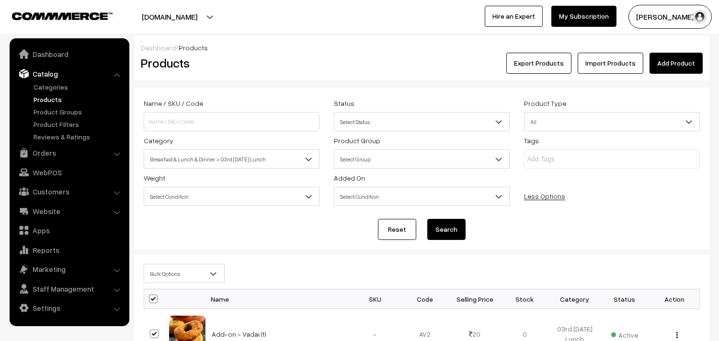
click at [178, 281] on span "Bulk Options" at bounding box center [184, 273] width 80 height 17
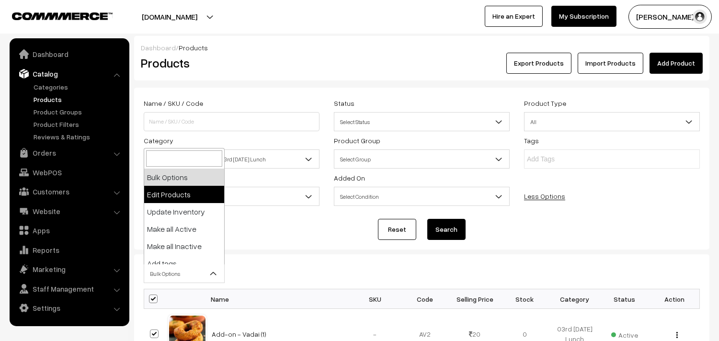
select select "editProduct"
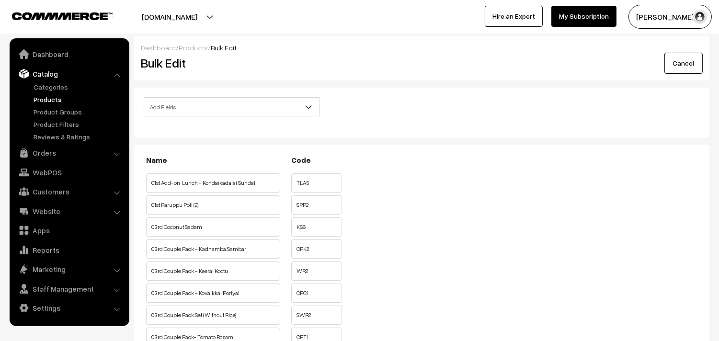
click at [202, 106] on span "Add Fields" at bounding box center [231, 107] width 175 height 17
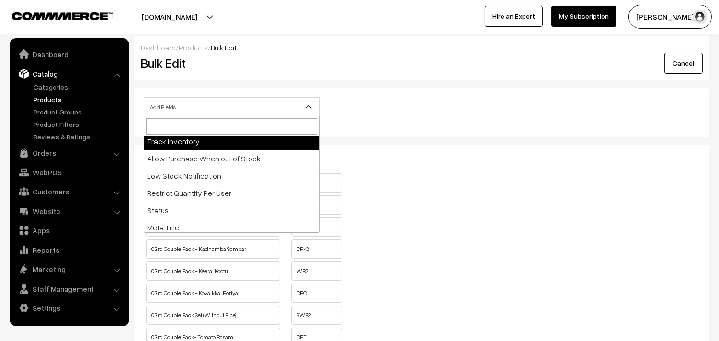
scroll to position [159, 0]
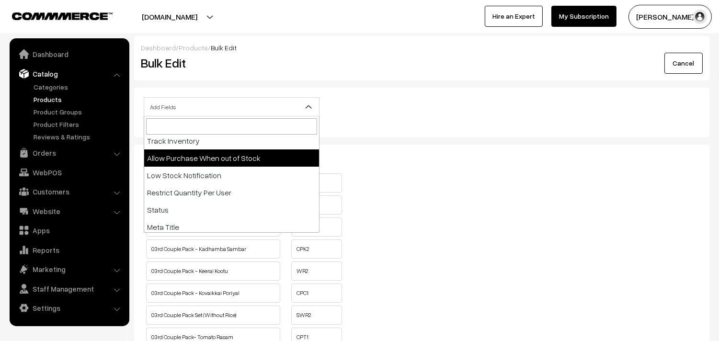
select select "allow-purchase"
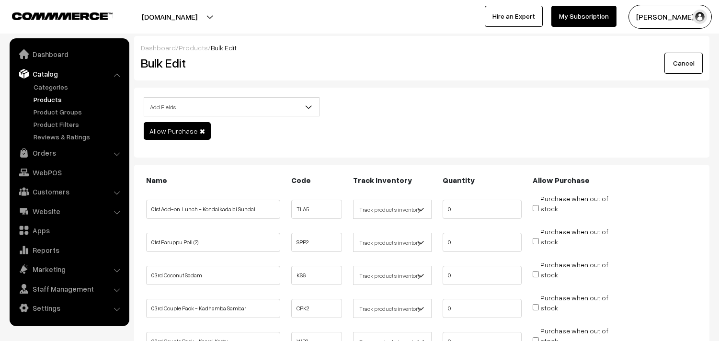
scroll to position [159, 0]
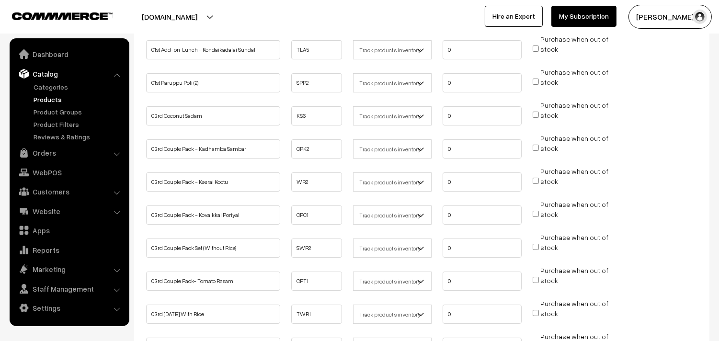
click at [534, 113] on input "Purchase when out of stock" at bounding box center [536, 115] width 6 height 6
checkbox input "true"
click at [535, 147] on input "Purchase when out of stock" at bounding box center [536, 148] width 6 height 6
checkbox input "true"
click at [538, 176] on span "Purchase when out of stock" at bounding box center [571, 181] width 76 height 10
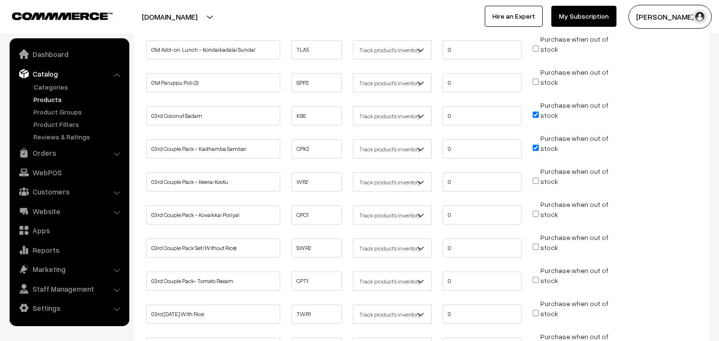
click at [537, 180] on input "Purchase when out of stock" at bounding box center [536, 181] width 6 height 6
checkbox input "true"
click at [534, 212] on input "Purchase when out of stock" at bounding box center [536, 214] width 6 height 6
checkbox input "true"
click at [537, 244] on input "Purchase when out of stock" at bounding box center [536, 247] width 6 height 6
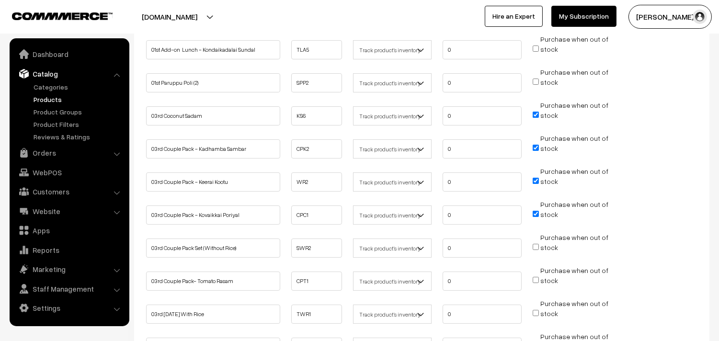
checkbox input "true"
click at [533, 278] on input "Purchase when out of stock" at bounding box center [536, 280] width 6 height 6
checkbox input "true"
click at [535, 310] on input "Purchase when out of stock" at bounding box center [536, 313] width 6 height 6
checkbox input "true"
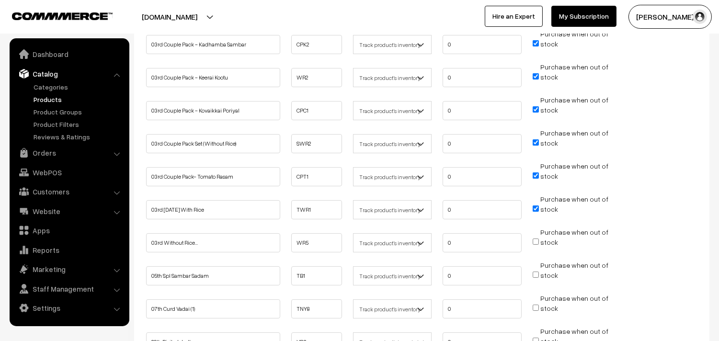
scroll to position [266, 0]
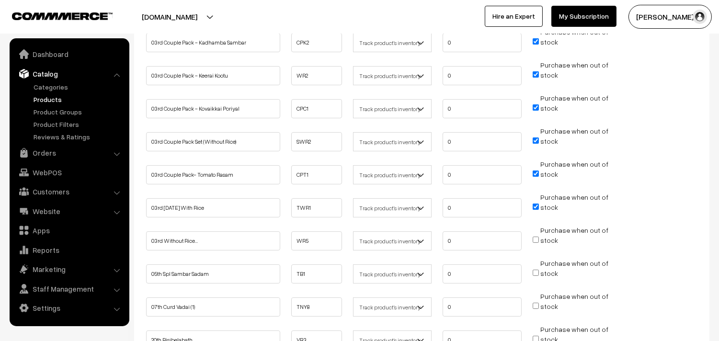
click at [538, 238] on input "Purchase when out of stock" at bounding box center [536, 240] width 6 height 6
checkbox input "true"
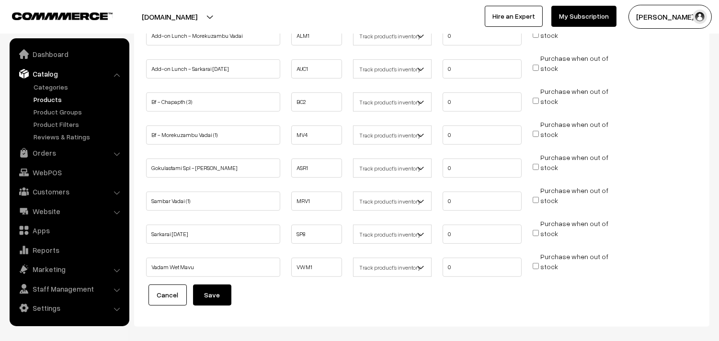
scroll to position [777, 0]
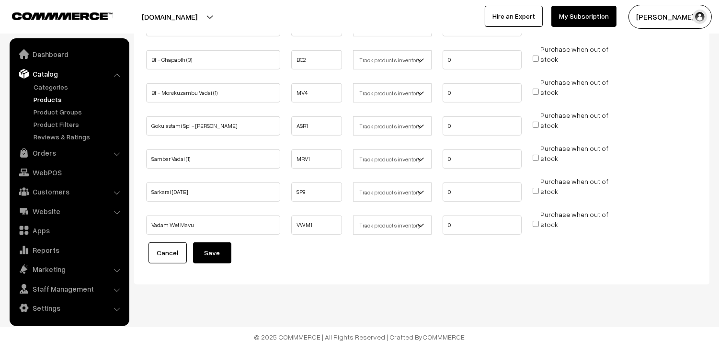
click at [215, 252] on button "Save" at bounding box center [212, 252] width 38 height 21
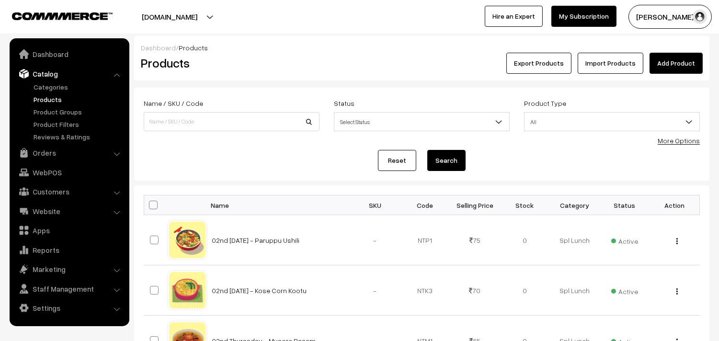
drag, startPoint x: 690, startPoint y: 142, endPoint x: 681, endPoint y: 142, distance: 8.6
click at [688, 142] on link "More Options" at bounding box center [678, 140] width 42 height 8
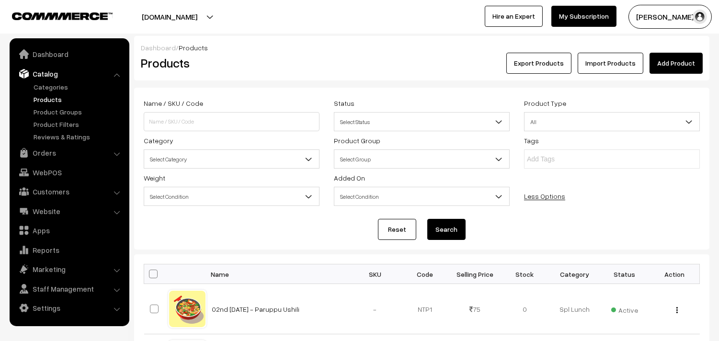
click at [229, 155] on span "Select Category" at bounding box center [231, 159] width 175 height 17
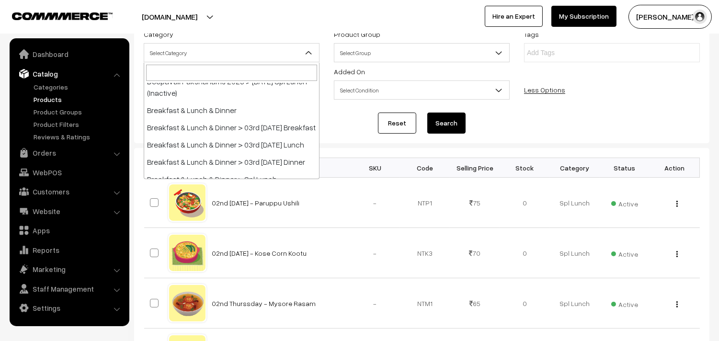
scroll to position [213, 0]
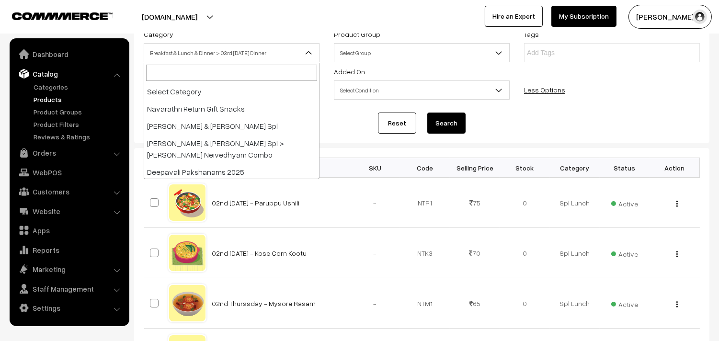
click at [253, 58] on span "Breakfast & Lunch & Dinner > 03rd [DATE] Dinner" at bounding box center [231, 53] width 175 height 17
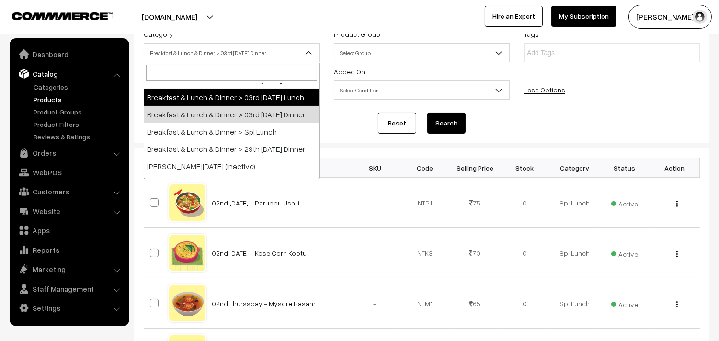
select select "95"
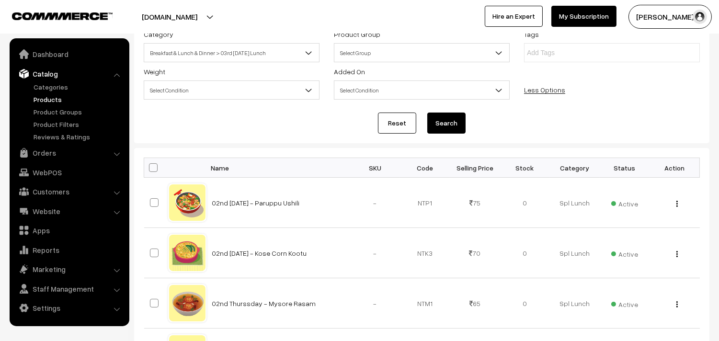
click at [438, 120] on button "Search" at bounding box center [446, 123] width 38 height 21
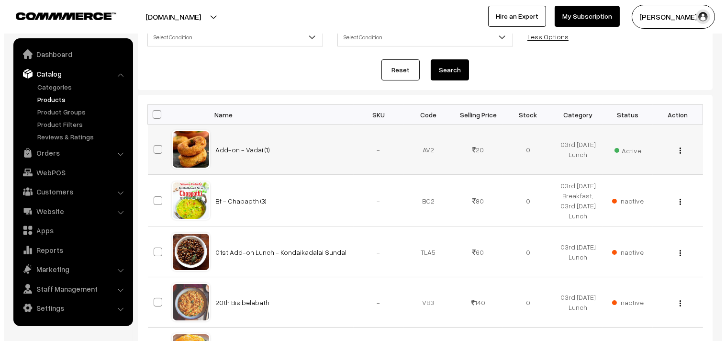
scroll to position [159, 0]
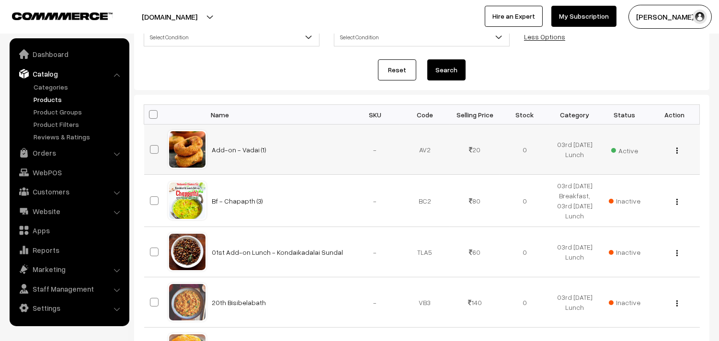
click at [624, 152] on span "Active" at bounding box center [624, 149] width 27 height 12
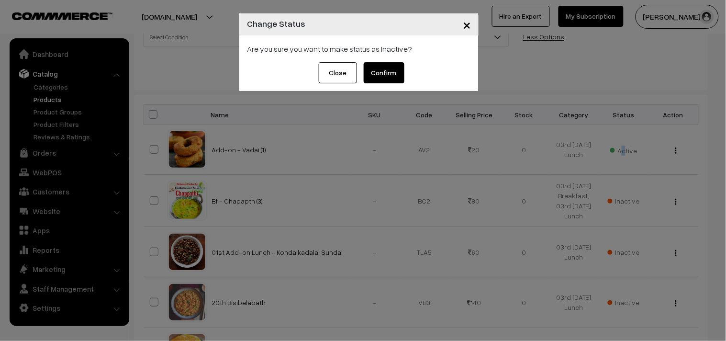
click at [391, 80] on button "Confirm" at bounding box center [384, 72] width 41 height 21
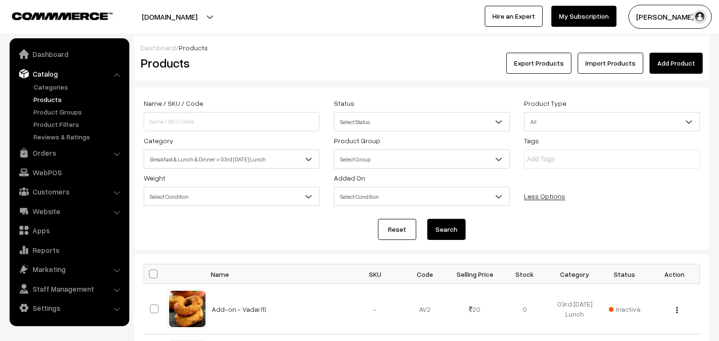
click at [48, 101] on link "Products" at bounding box center [78, 99] width 95 height 10
click at [55, 86] on link "Categories" at bounding box center [78, 87] width 95 height 10
click at [51, 99] on link "Products" at bounding box center [78, 99] width 95 height 10
